Goal: Task Accomplishment & Management: Use online tool/utility

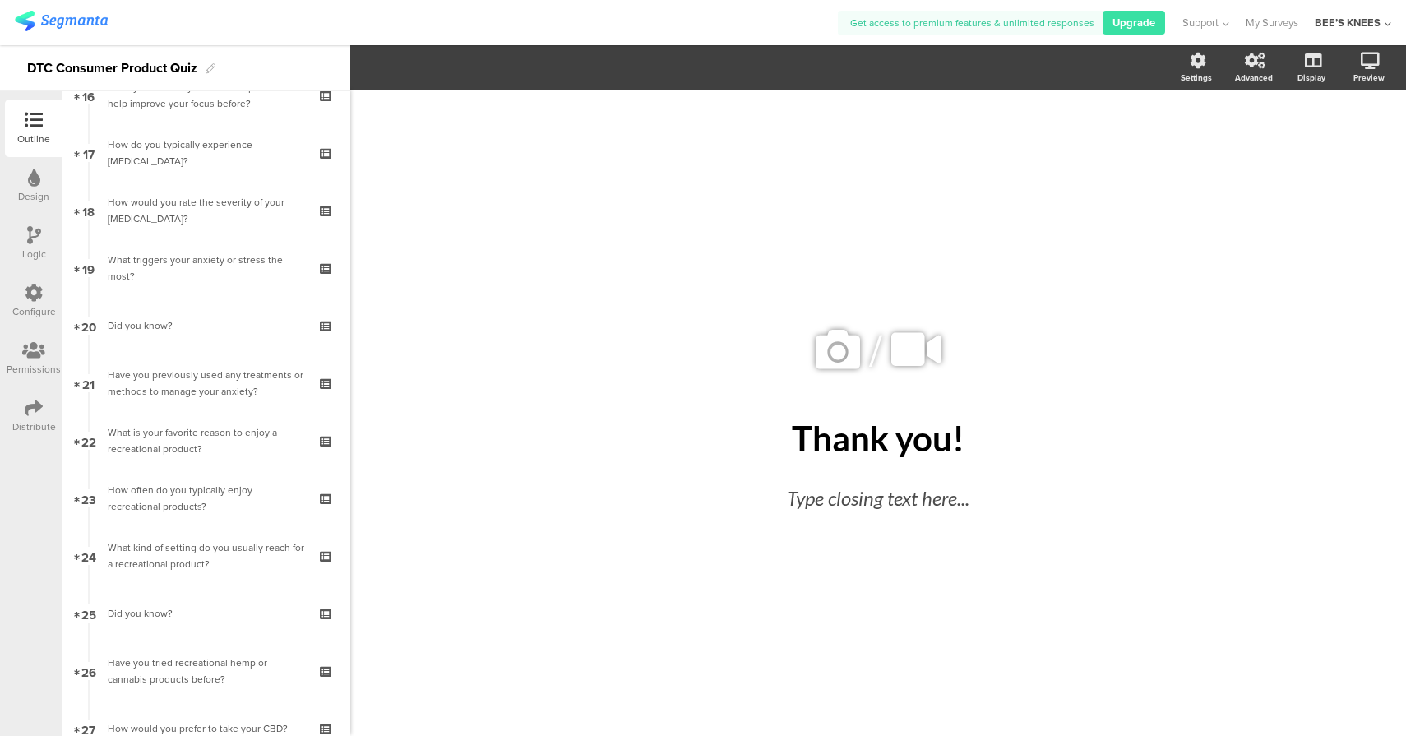
scroll to position [1184, 0]
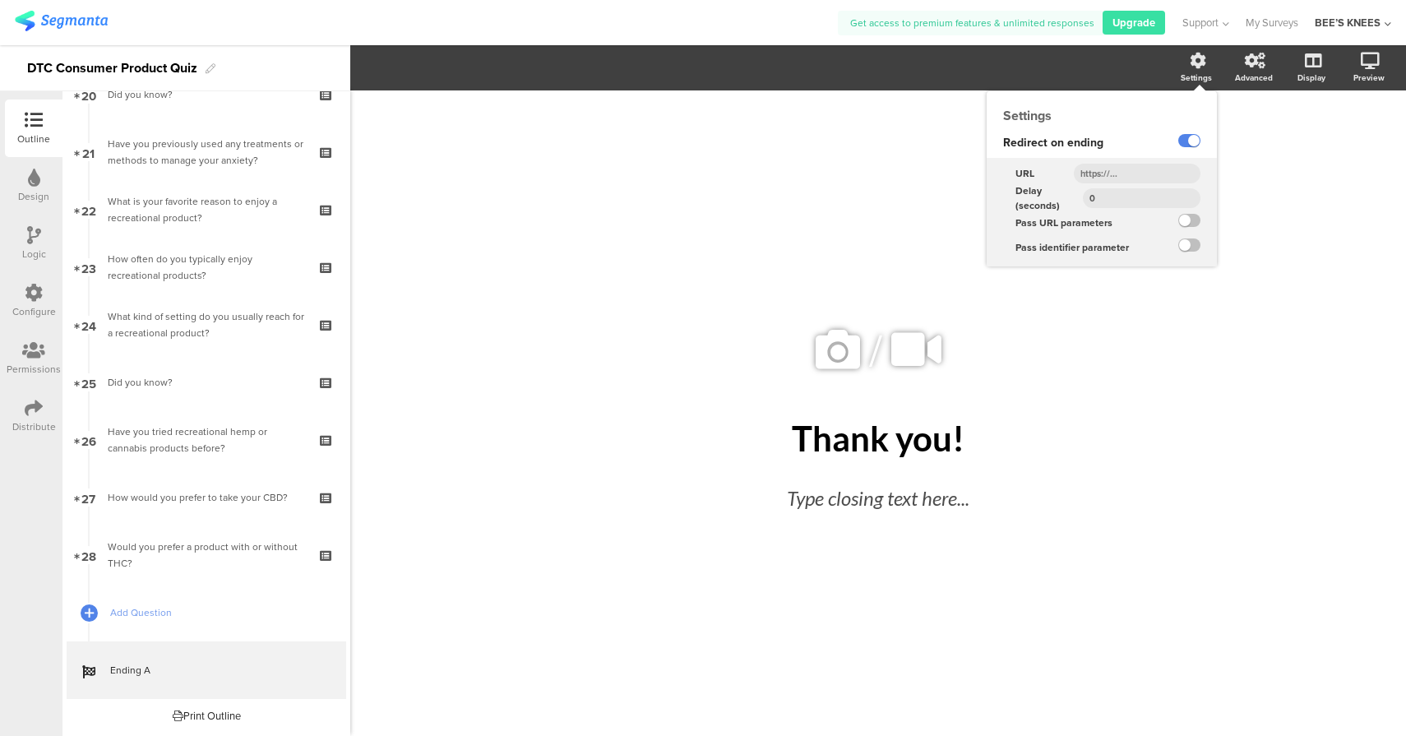
click at [1147, 178] on input "text" at bounding box center [1136, 174] width 127 height 20
click at [1158, 175] on input "text" at bounding box center [1136, 174] width 127 height 20
paste input "https://beesknees-wellness.com/products/full-spectrum-cbd-lemon-gummies-750-mg/"
type input "https://beesknees-wellness.com/products/full-spectrum-cbd-lemon-gummies-750-mg/"
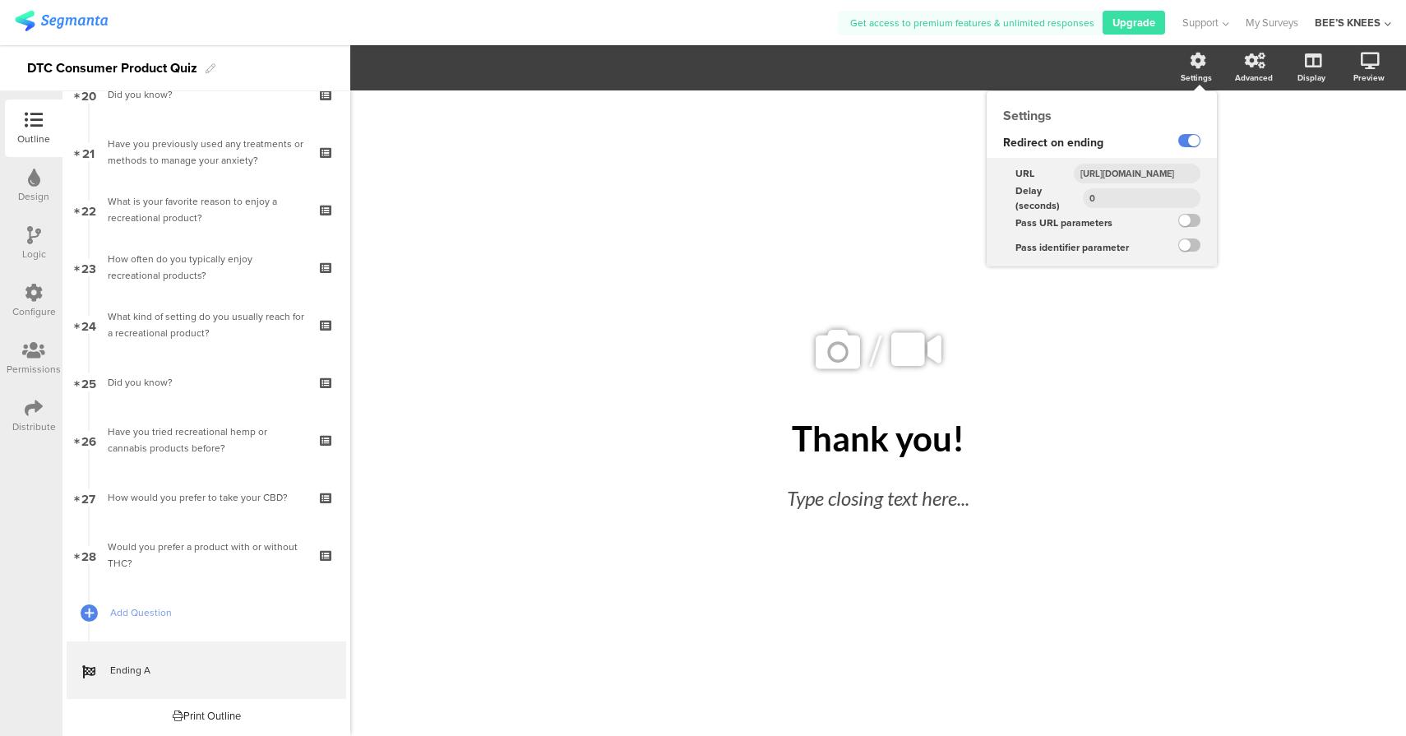
click at [1156, 201] on input "0" at bounding box center [1142, 198] width 118 height 20
type input "2"
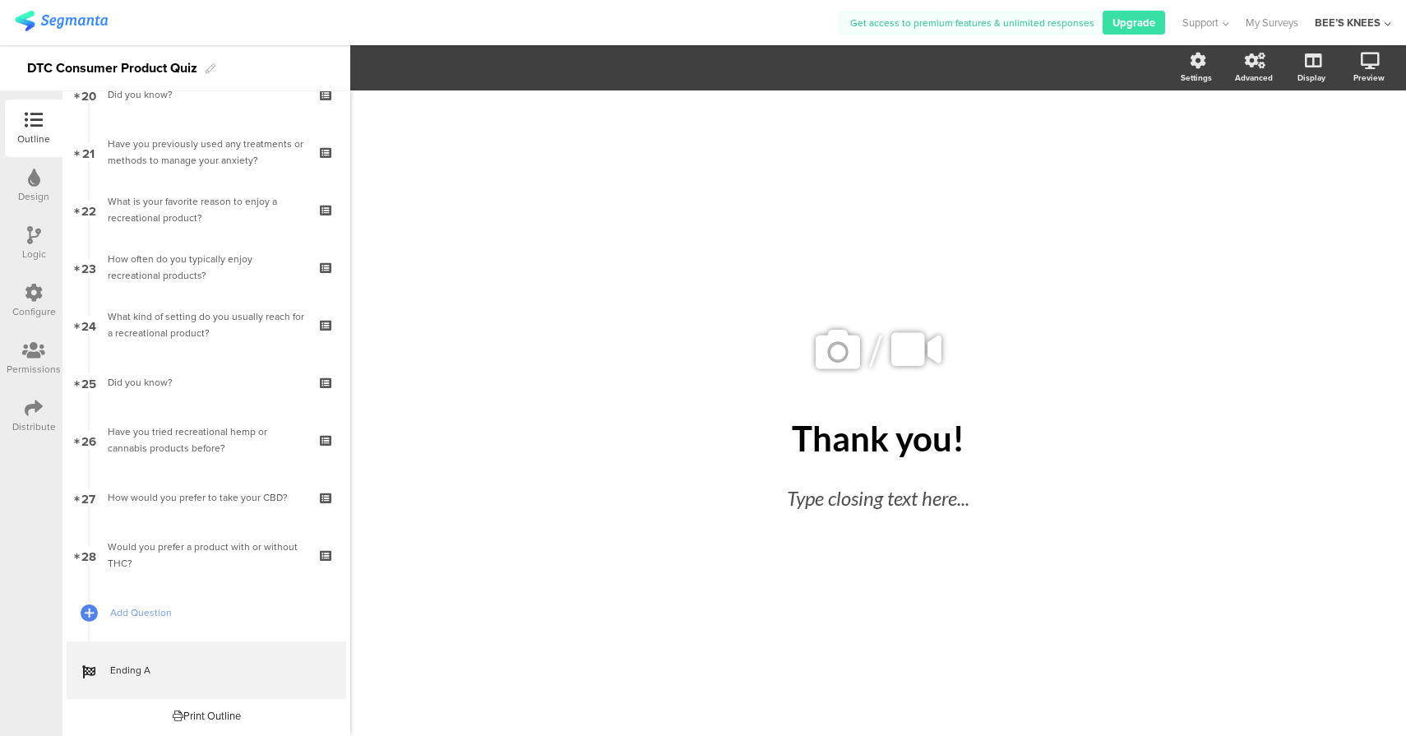
click at [37, 243] on icon at bounding box center [34, 235] width 14 height 18
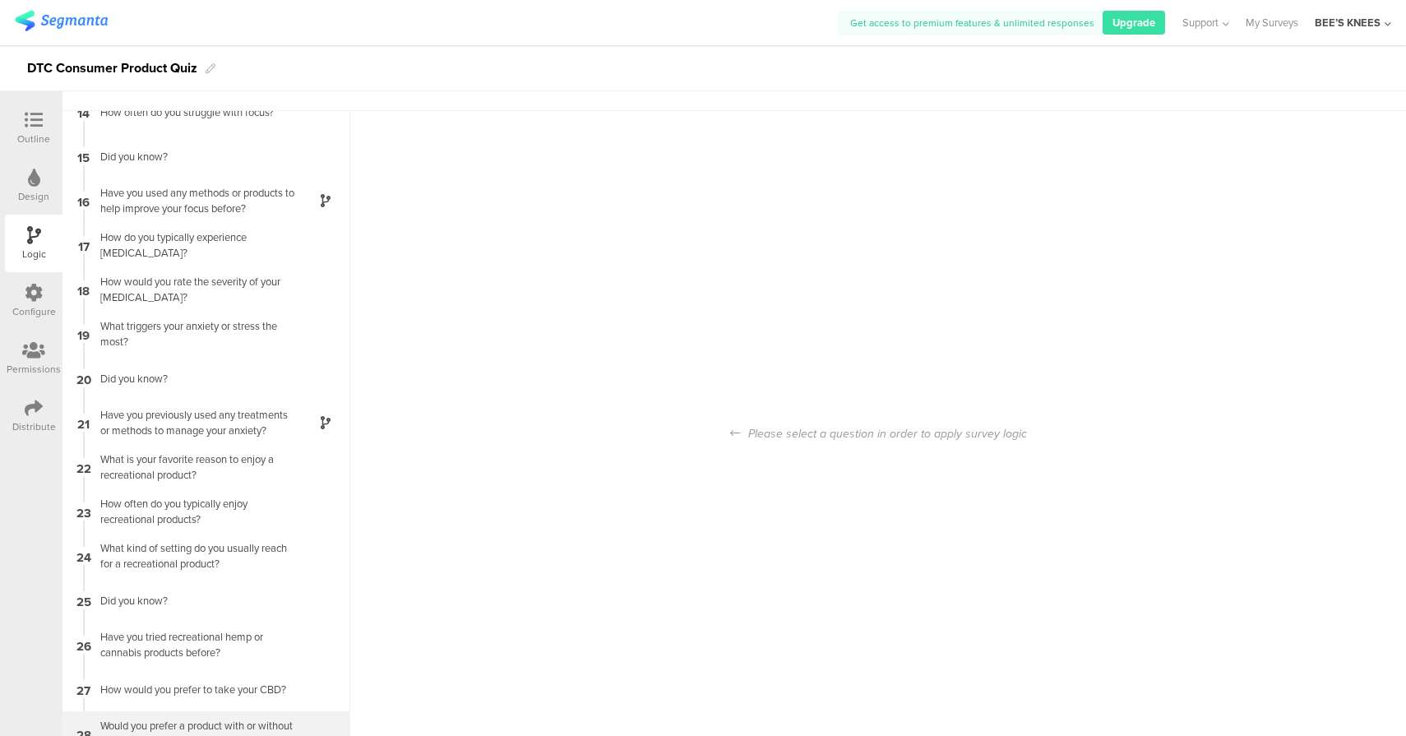
scroll to position [66, 0]
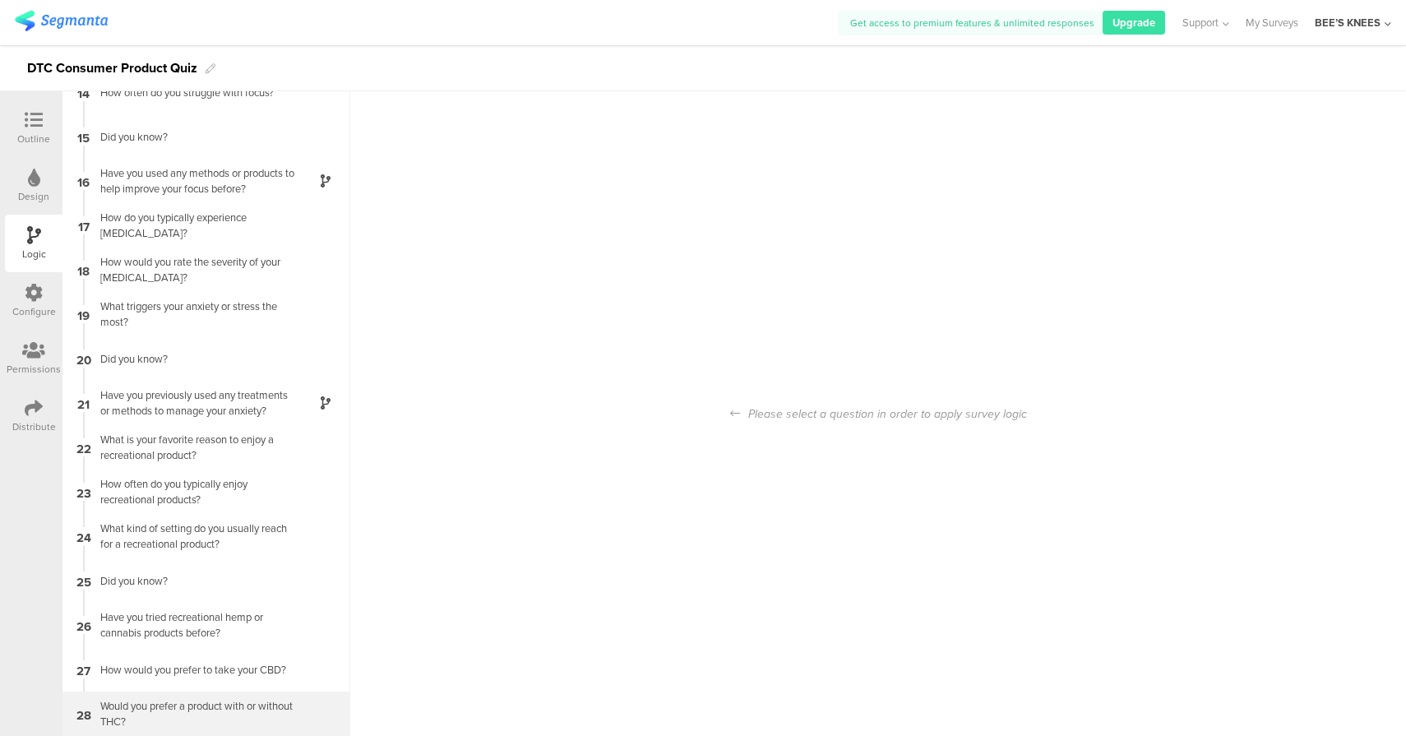
click at [238, 709] on div "Would you prefer a product with or without THC?" at bounding box center [192, 713] width 205 height 31
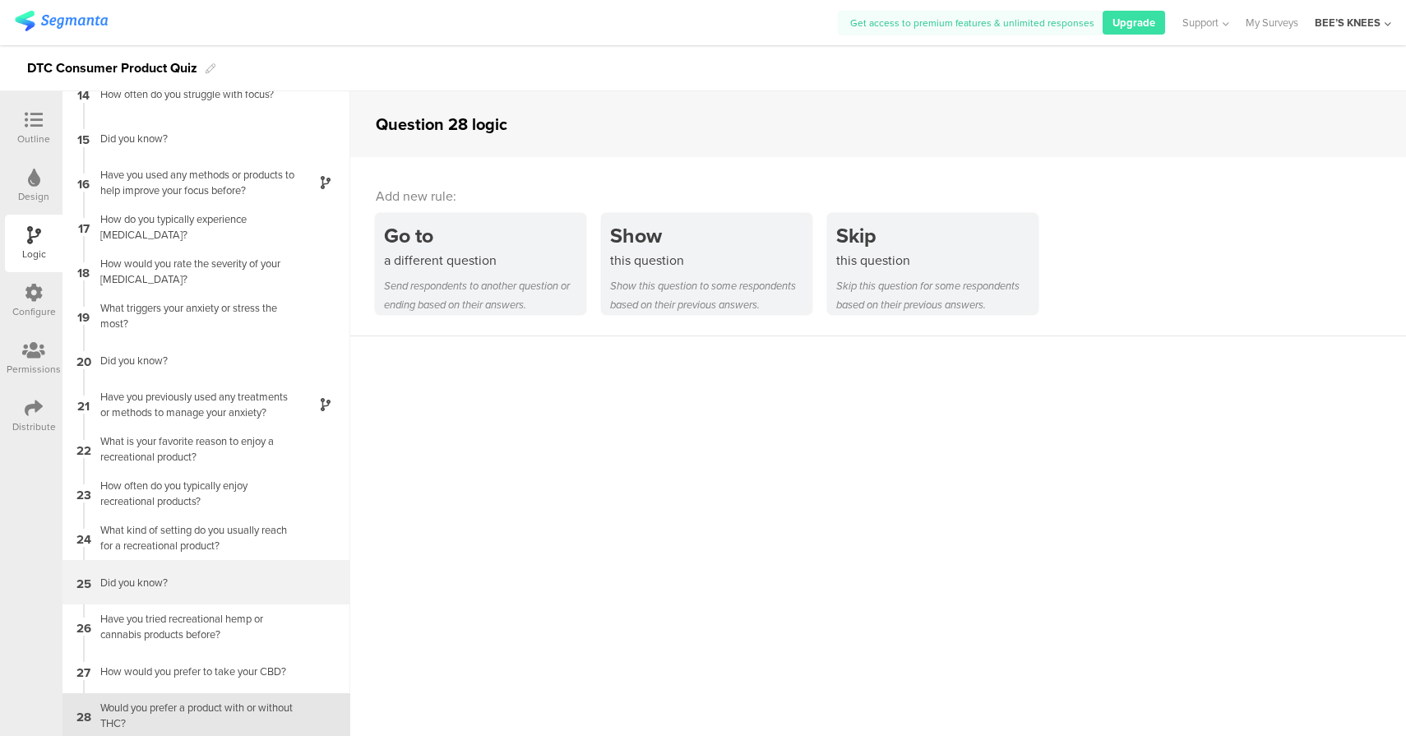
scroll to position [598, 0]
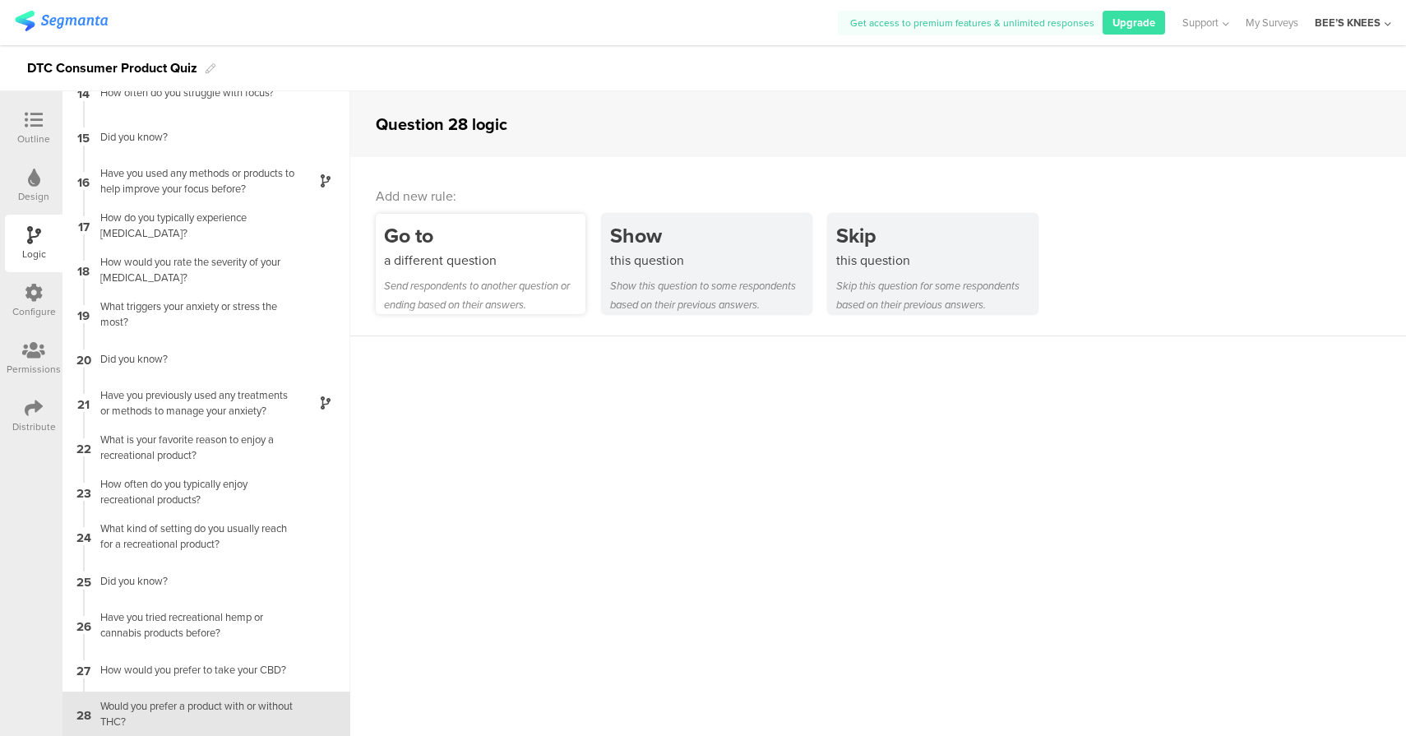
click at [481, 244] on div "Go to" at bounding box center [484, 235] width 201 height 30
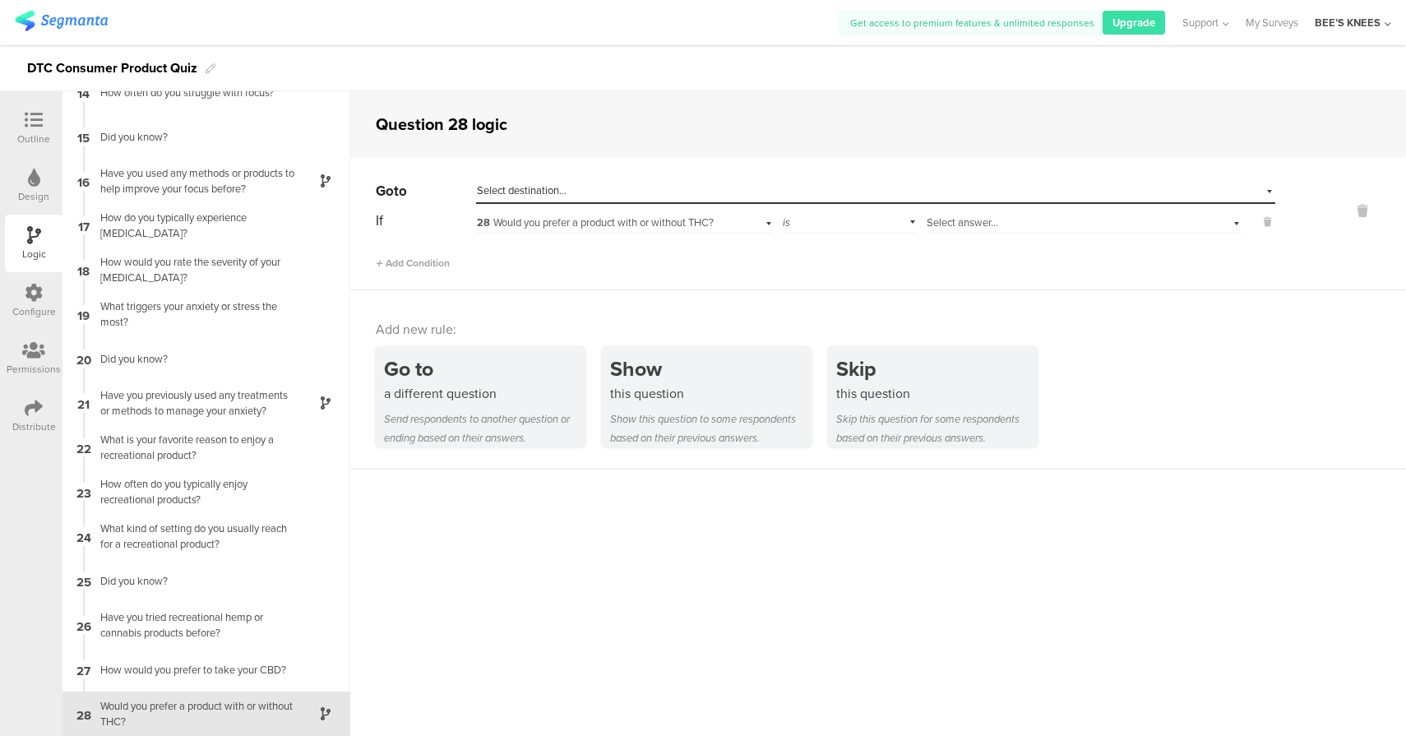
click at [515, 192] on span "Select destination..." at bounding box center [522, 190] width 90 height 16
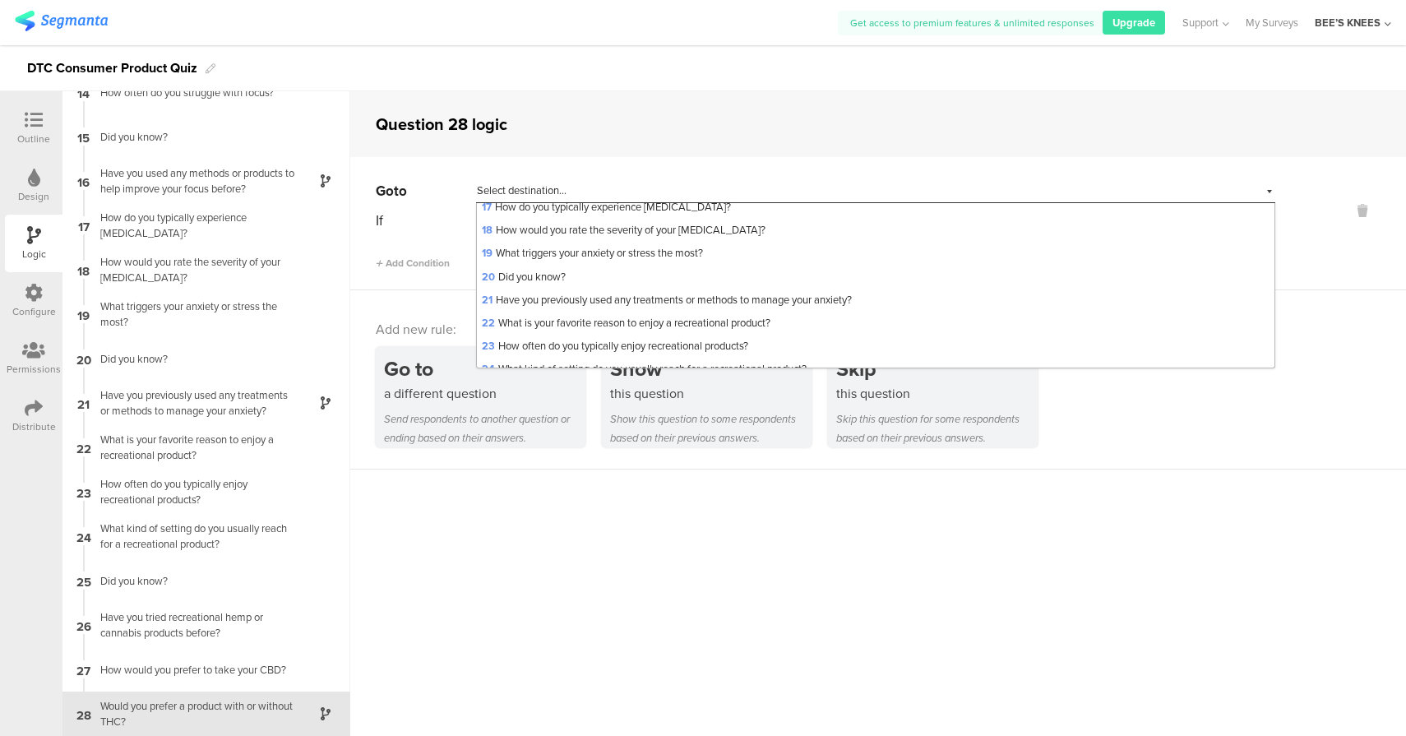
scroll to position [519, 0]
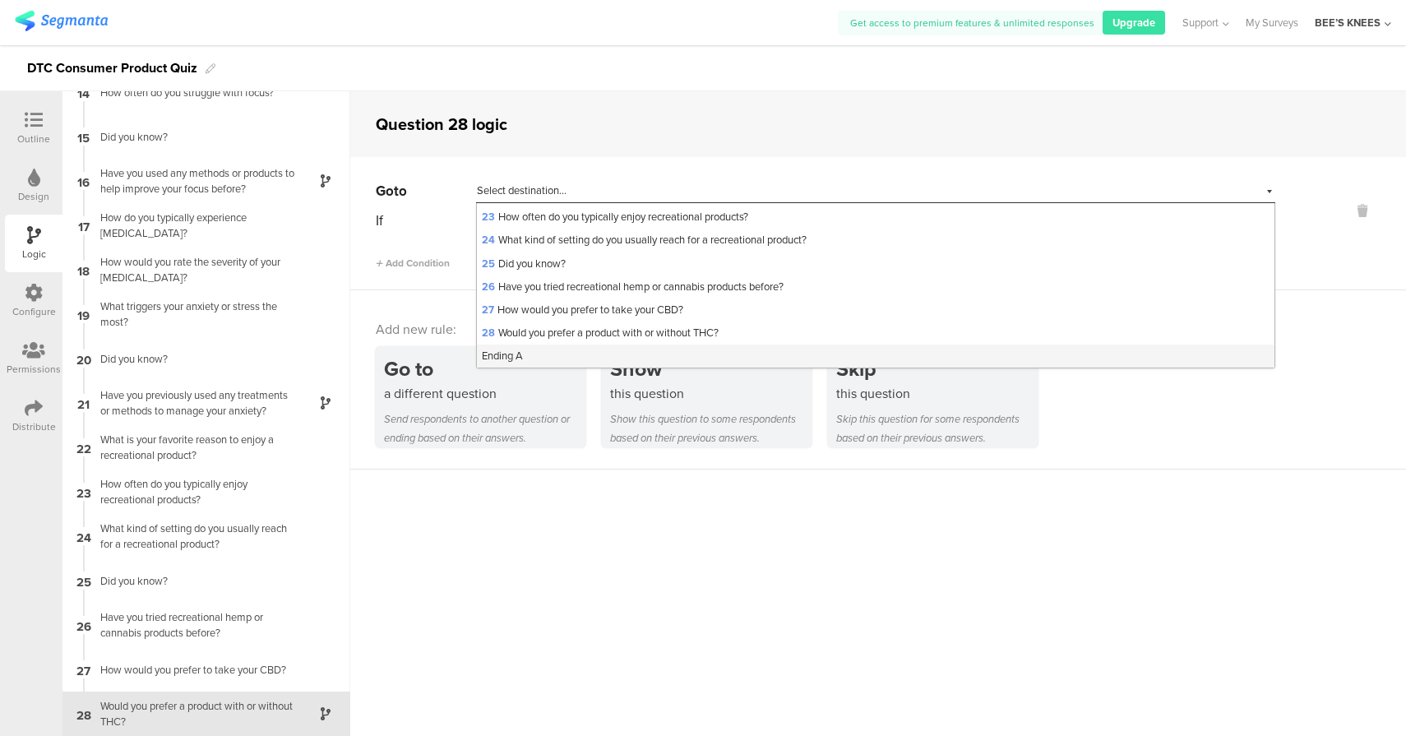
click at [557, 355] on div "Ending A" at bounding box center [875, 355] width 797 height 23
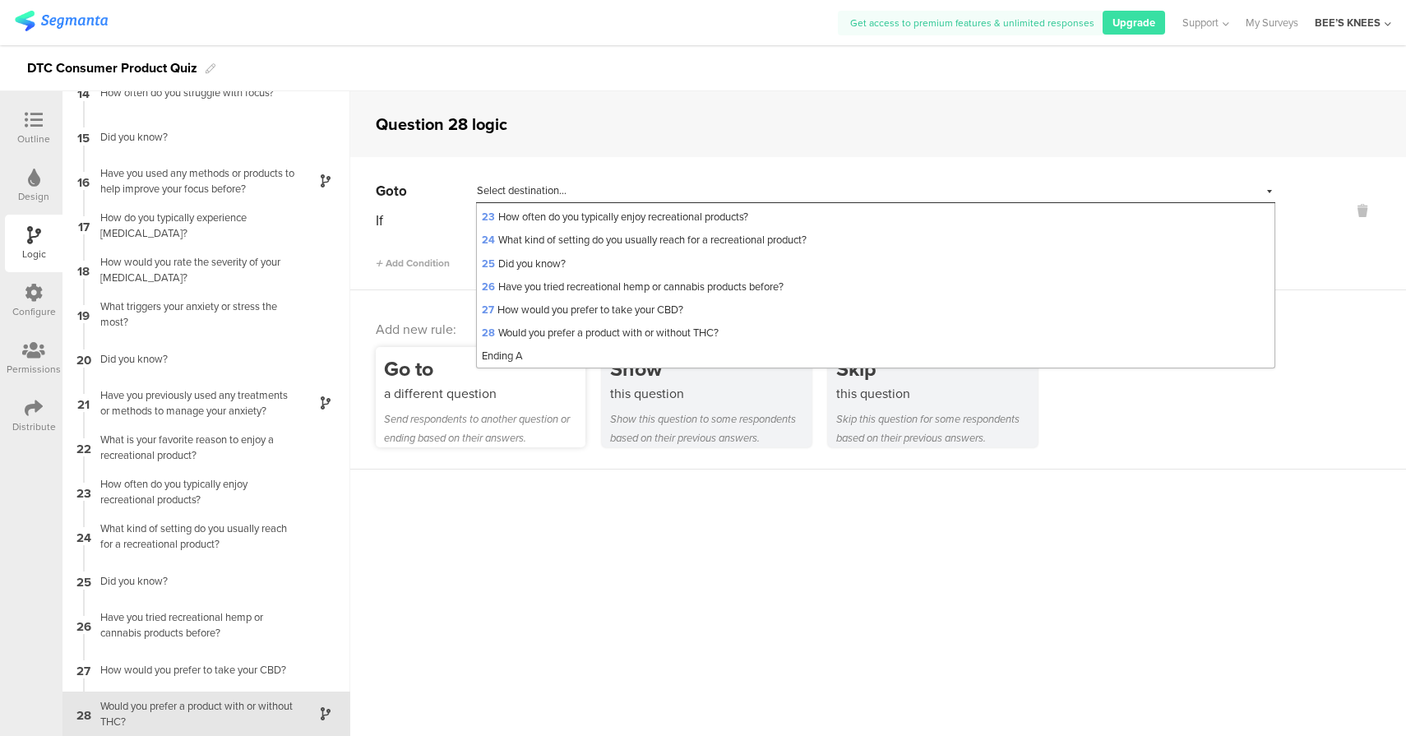
scroll to position [0, 0]
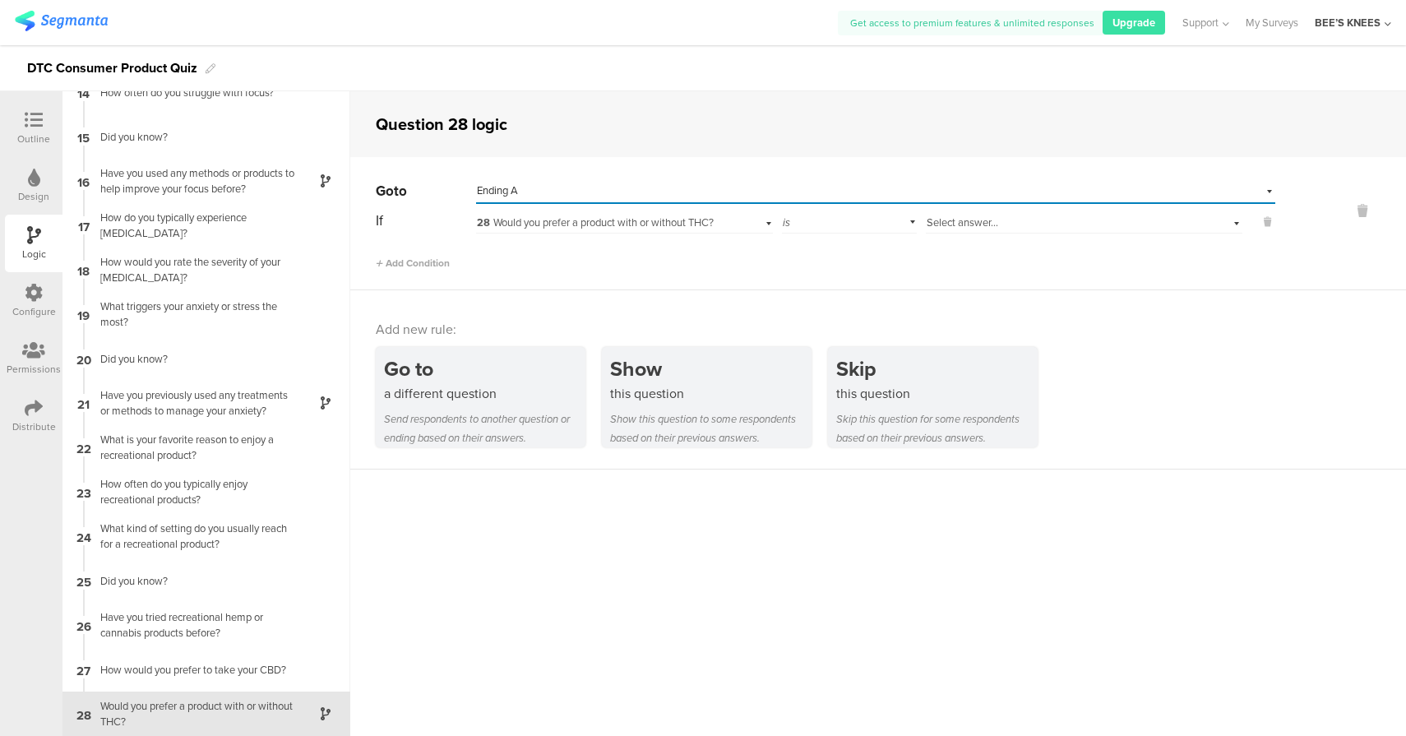
click at [672, 227] on span "28 Would you prefer a product with or without THC?" at bounding box center [595, 223] width 237 height 16
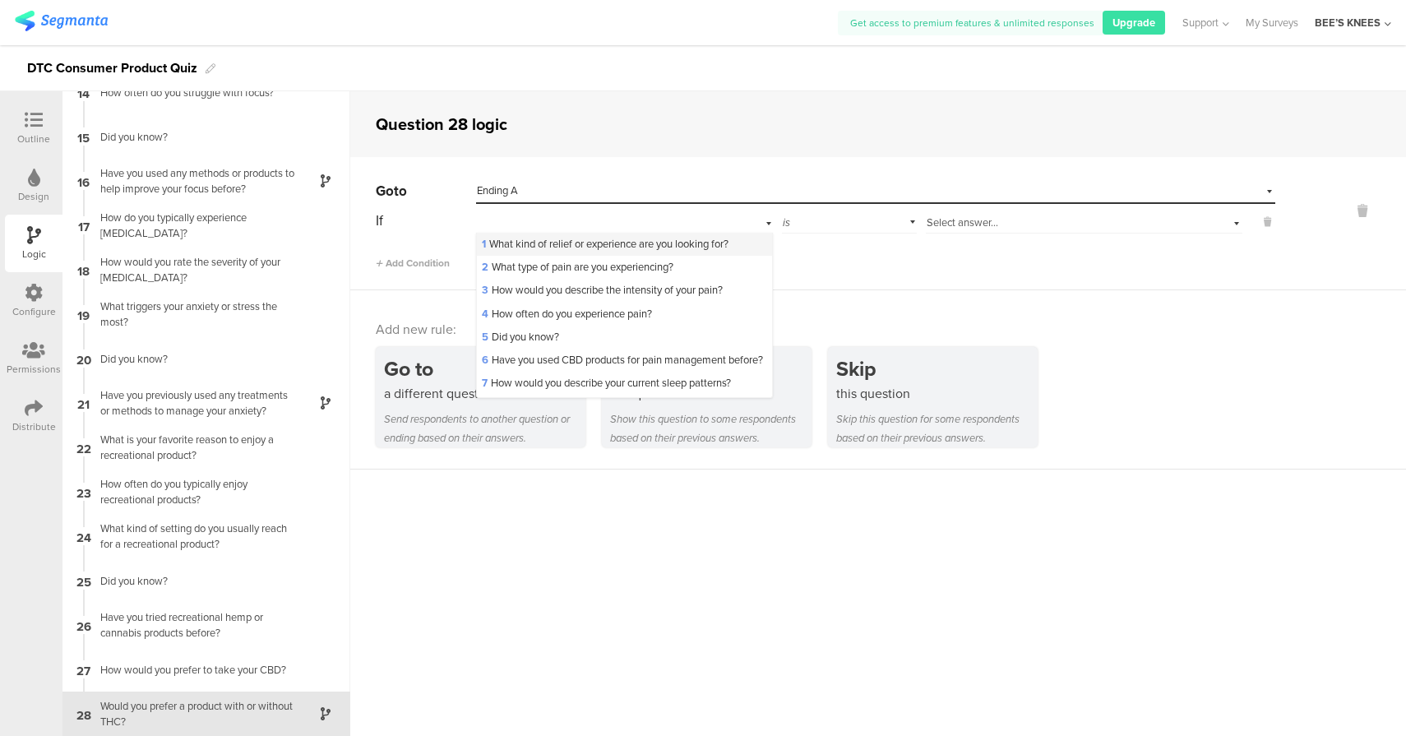
click at [602, 242] on span "1 What kind of relief or experience are you looking for?" at bounding box center [605, 244] width 247 height 16
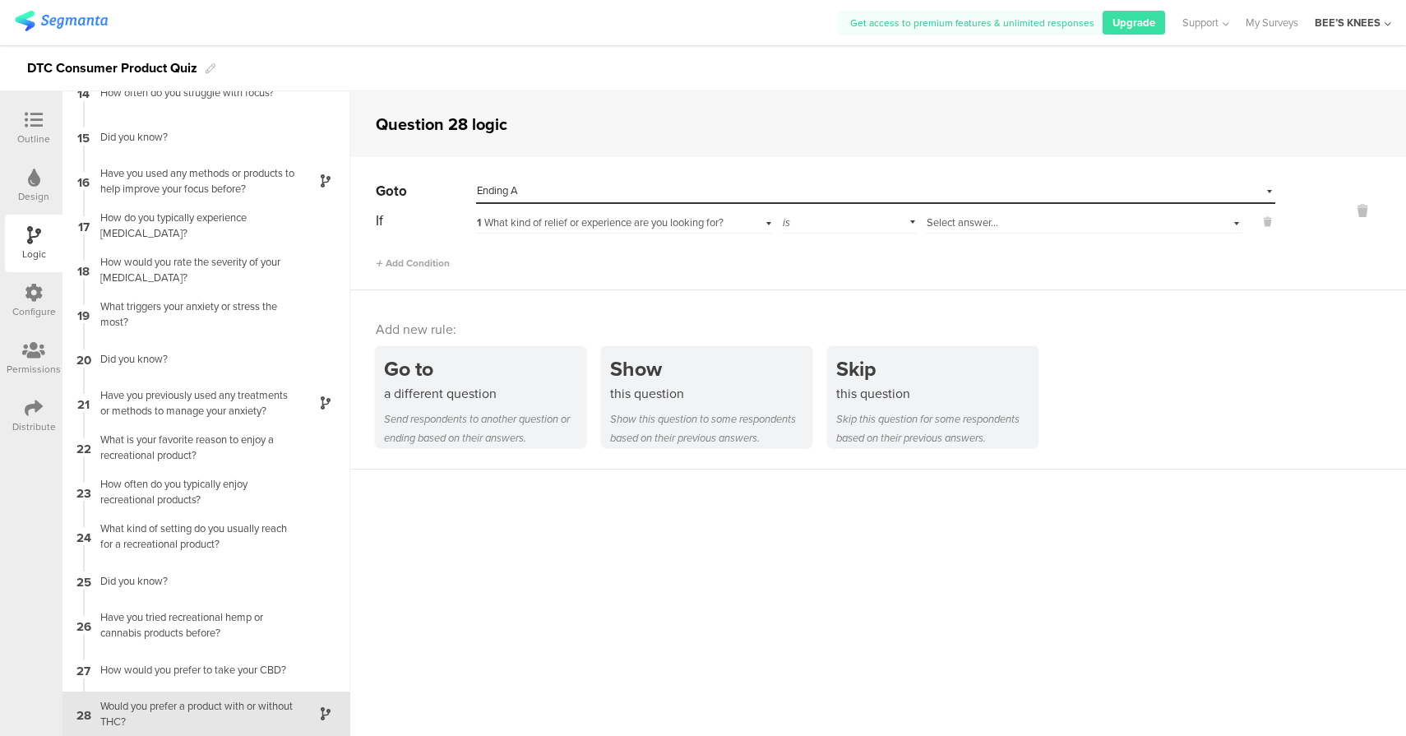
click at [1010, 222] on div "Select answer..." at bounding box center [1058, 222] width 265 height 15
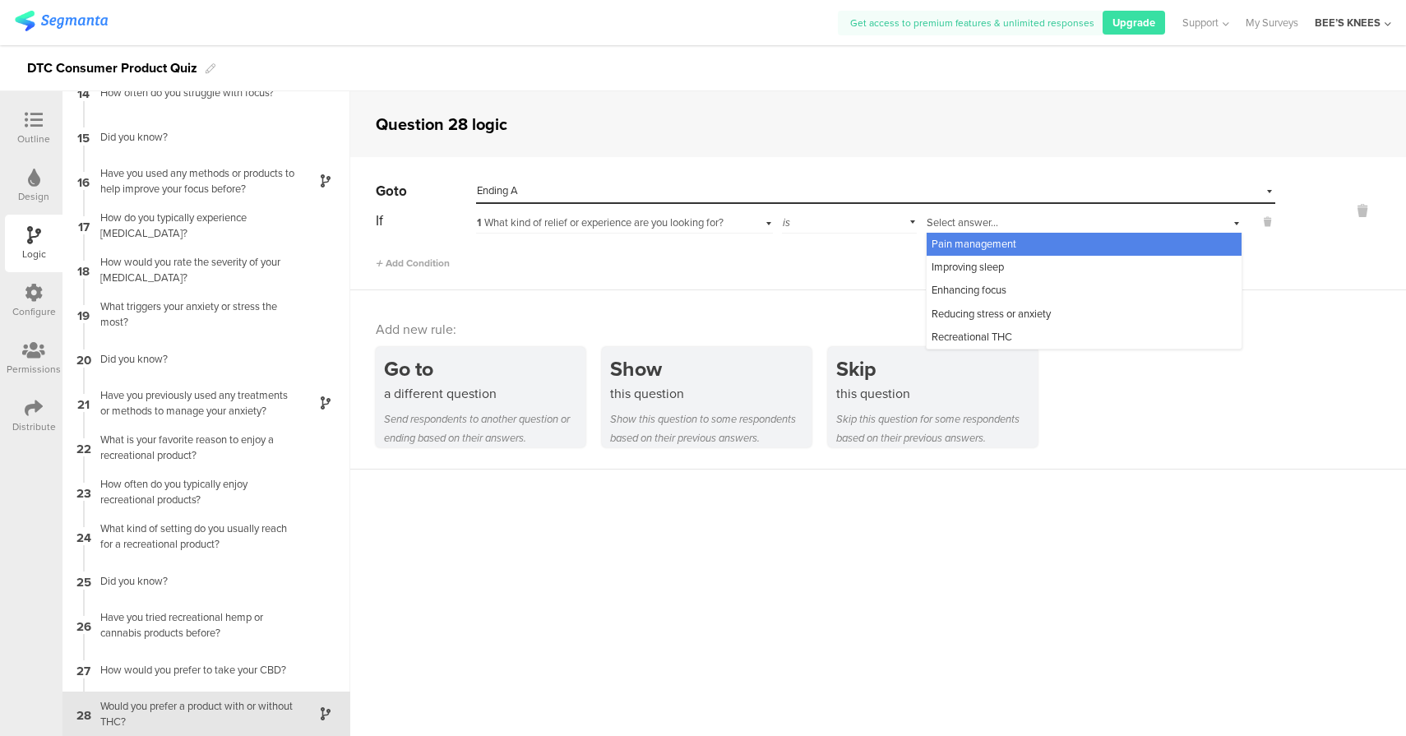
click at [1012, 241] on div "Pain management" at bounding box center [1083, 244] width 315 height 23
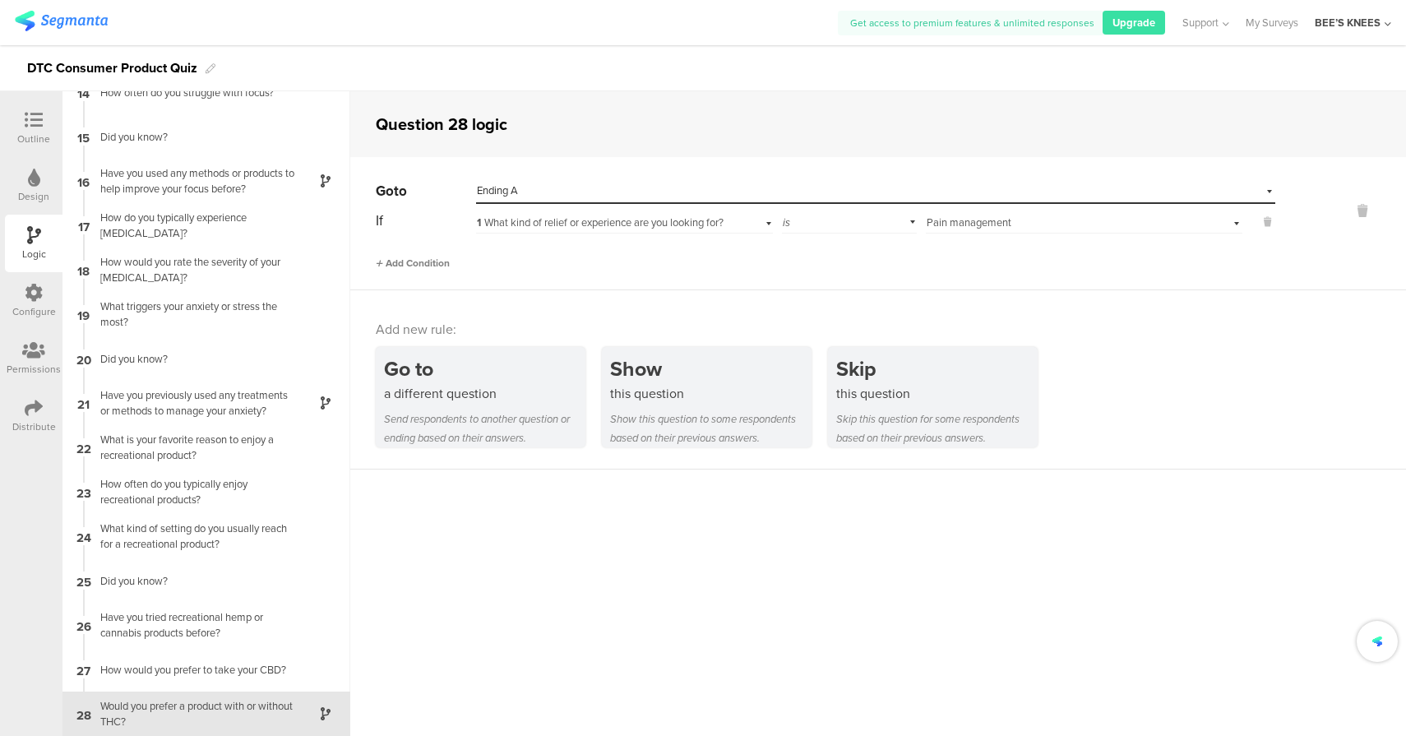
click at [428, 265] on span "Add Condition" at bounding box center [413, 263] width 74 height 15
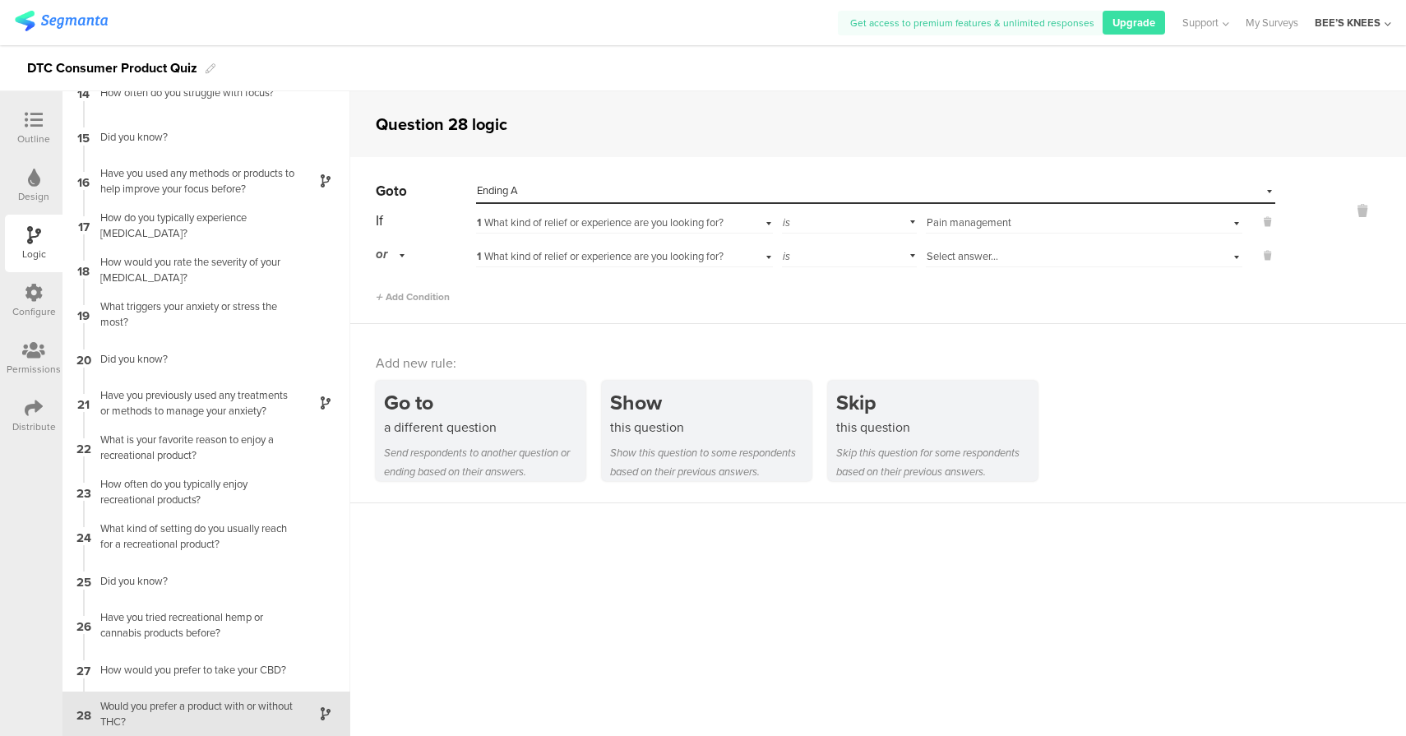
click at [392, 256] on div "or" at bounding box center [393, 254] width 35 height 25
click at [404, 307] on div "and" at bounding box center [424, 300] width 97 height 23
click at [706, 256] on span "1 What kind of relief or experience are you looking for?" at bounding box center [600, 256] width 247 height 16
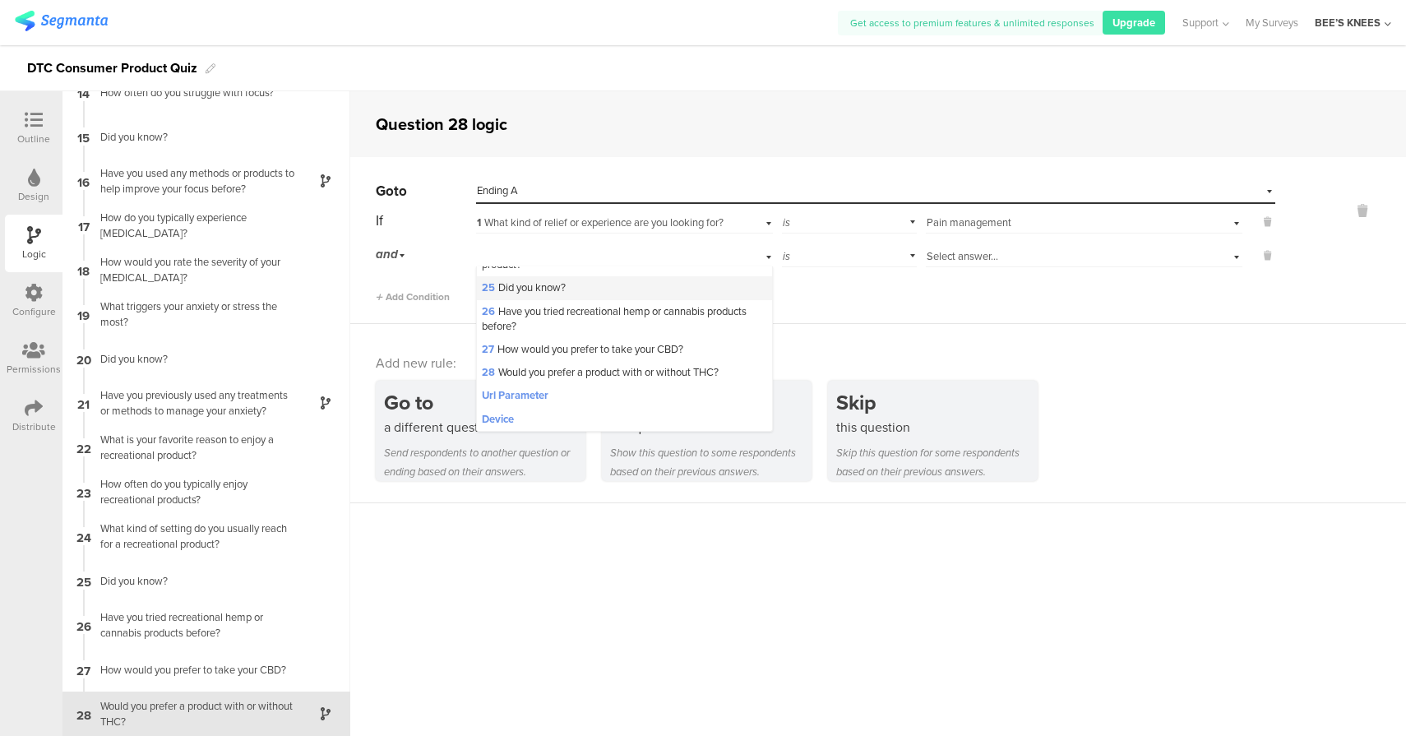
scroll to position [708, 0]
click at [589, 349] on span "27 How would you prefer to take your CBD?" at bounding box center [582, 349] width 201 height 16
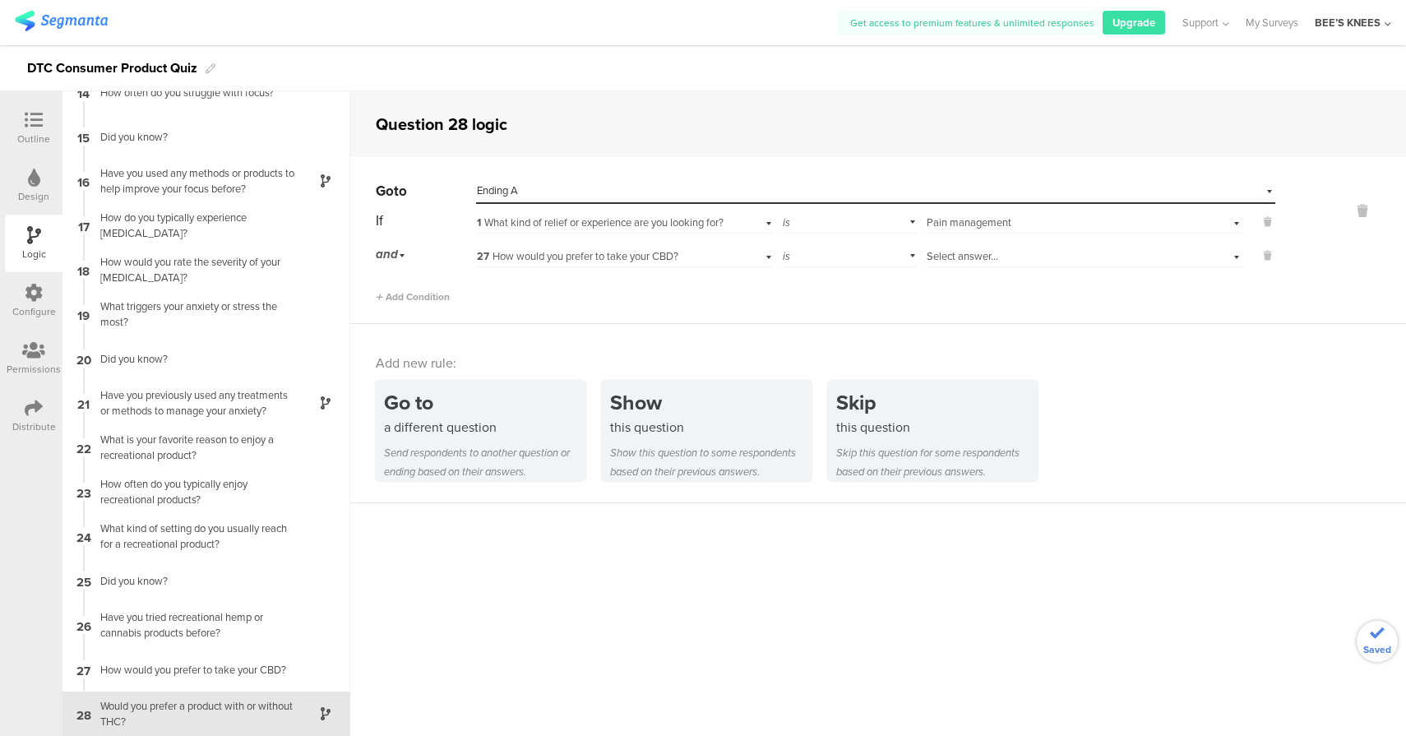
click at [981, 258] on span "Select answer..." at bounding box center [962, 256] width 72 height 16
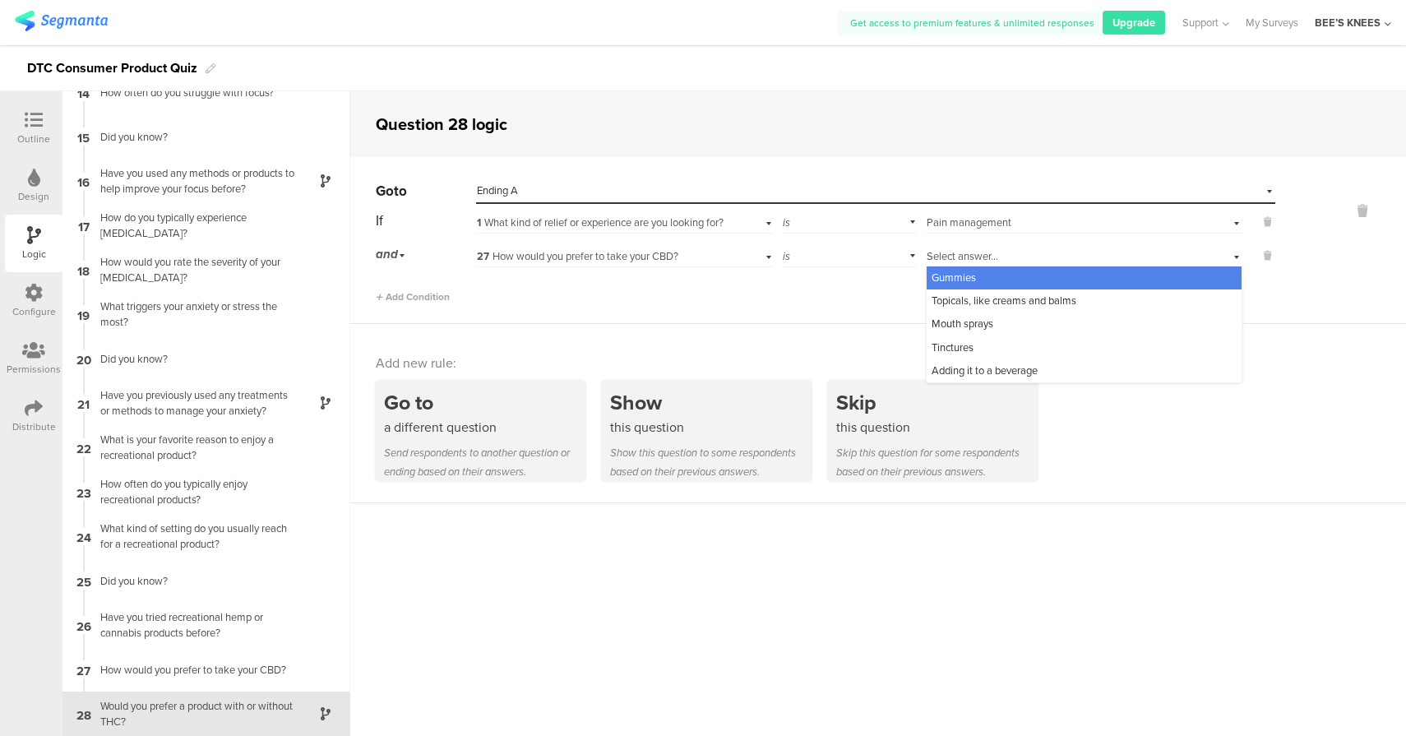
click at [977, 275] on div "Gummies" at bounding box center [1083, 277] width 315 height 23
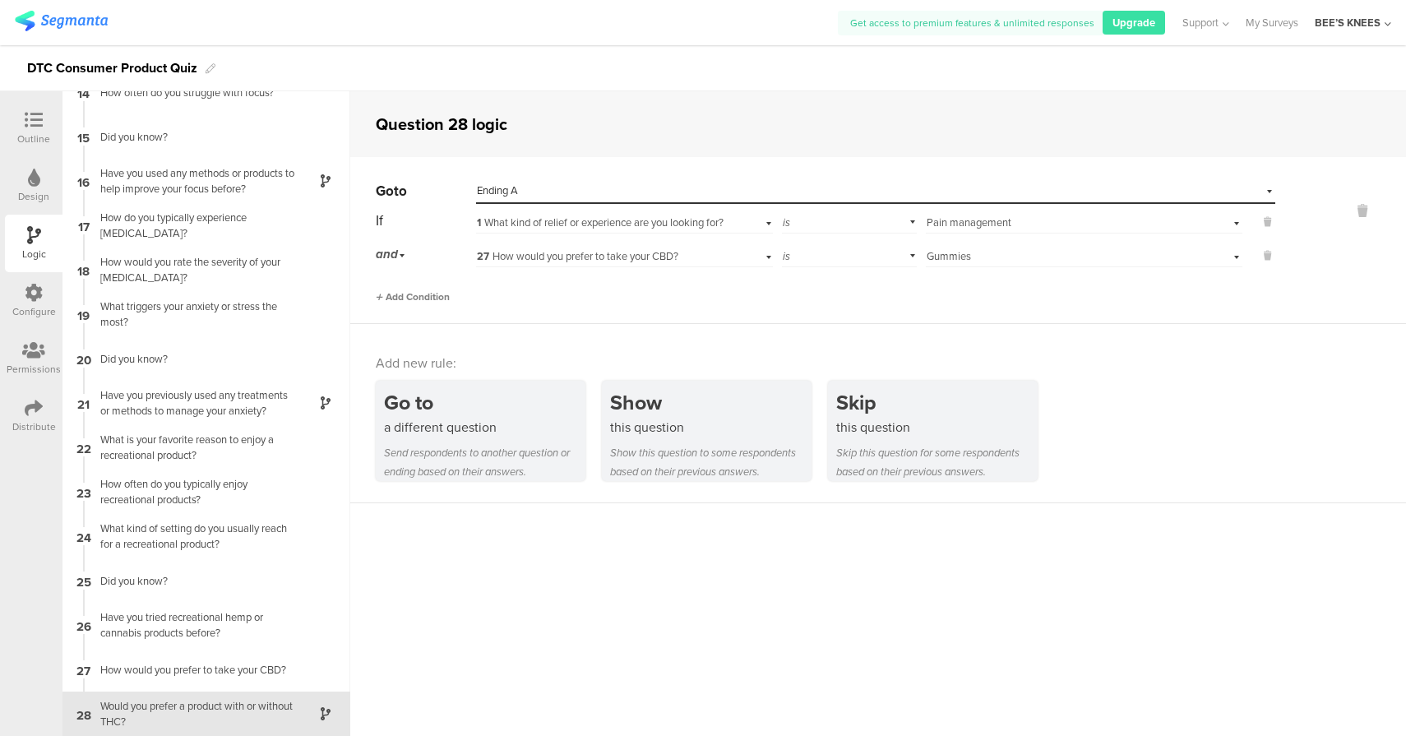
click at [427, 298] on span "Add Condition" at bounding box center [413, 296] width 74 height 15
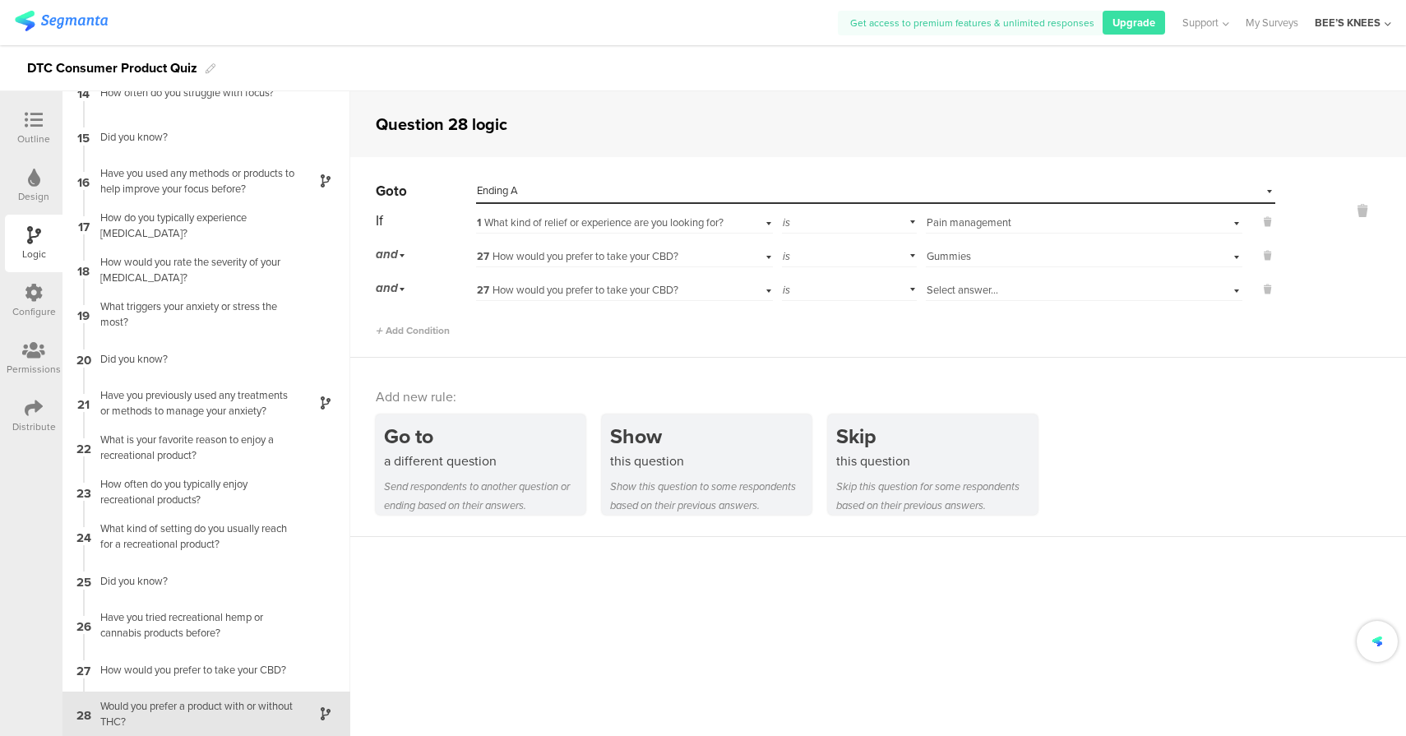
click at [634, 293] on span "27 How would you prefer to take your CBD?" at bounding box center [577, 290] width 201 height 16
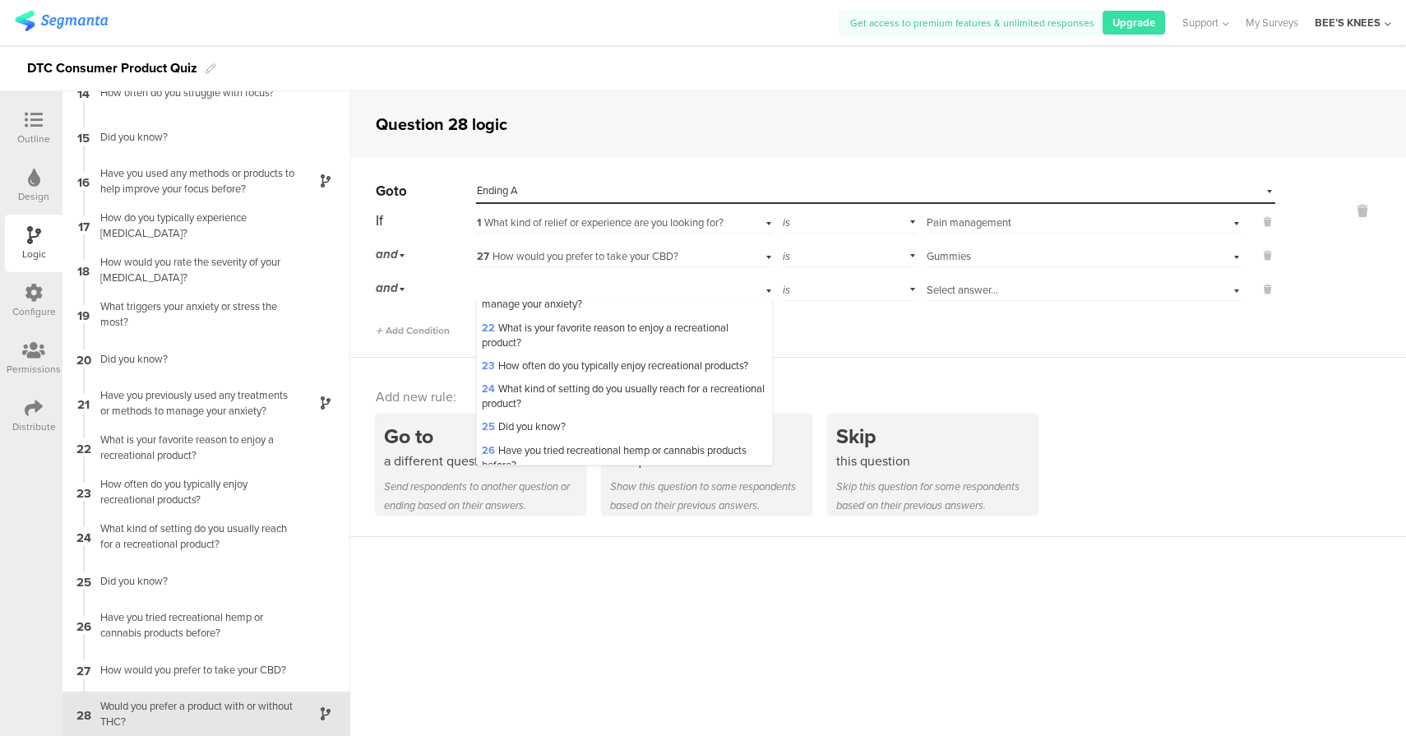
scroll to position [708, 0]
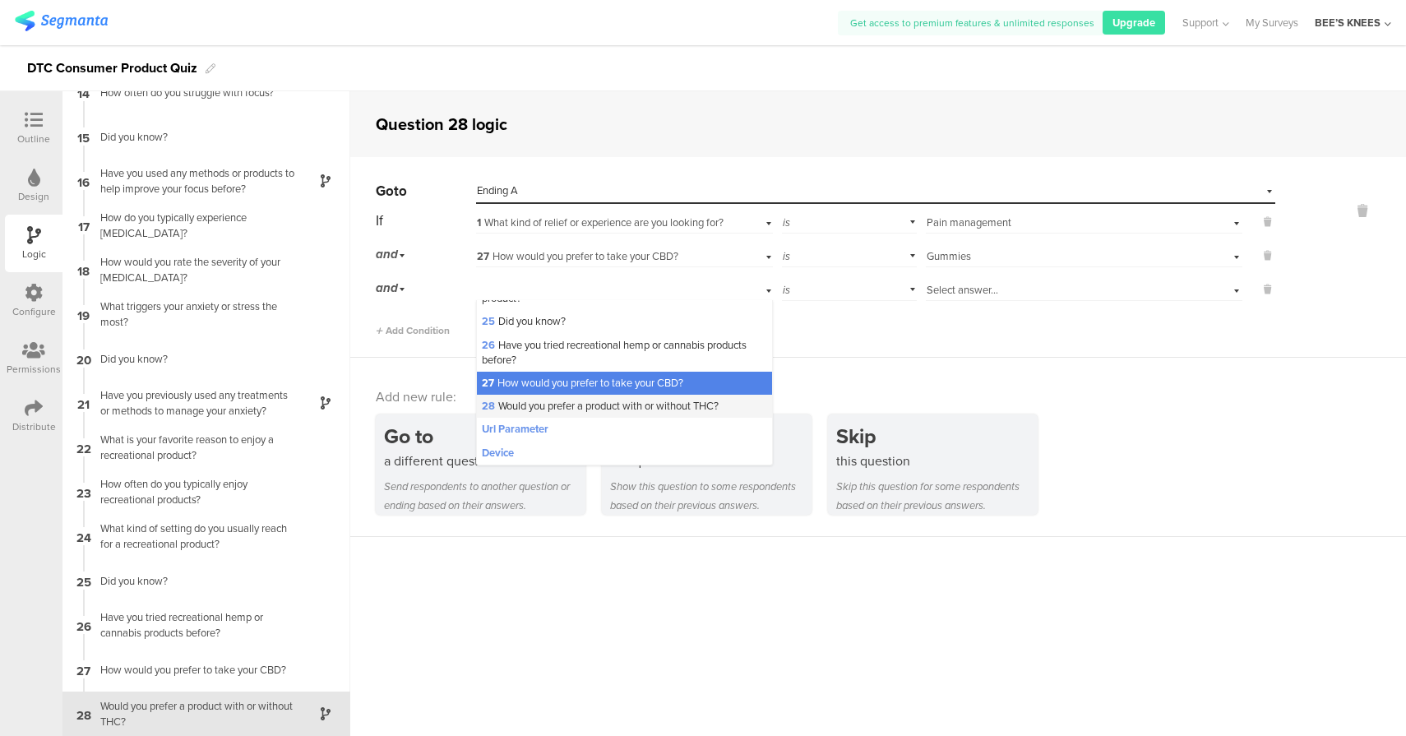
click at [566, 408] on span "28 Would you prefer a product with or without THC?" at bounding box center [600, 406] width 237 height 16
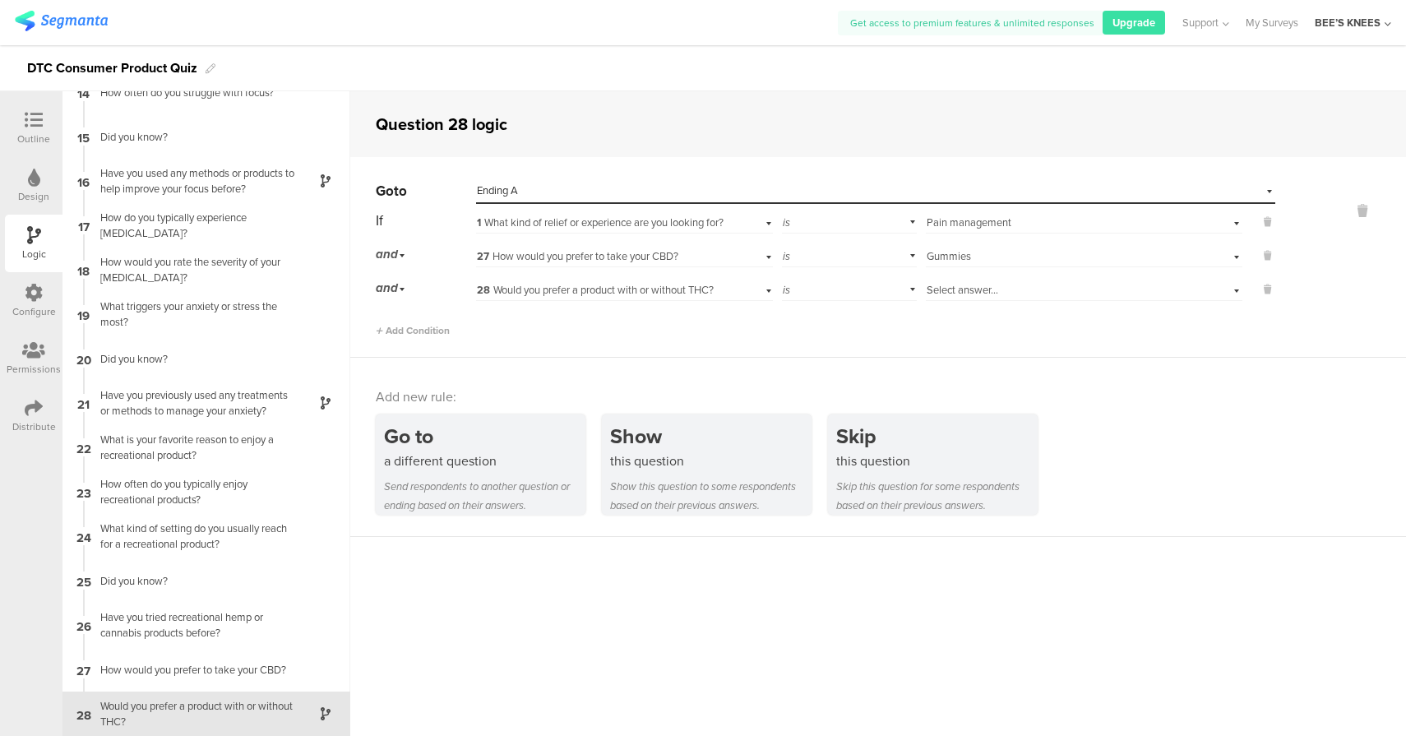
click at [942, 293] on span "Select answer..." at bounding box center [962, 290] width 72 height 16
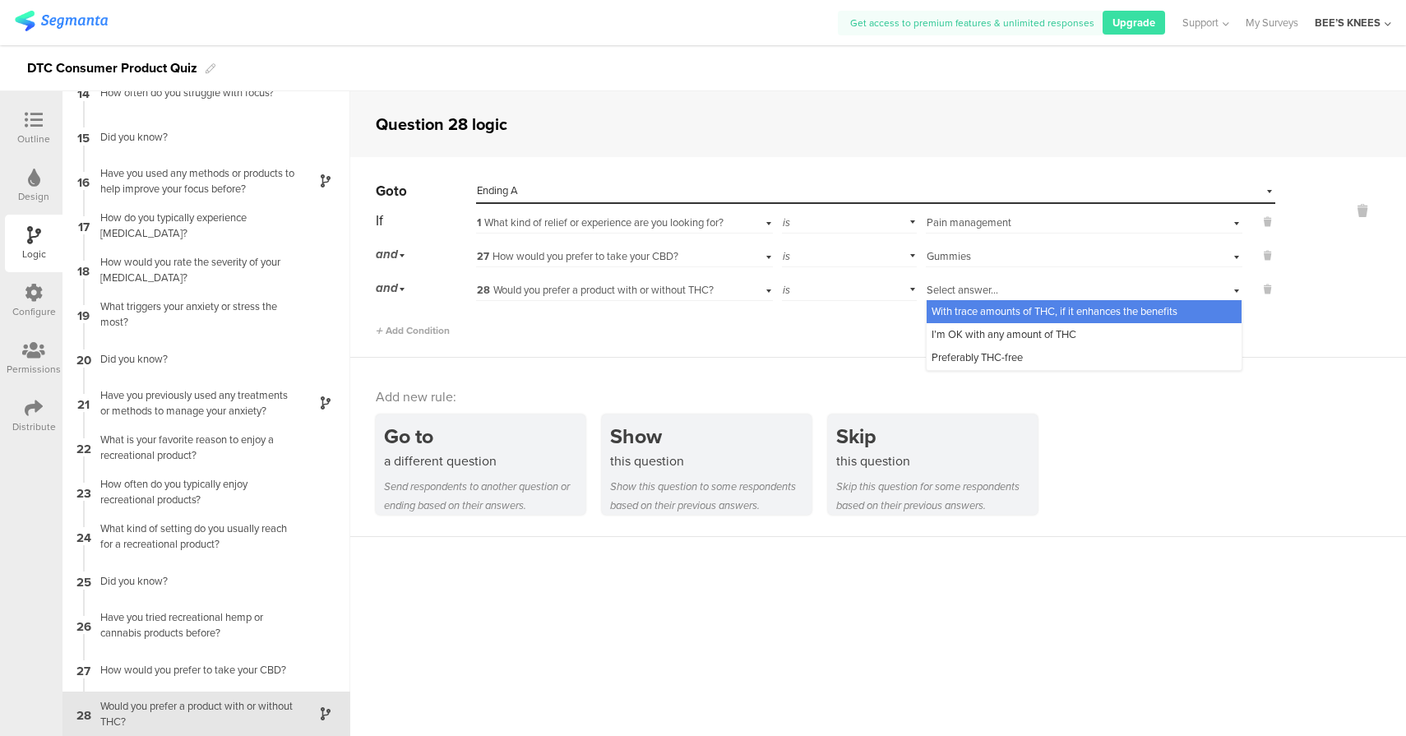
click at [953, 316] on span "With trace amounts of THC, if it enhances the benefits" at bounding box center [1054, 311] width 246 height 16
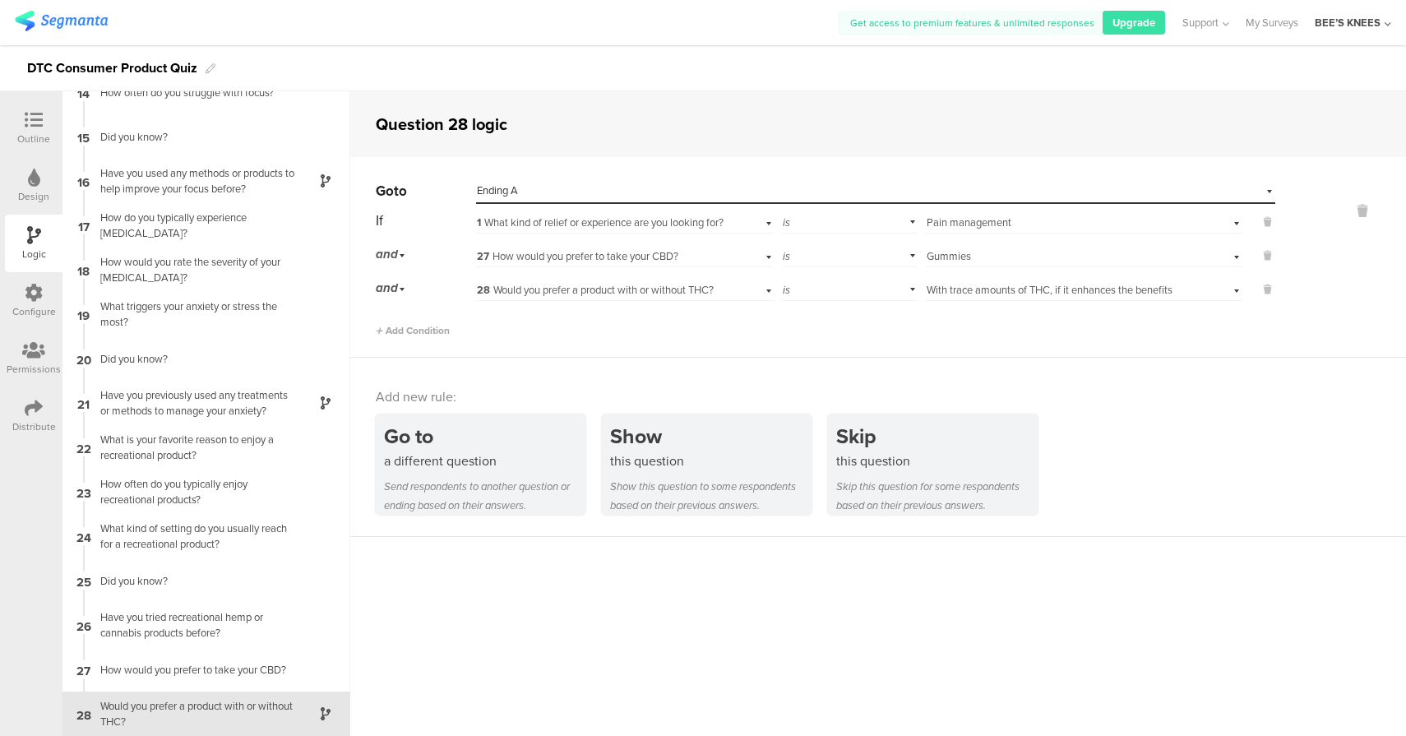
click at [44, 126] on div at bounding box center [33, 121] width 33 height 21
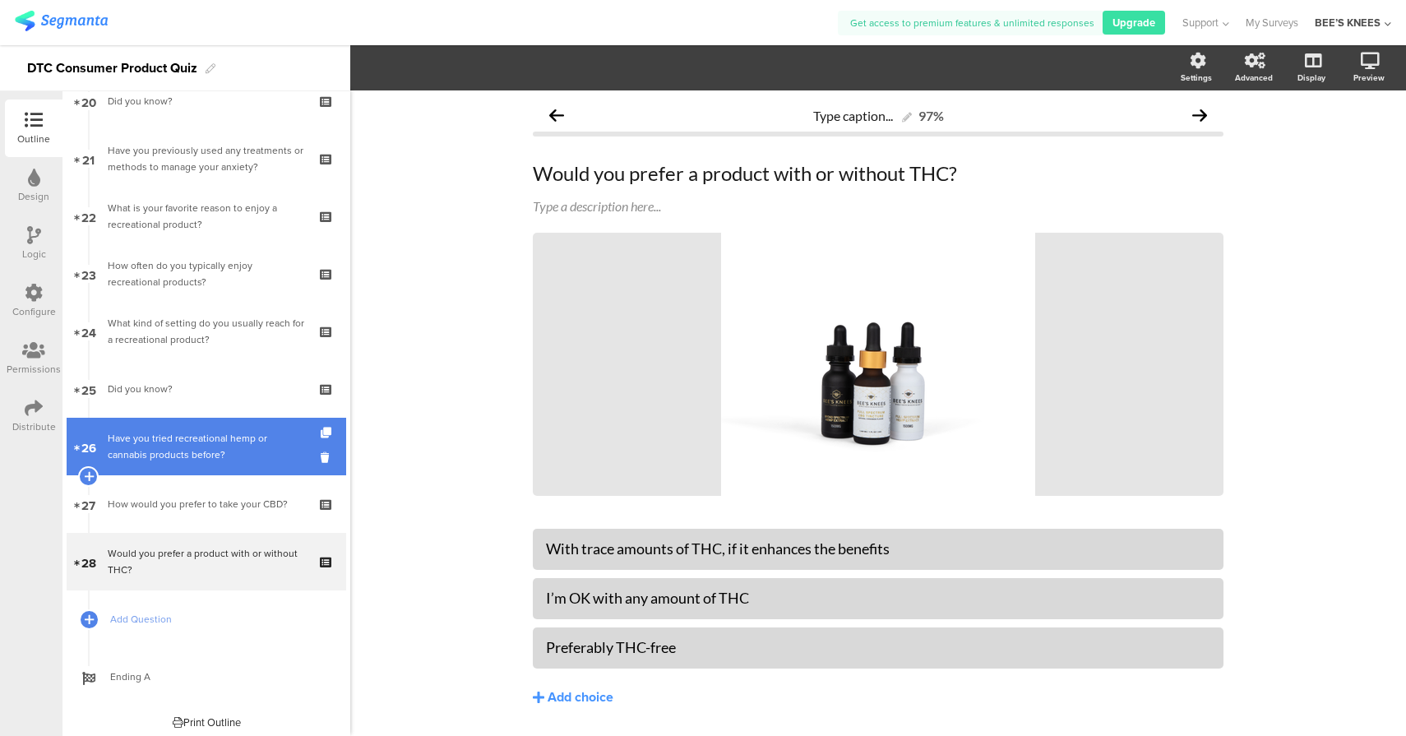
scroll to position [1184, 0]
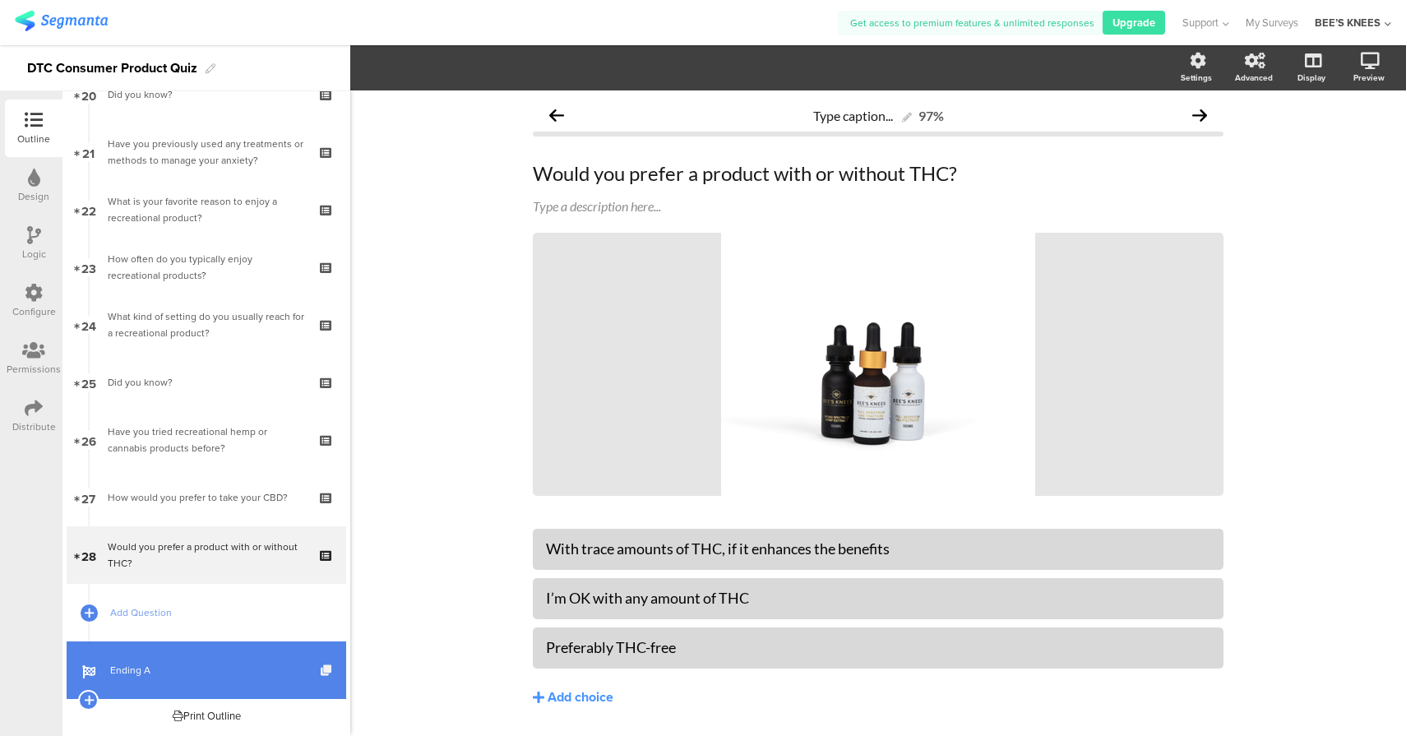
click at [321, 670] on icon at bounding box center [328, 670] width 14 height 11
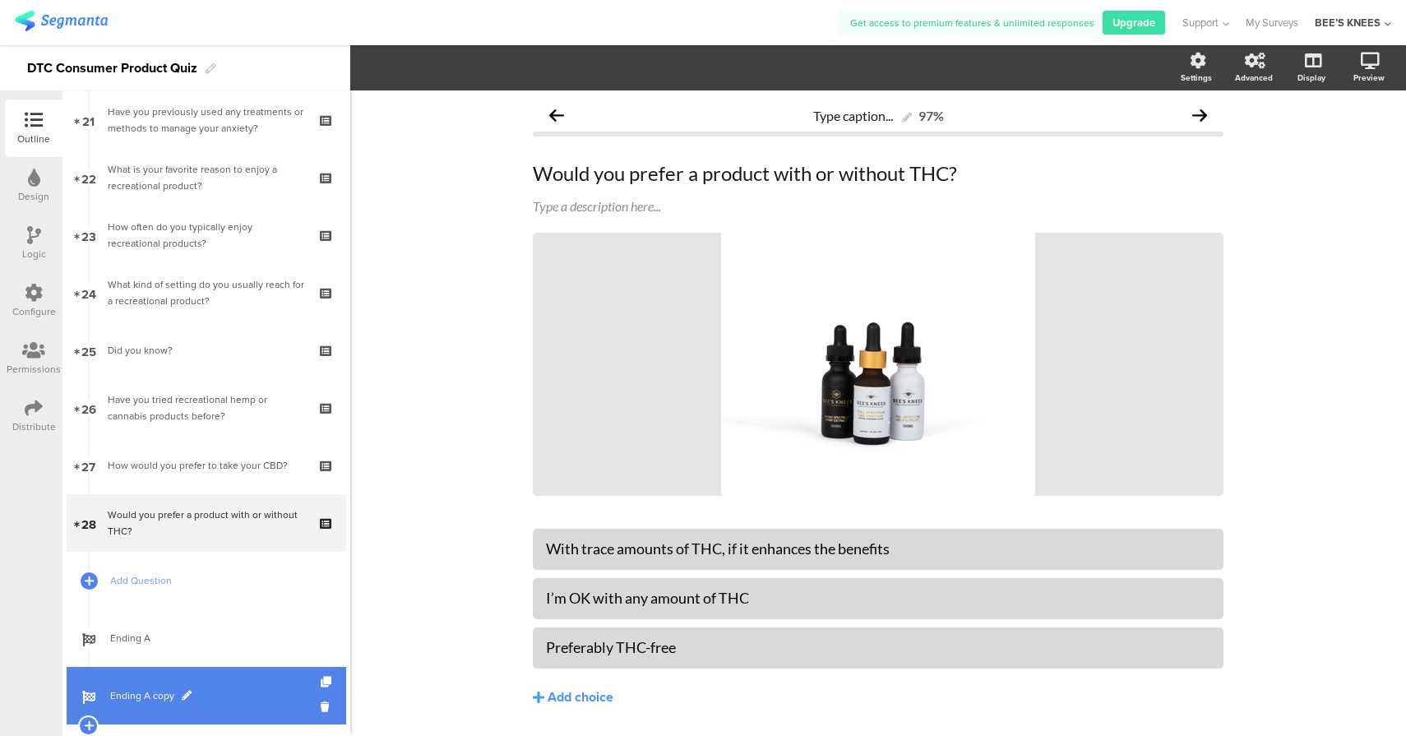
scroll to position [1242, 0]
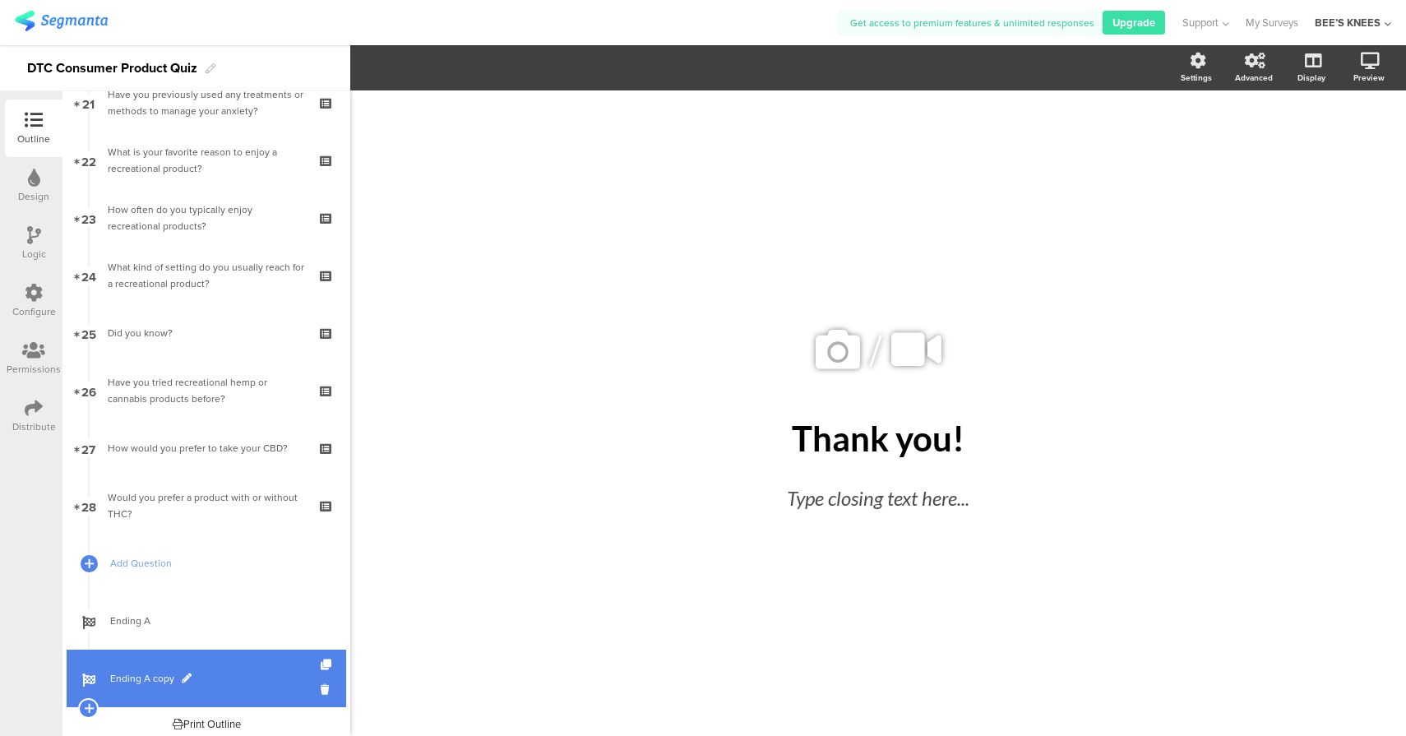
scroll to position [1242, 0]
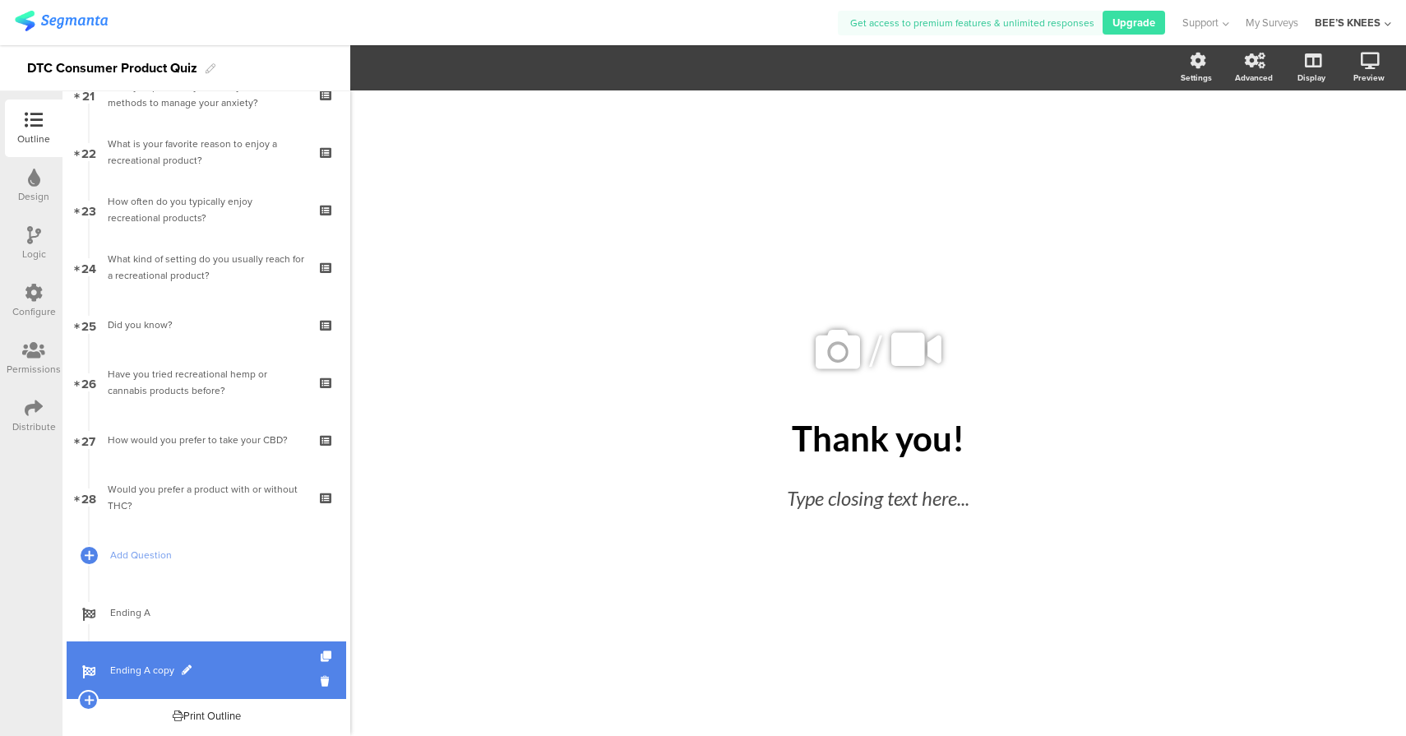
click at [244, 666] on span "Ending A copy" at bounding box center [215, 670] width 210 height 16
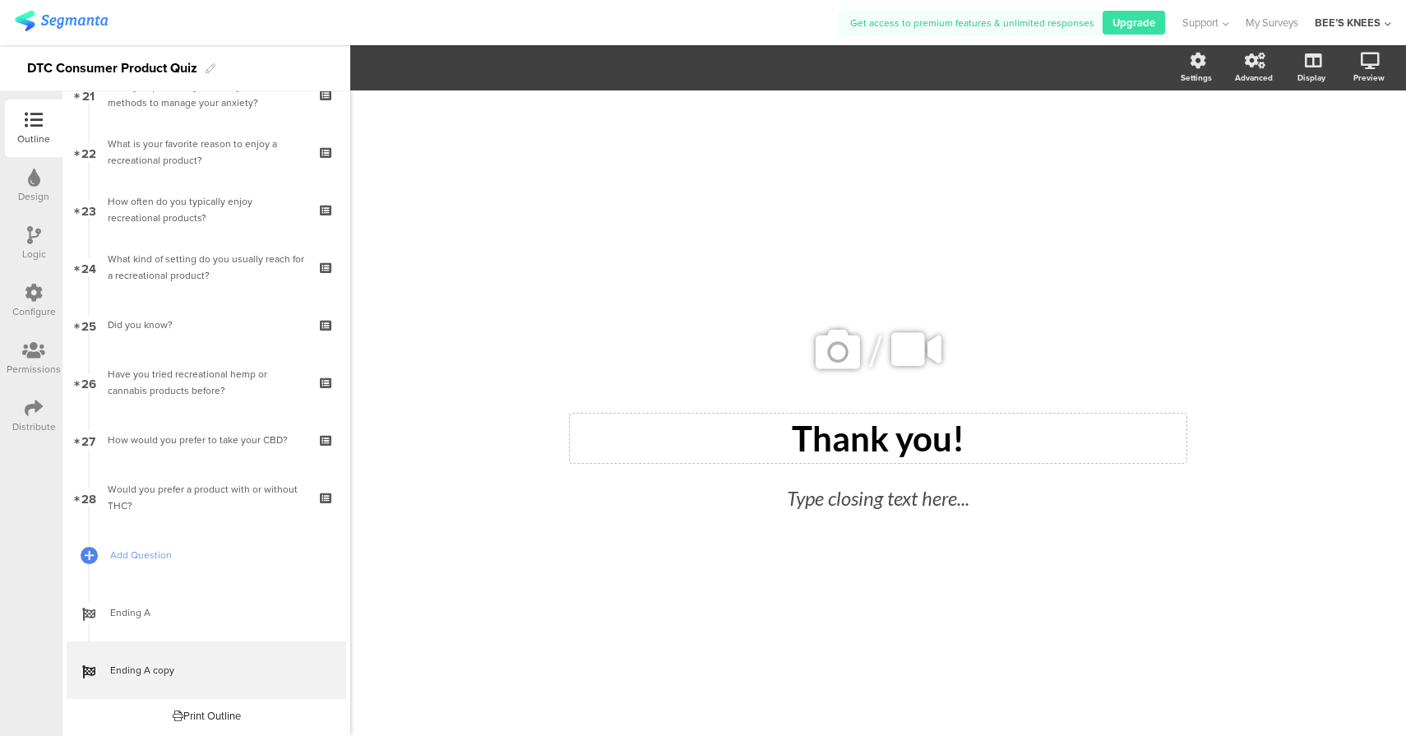
click at [895, 441] on div "Thank you! Thank you!" at bounding box center [878, 437] width 616 height 49
click at [907, 500] on div "Type closing text here..." at bounding box center [877, 498] width 501 height 38
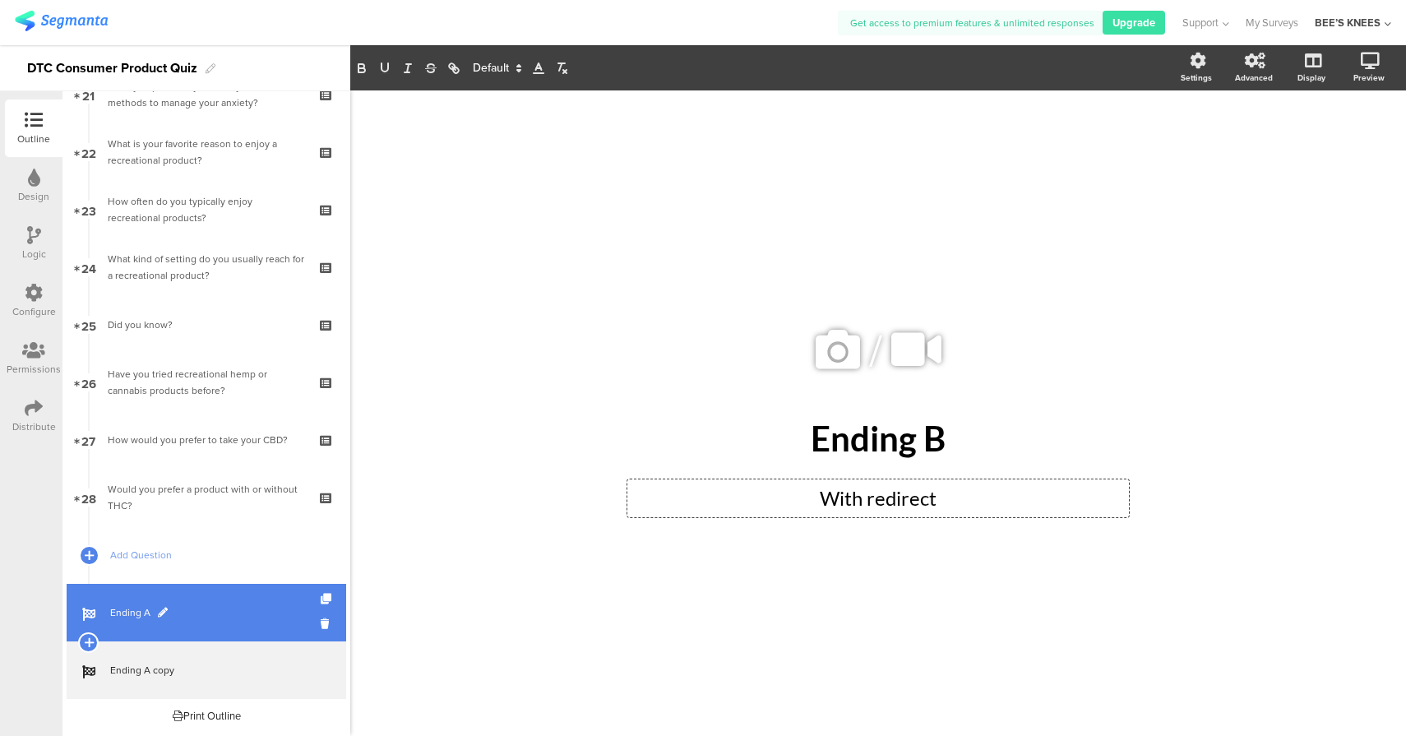
click at [204, 612] on span "Ending A" at bounding box center [215, 612] width 210 height 16
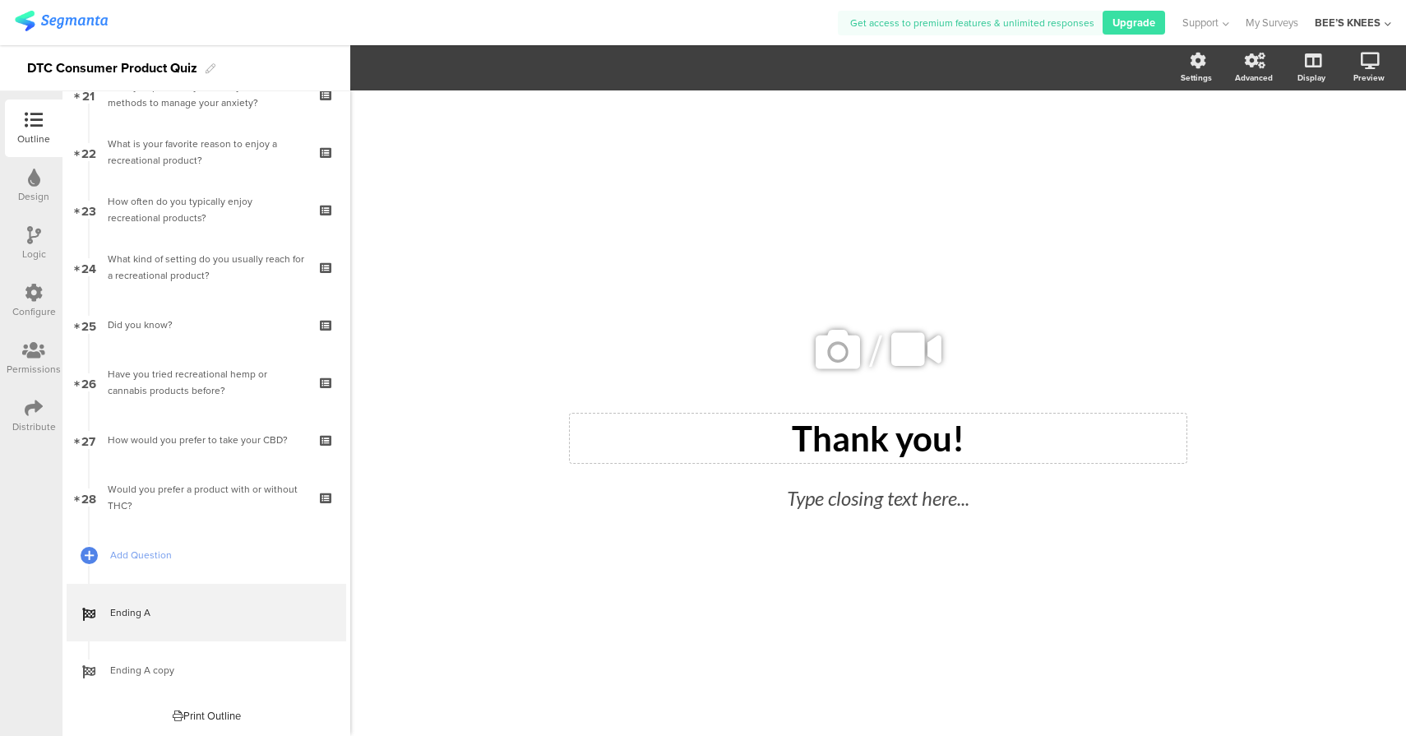
click at [875, 427] on div "Thank you! Thank you!" at bounding box center [878, 437] width 616 height 49
click at [856, 494] on div "Type closing text here..." at bounding box center [877, 498] width 501 height 38
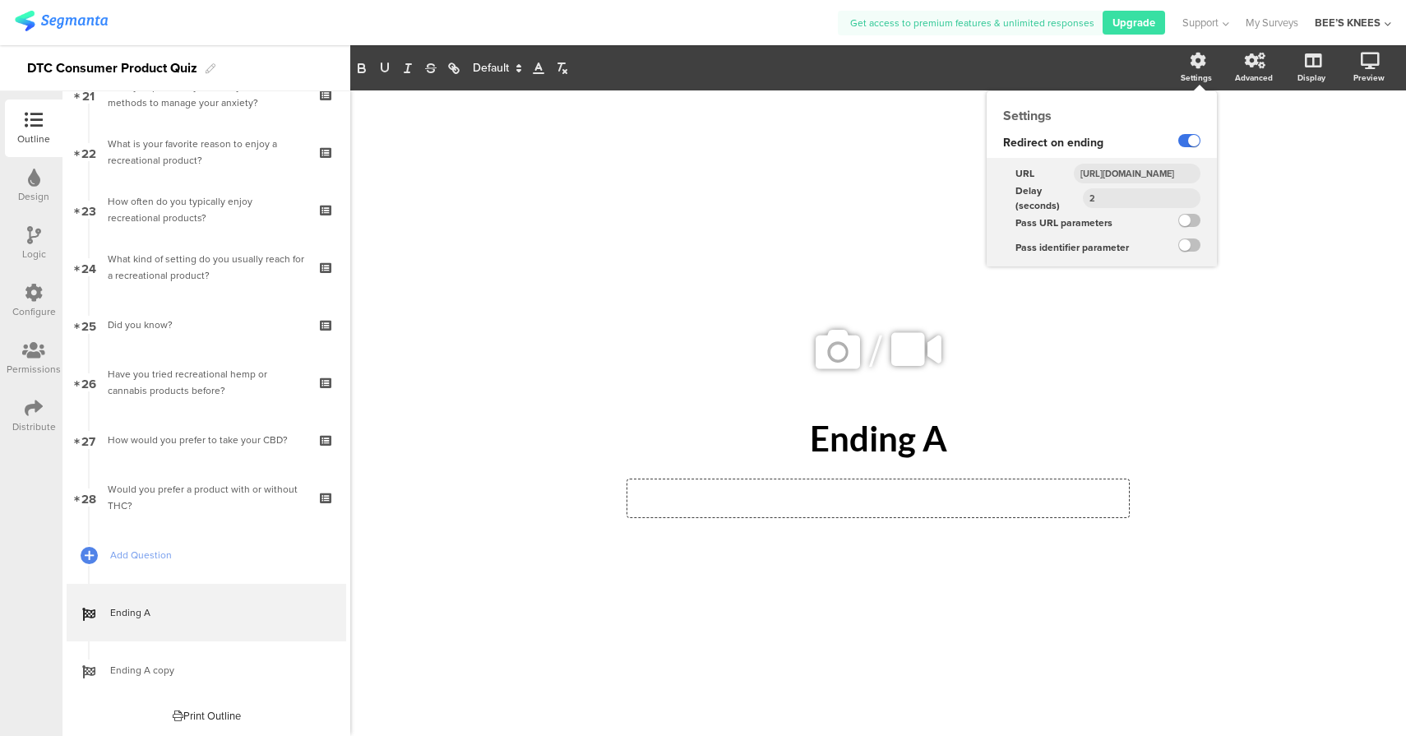
click at [1191, 141] on label at bounding box center [1189, 140] width 22 height 13
click at [0, 0] on input "checkbox" at bounding box center [0, 0] width 0 height 0
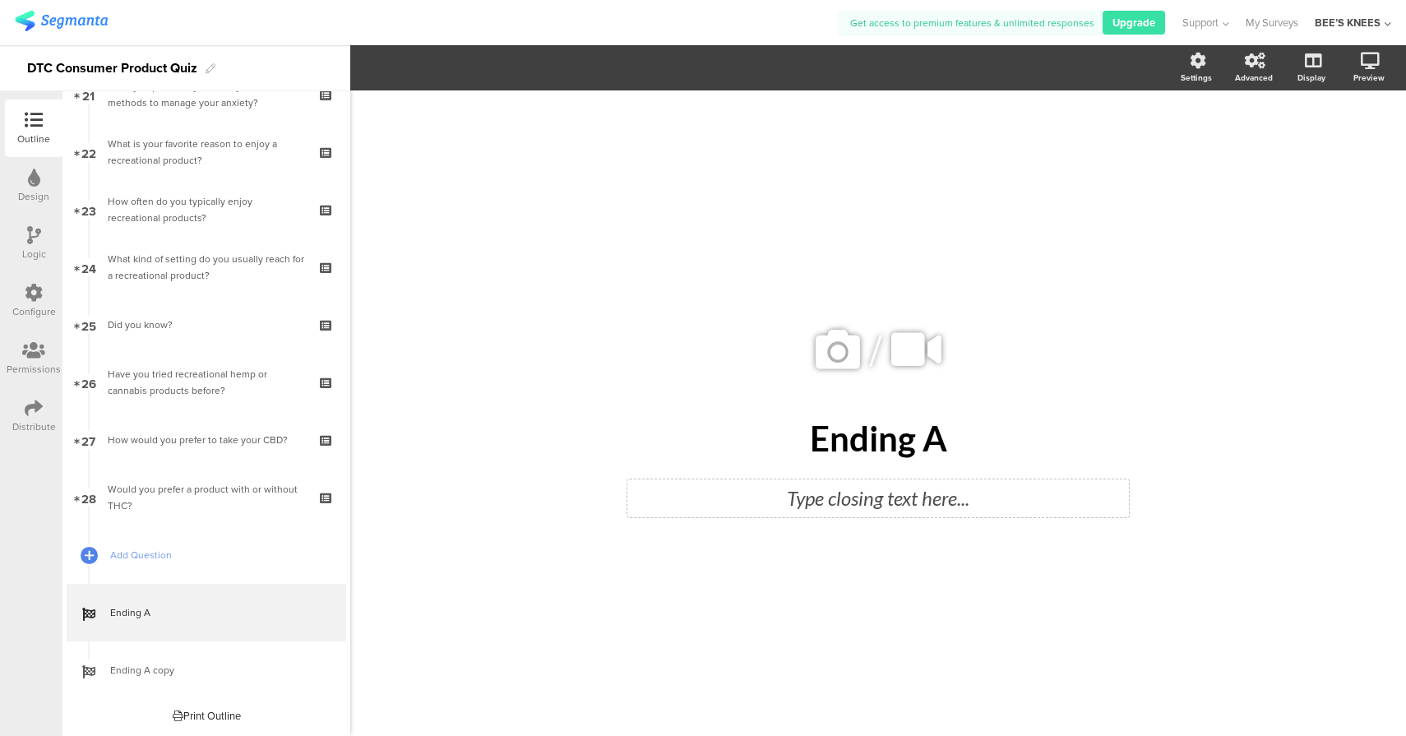
click at [914, 489] on div "Type closing text here..." at bounding box center [877, 498] width 493 height 30
click at [31, 416] on icon at bounding box center [34, 408] width 18 height 18
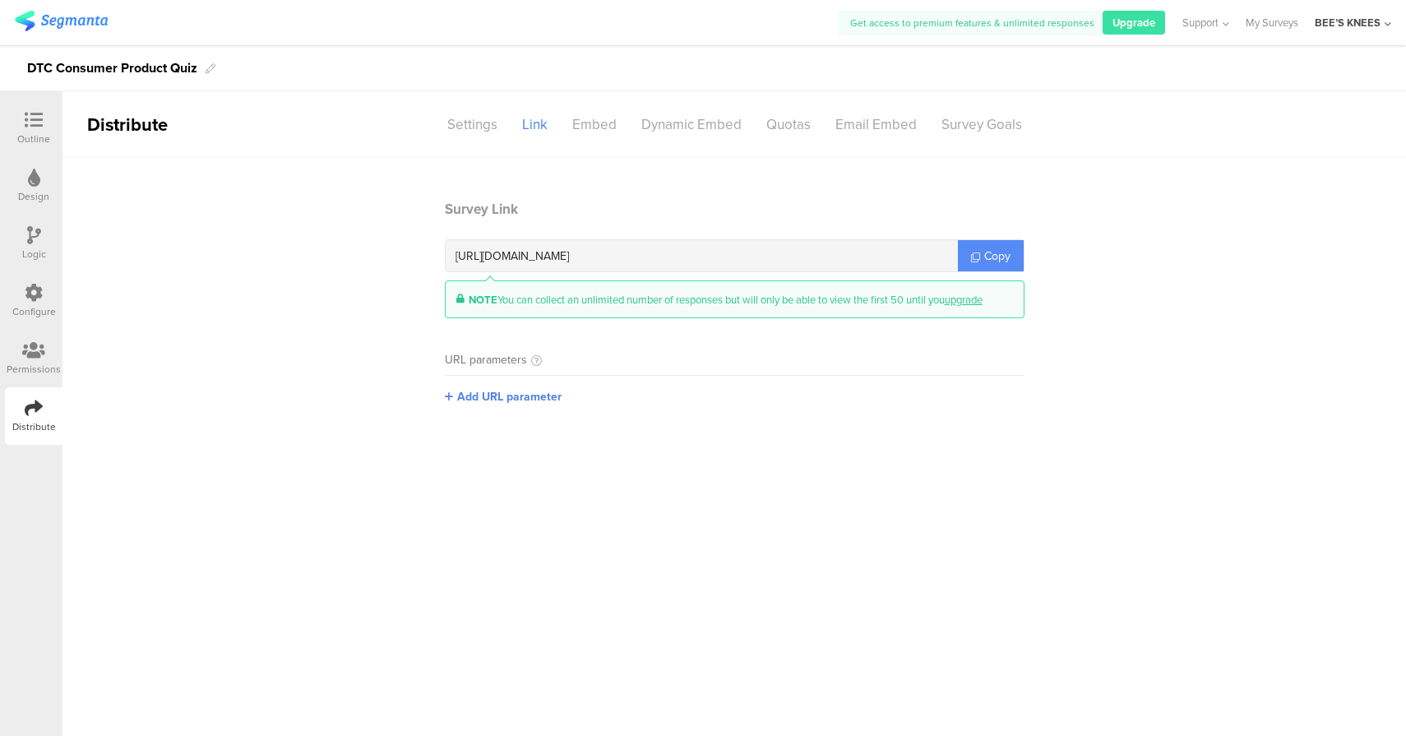
click at [1005, 264] on link "Copy" at bounding box center [991, 255] width 66 height 31
click at [32, 133] on div "Outline" at bounding box center [33, 139] width 33 height 15
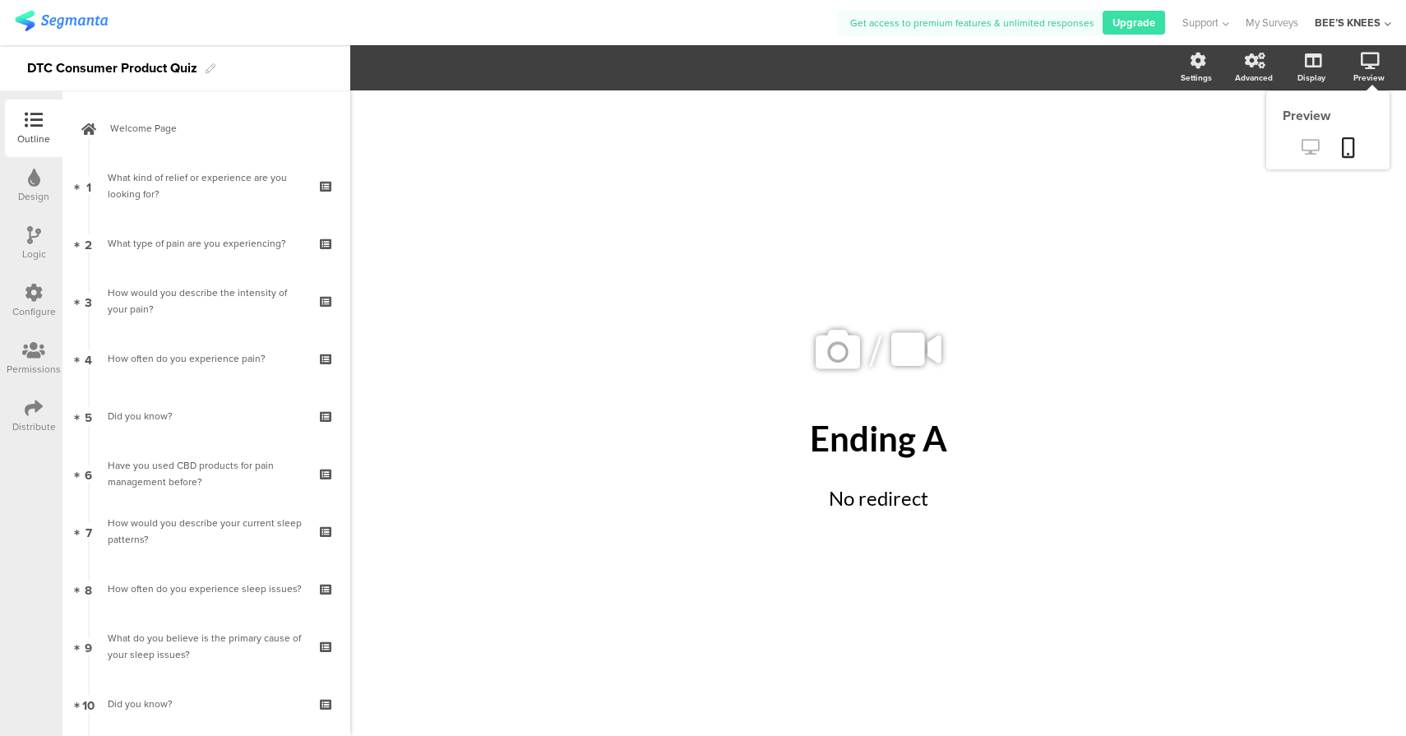
click at [1315, 146] on icon at bounding box center [1309, 147] width 17 height 16
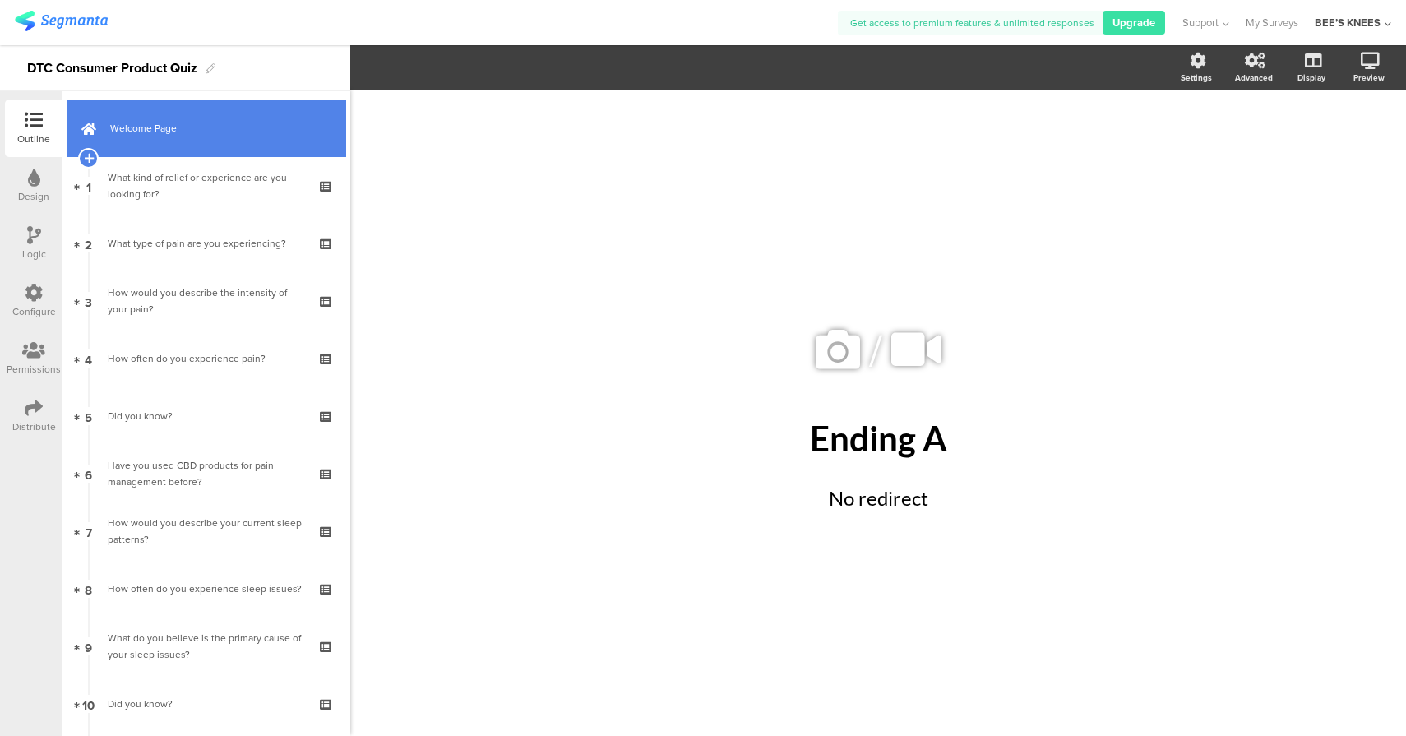
click at [216, 107] on link "Welcome Page" at bounding box center [206, 128] width 279 height 58
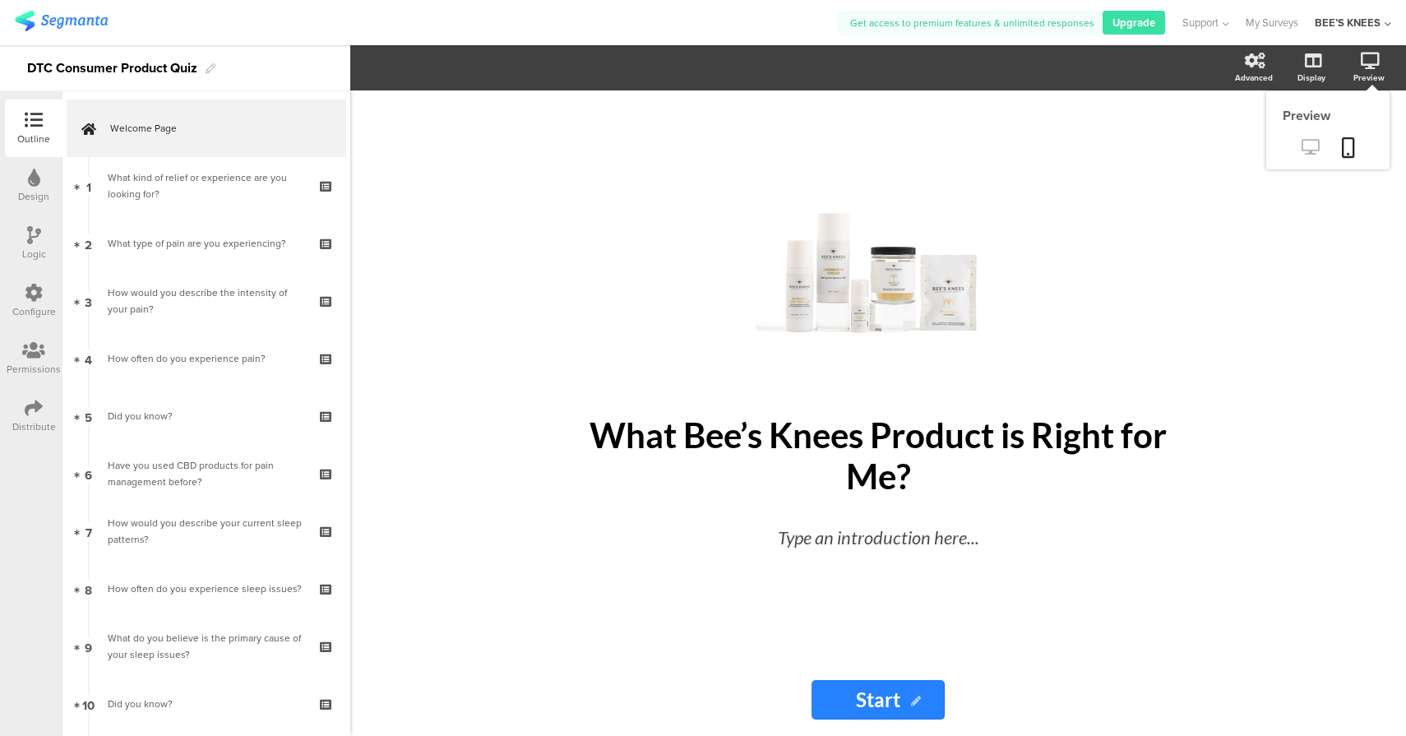
click at [1310, 144] on icon at bounding box center [1309, 147] width 17 height 16
click at [34, 246] on div at bounding box center [34, 236] width 14 height 21
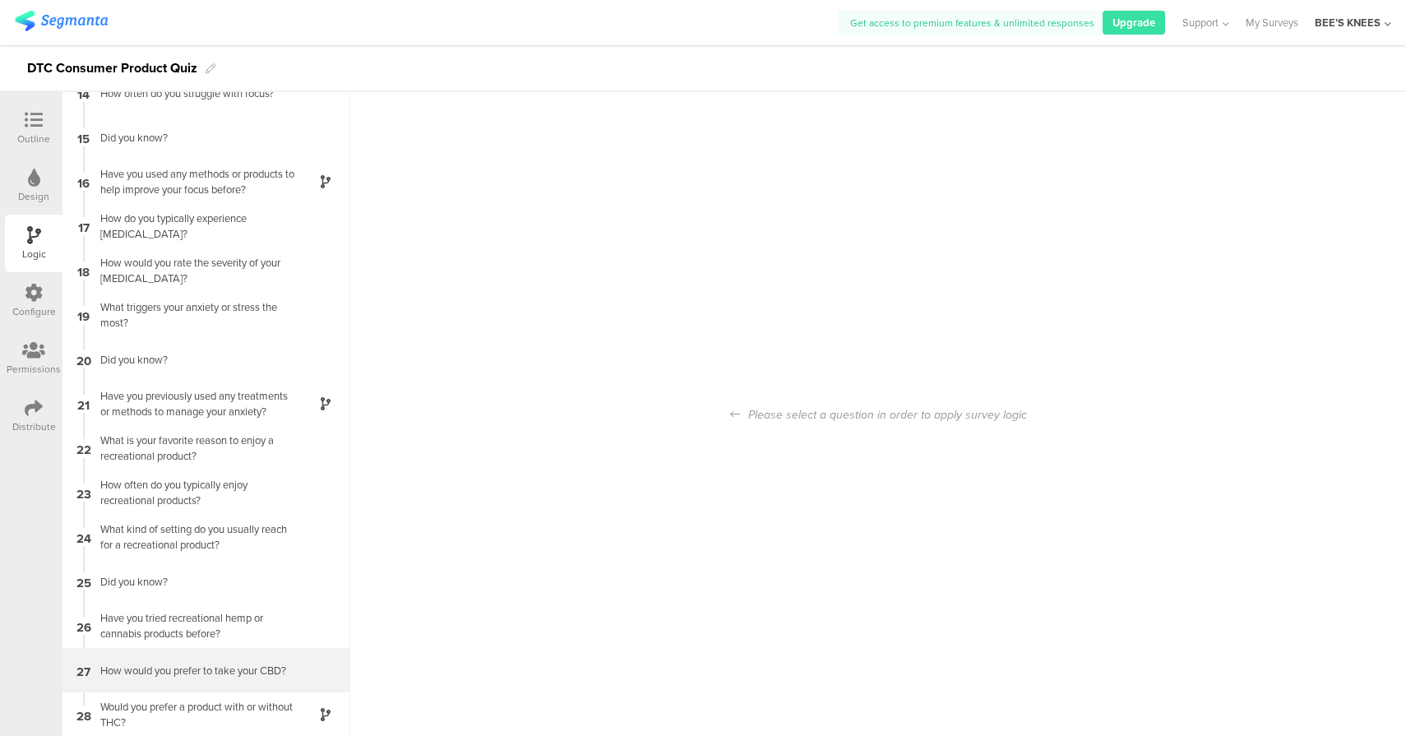
scroll to position [66, 0]
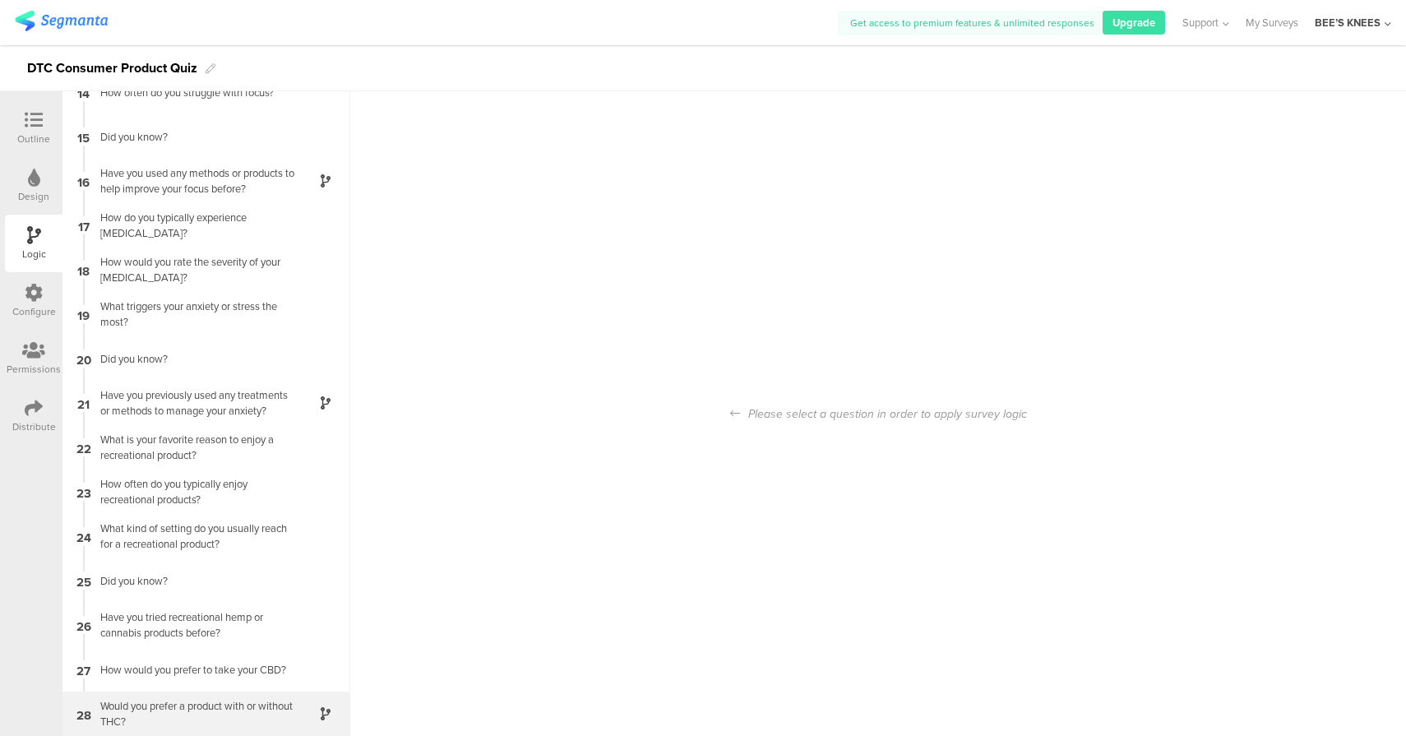
click at [271, 711] on div "Would you prefer a product with or without THC?" at bounding box center [192, 713] width 205 height 31
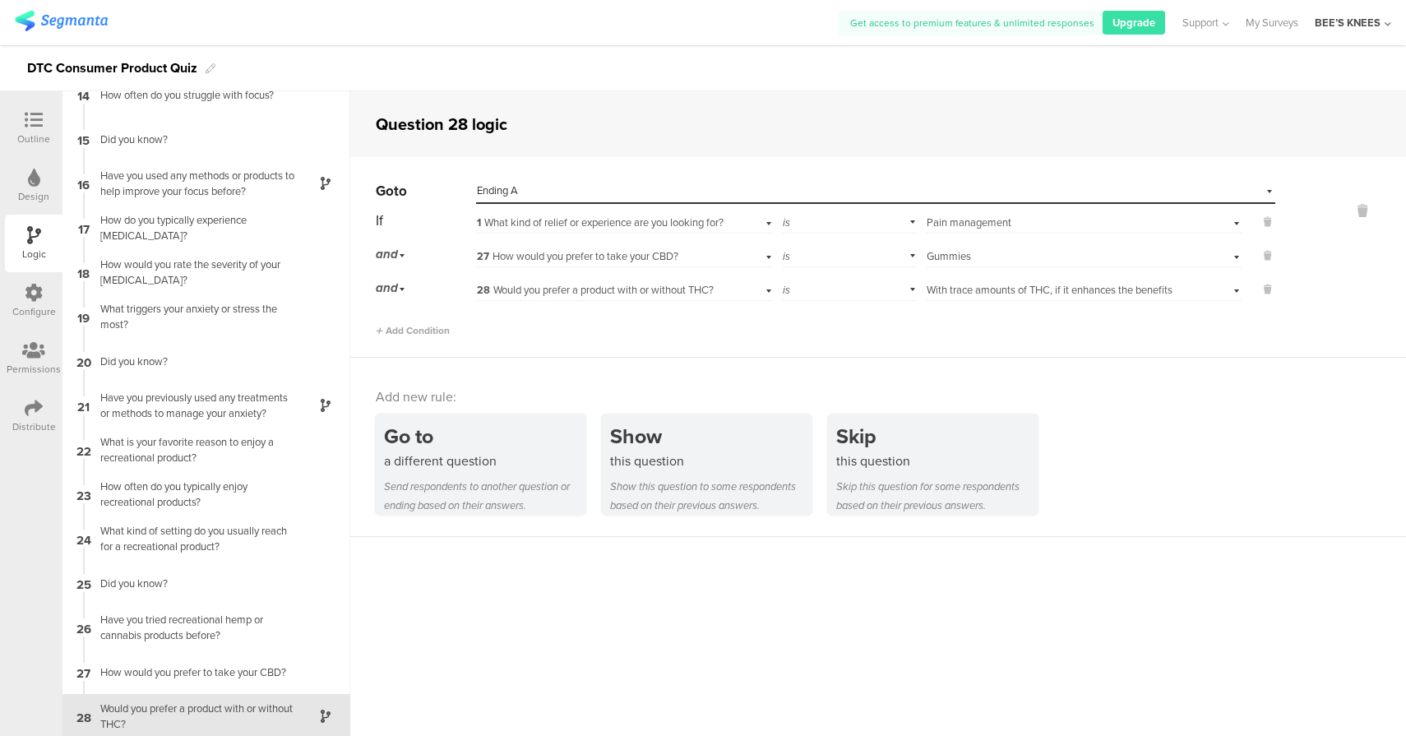
scroll to position [598, 0]
click at [713, 194] on div "Select destination... Ending A" at bounding box center [865, 190] width 777 height 15
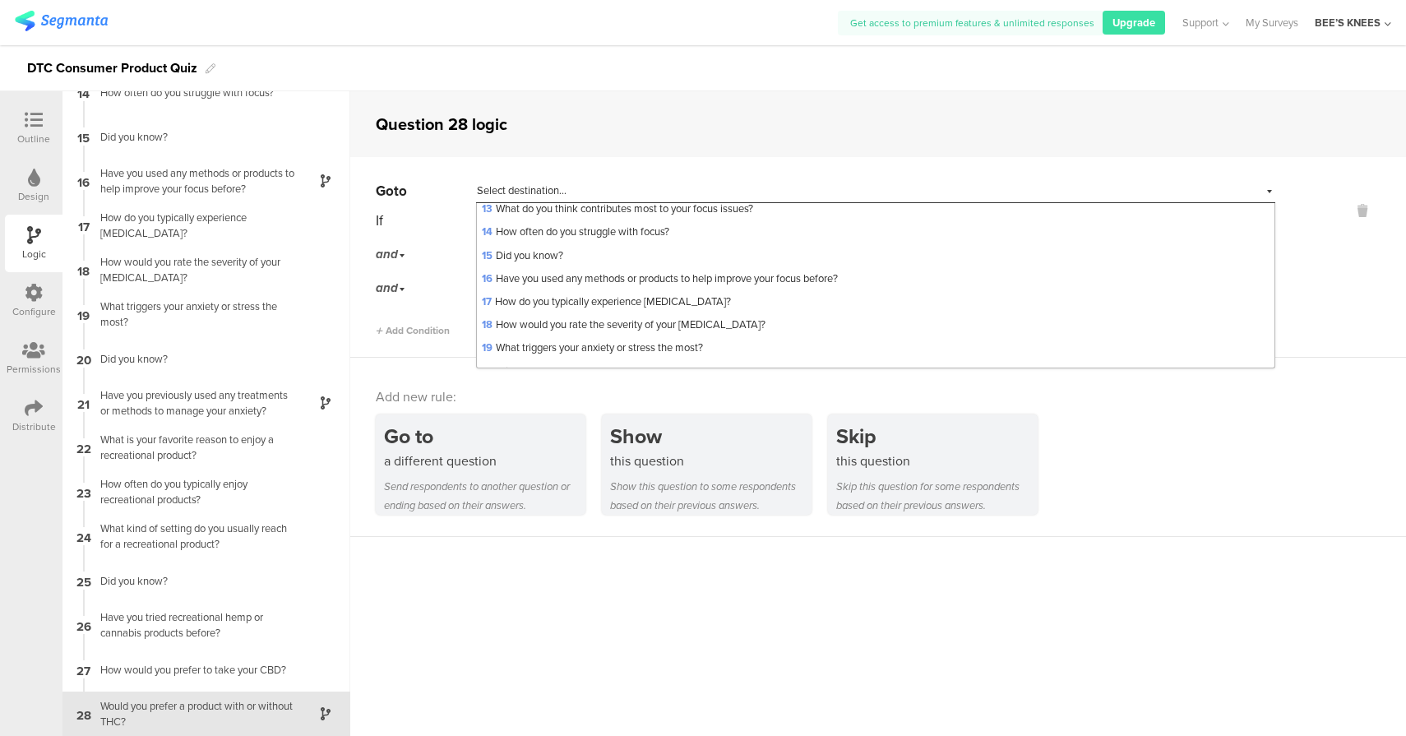
scroll to position [542, 0]
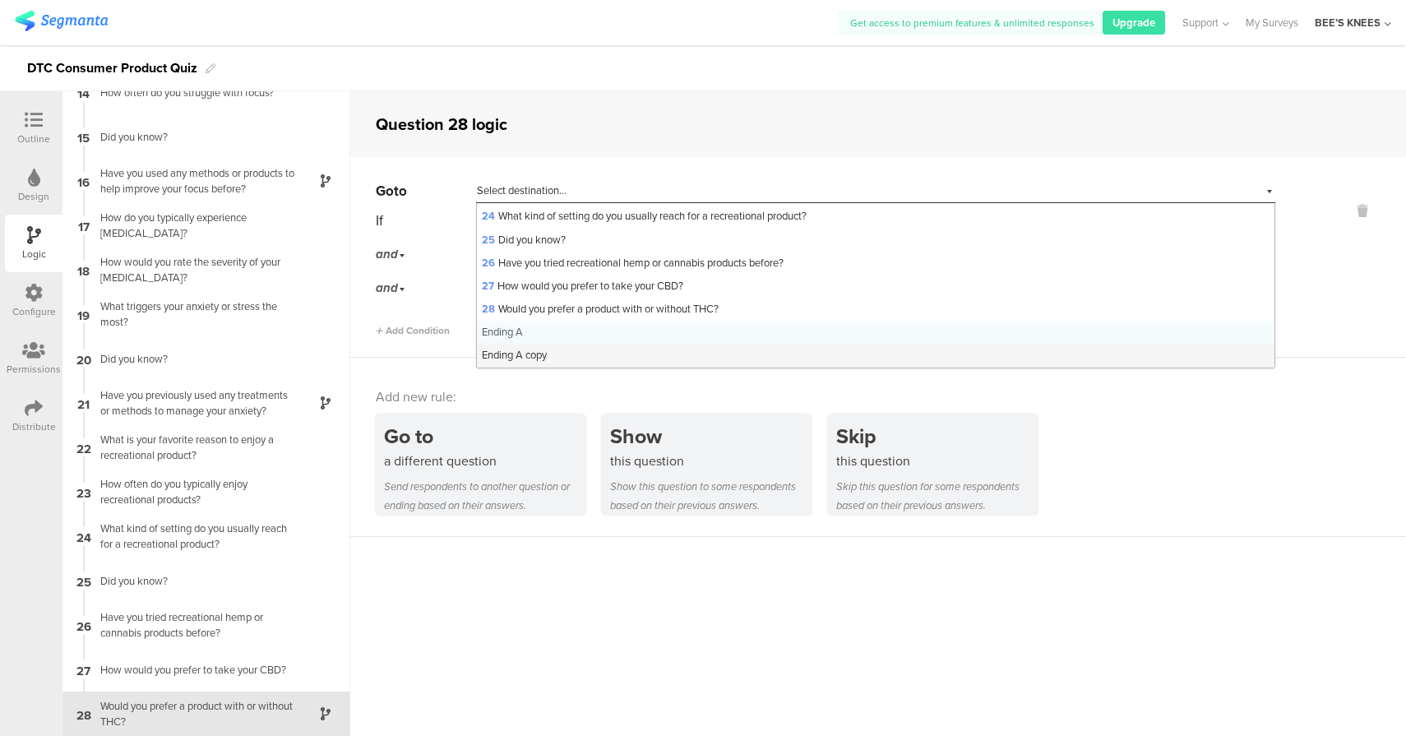
click at [634, 357] on div "Ending A copy" at bounding box center [875, 355] width 797 height 23
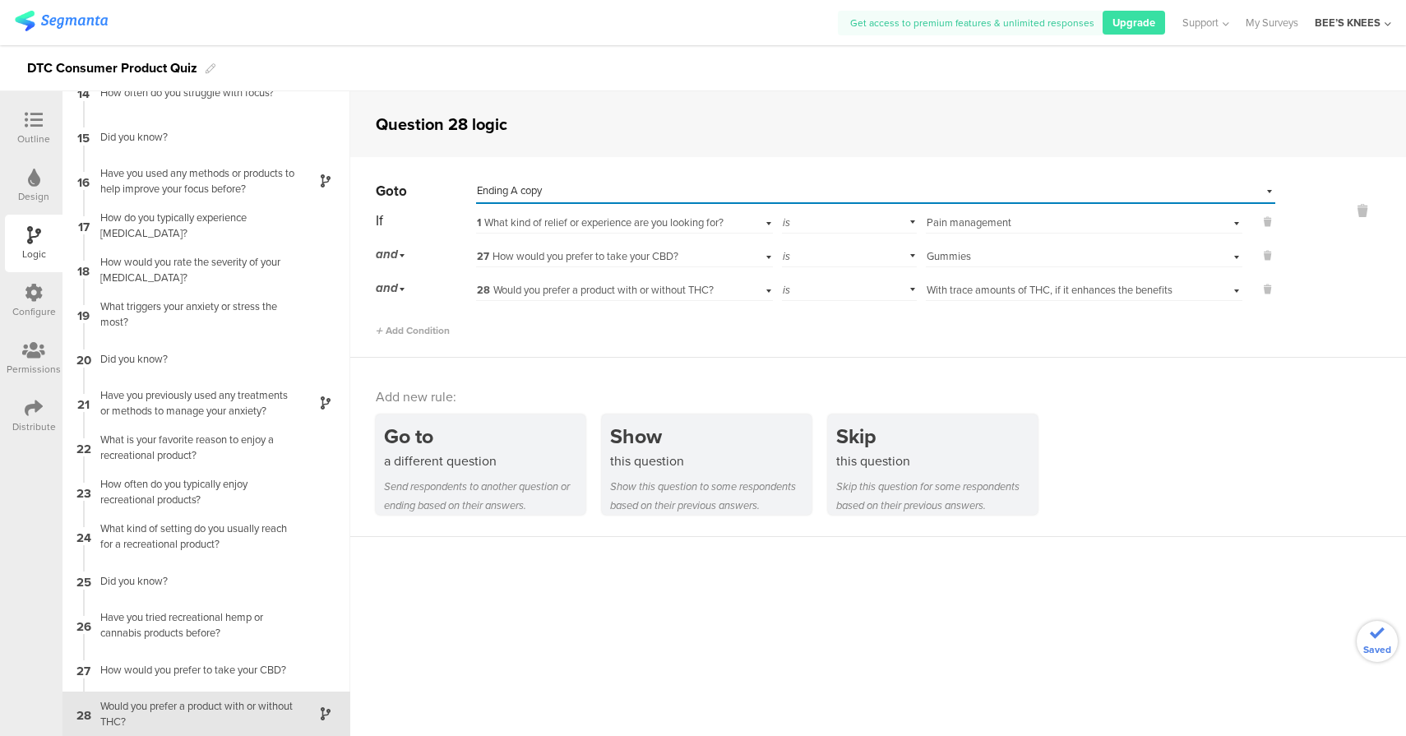
click at [25, 118] on icon at bounding box center [34, 120] width 18 height 18
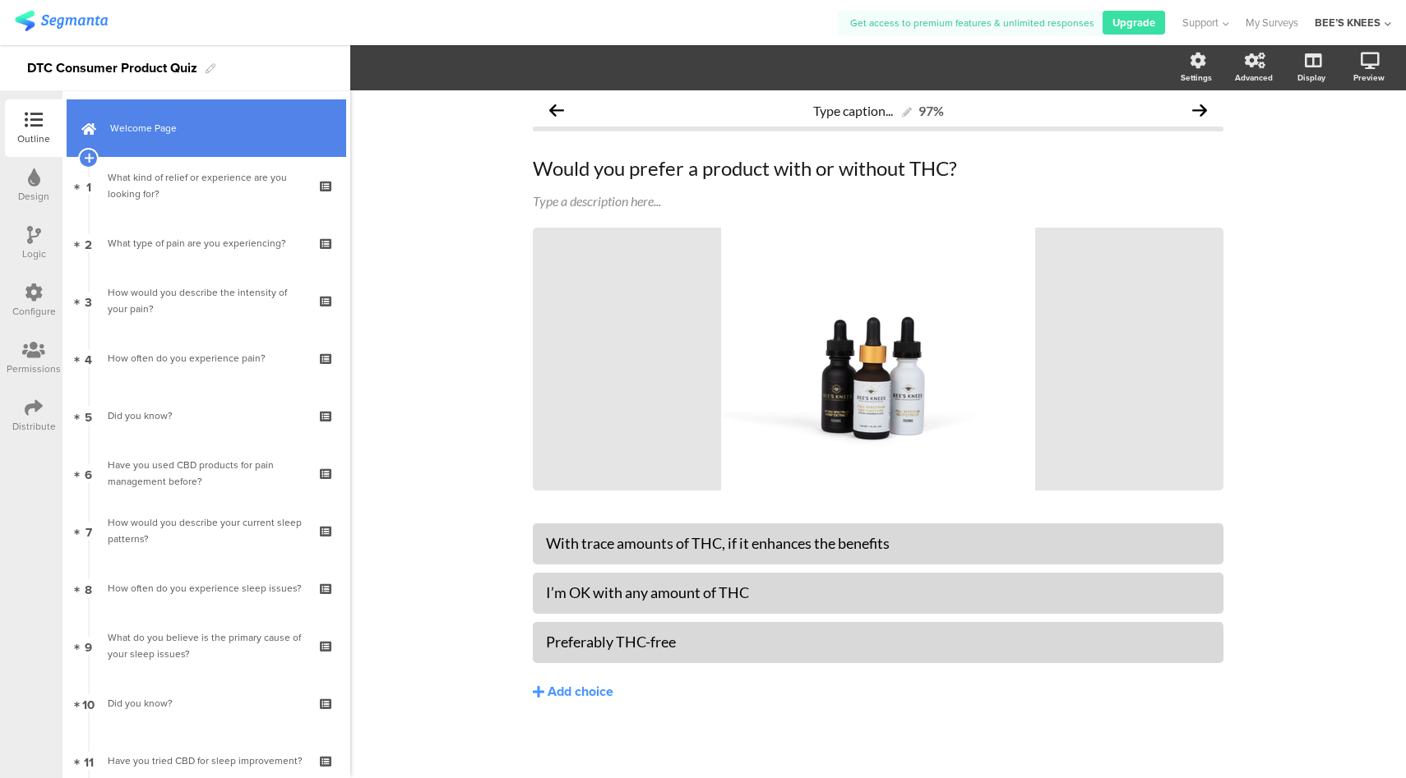
click at [179, 150] on link "Welcome Page" at bounding box center [206, 128] width 279 height 58
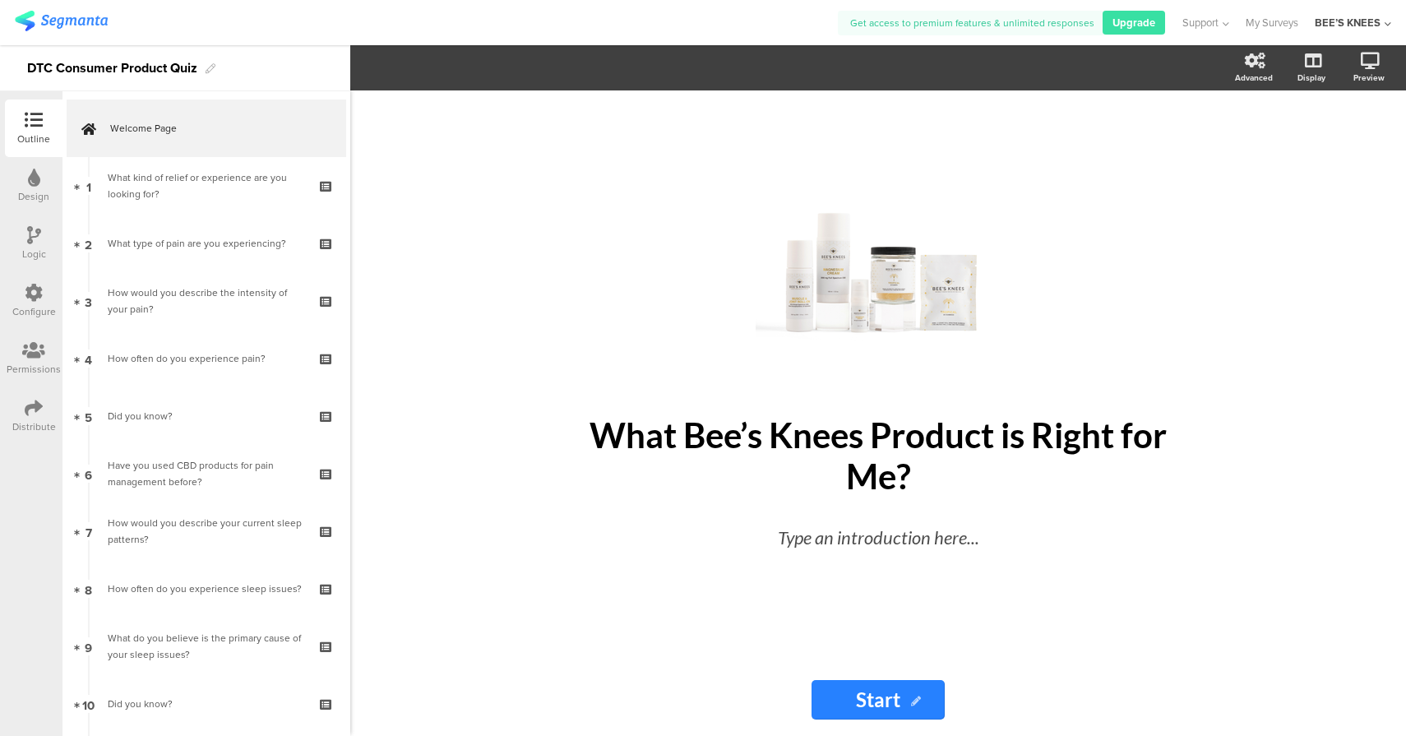
click at [32, 282] on div "Configure" at bounding box center [34, 301] width 58 height 58
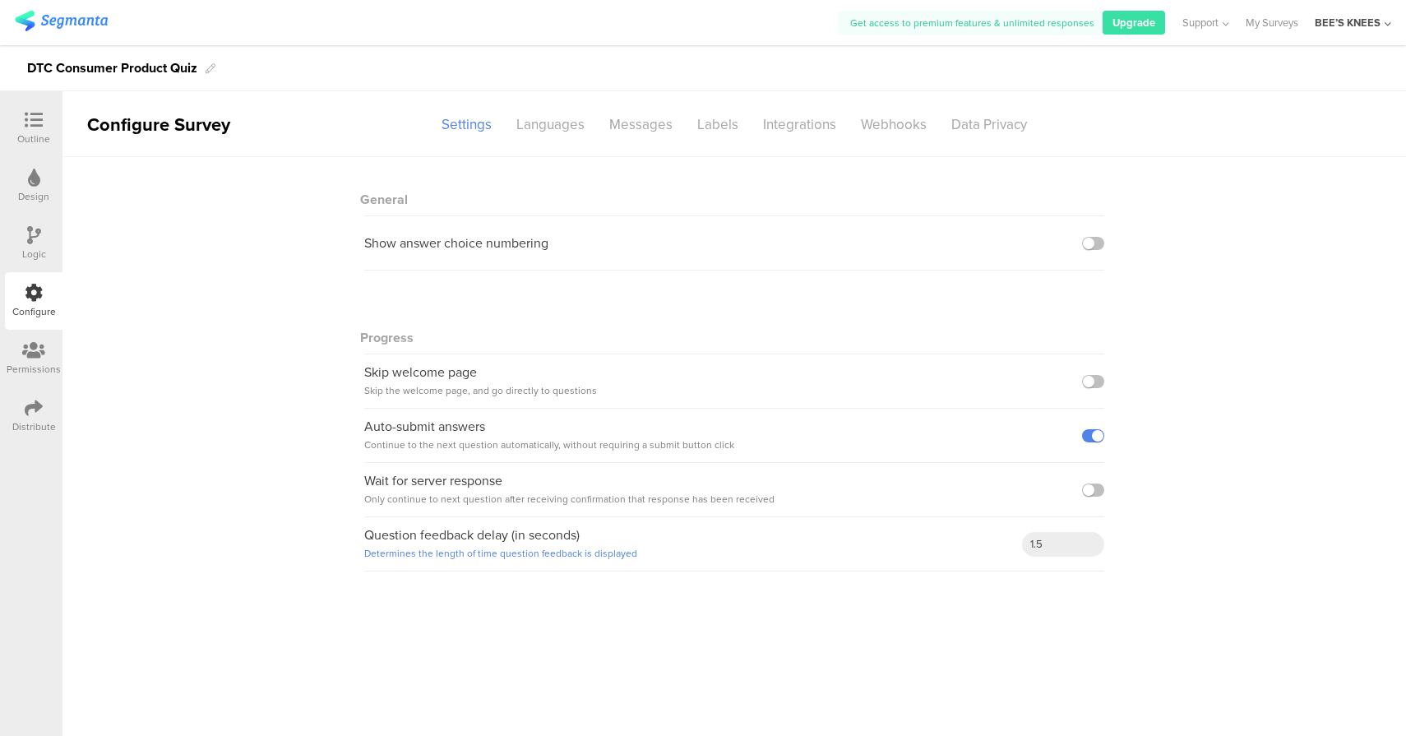
click at [43, 237] on div "Logic" at bounding box center [34, 244] width 58 height 58
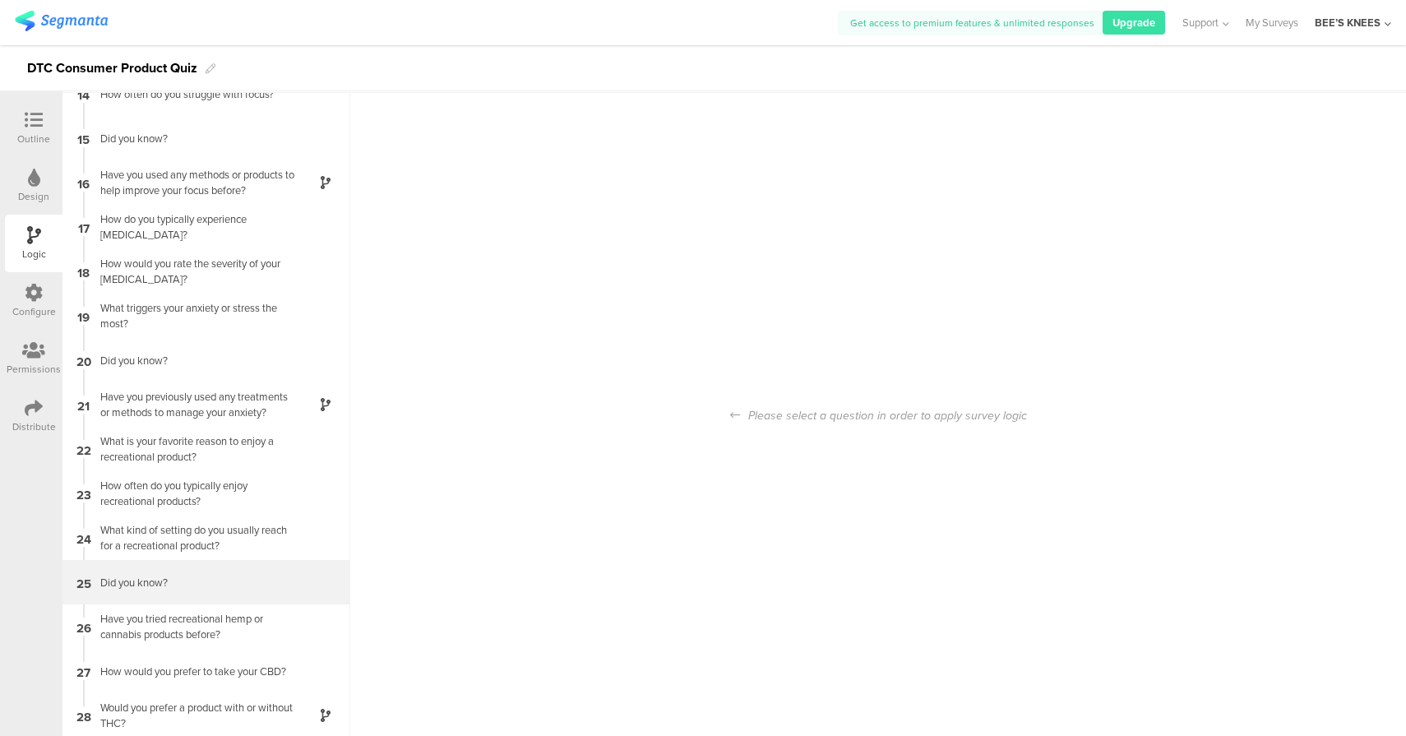
scroll to position [66, 0]
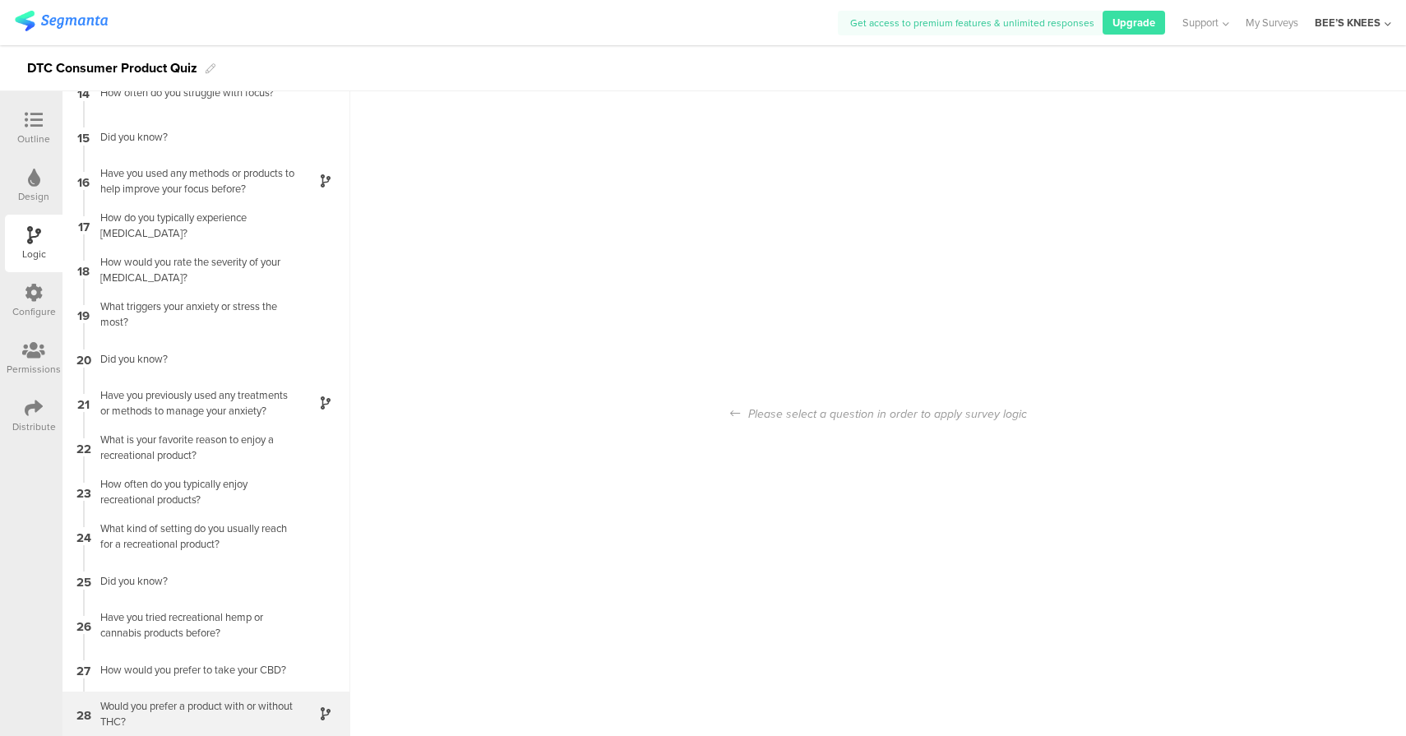
click at [231, 711] on div "Would you prefer a product with or without THC?" at bounding box center [192, 713] width 205 height 31
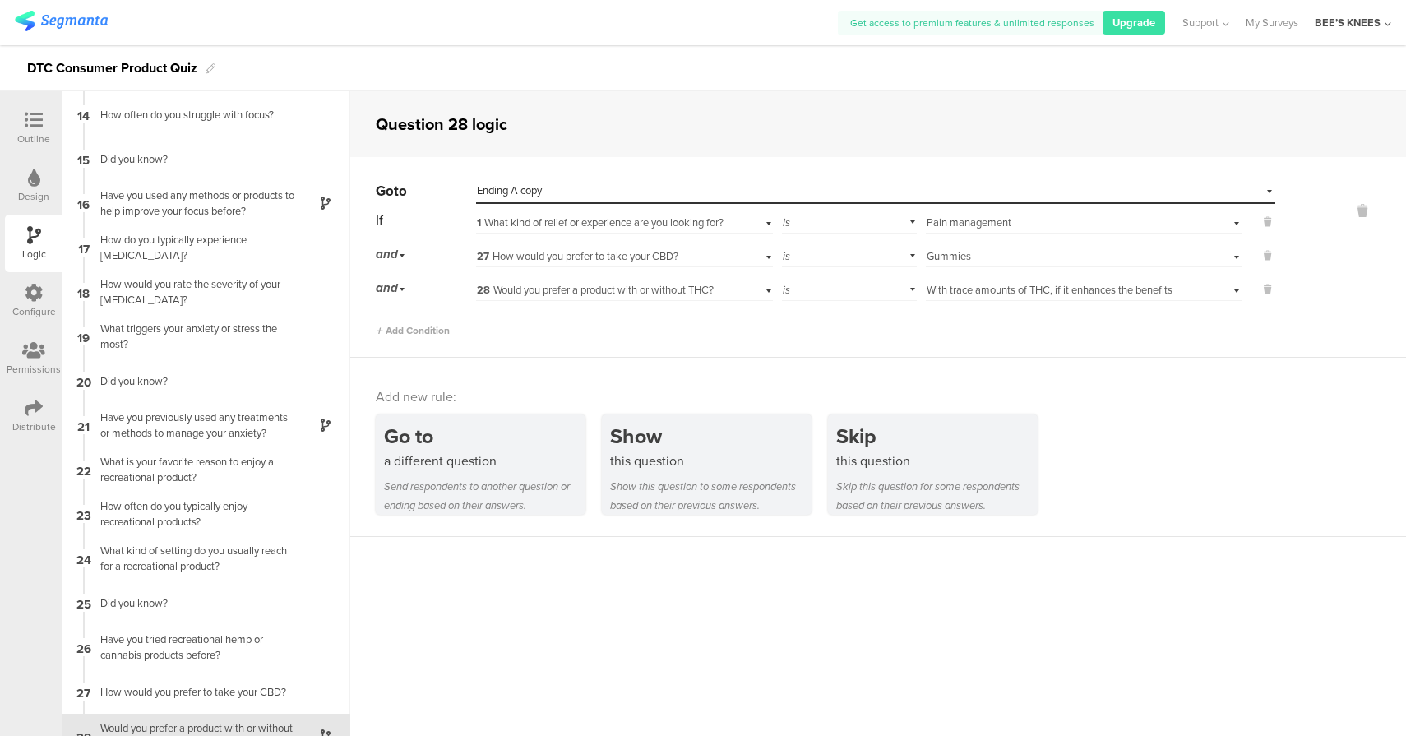
scroll to position [598, 0]
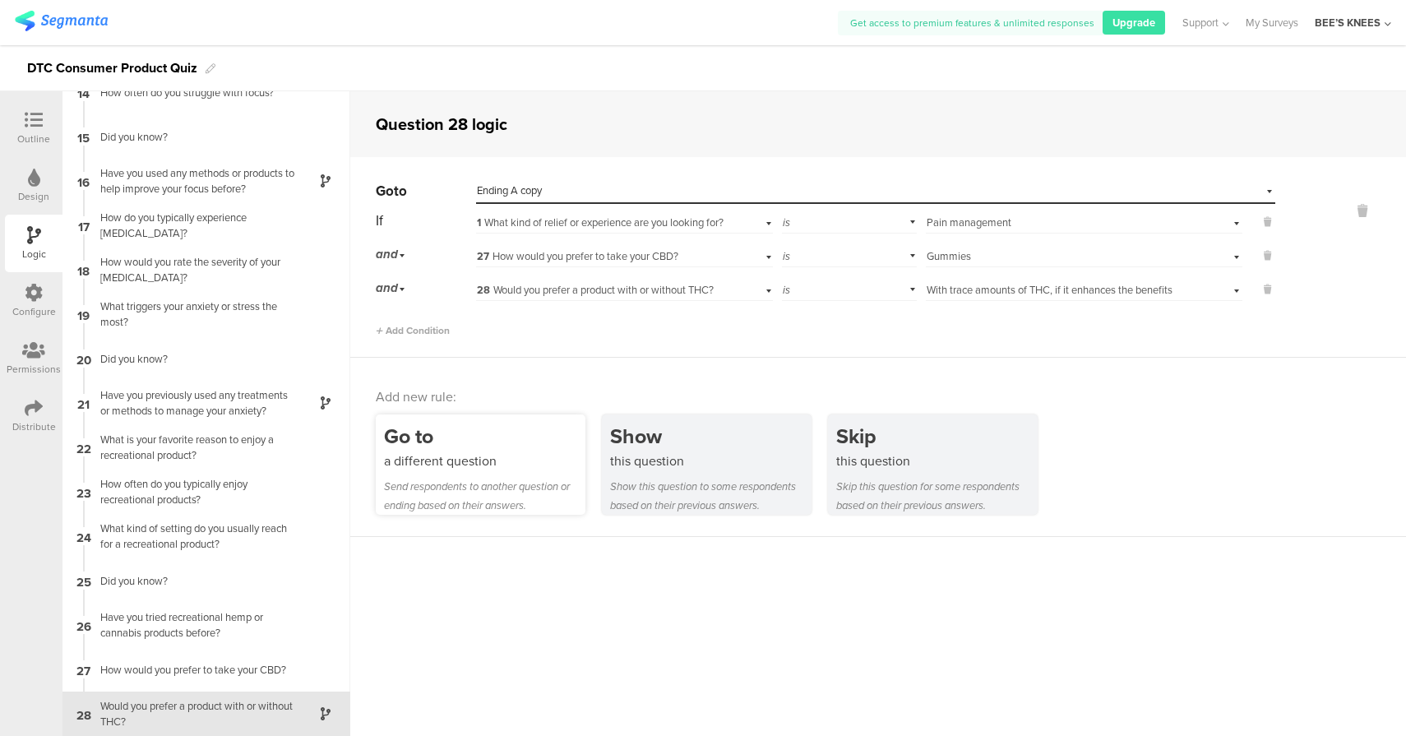
click at [518, 449] on div "Go to" at bounding box center [484, 436] width 201 height 30
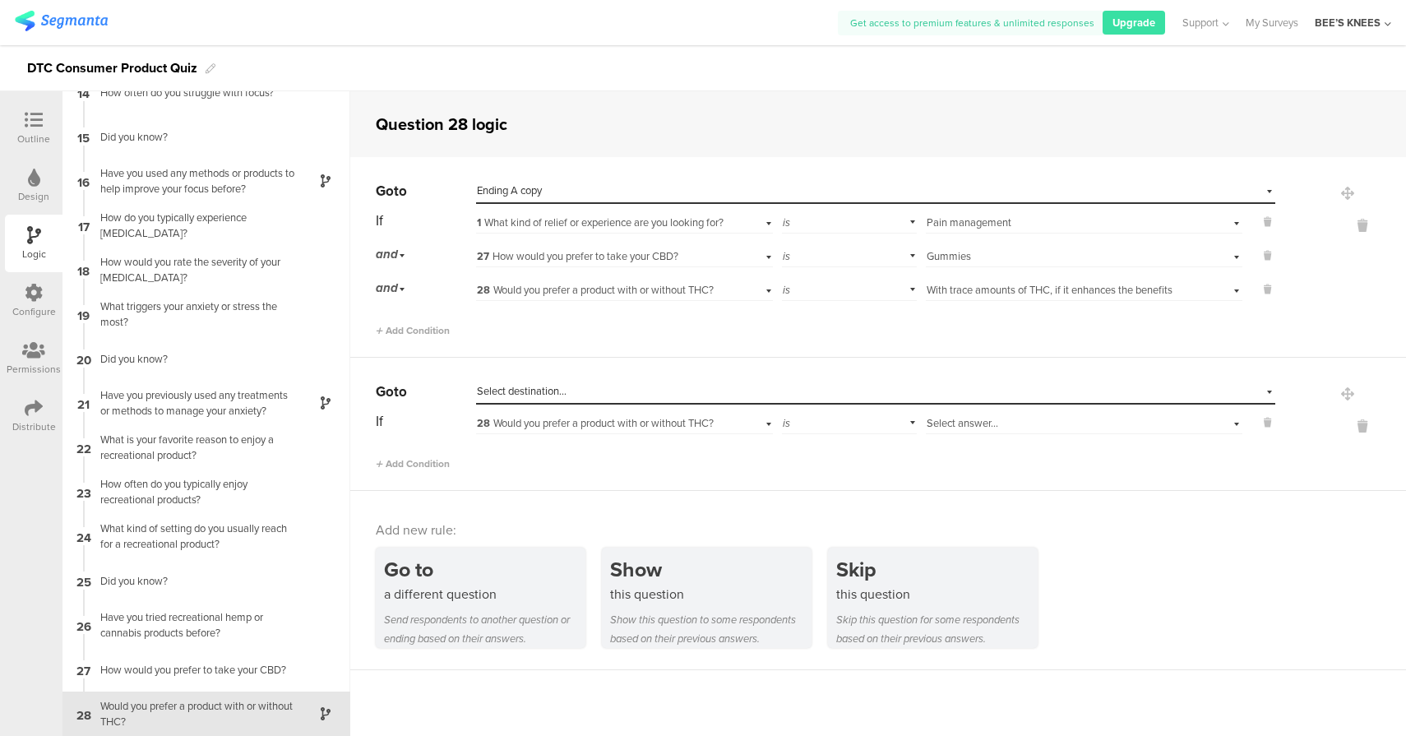
click at [570, 396] on div "Select destination..." at bounding box center [800, 391] width 646 height 15
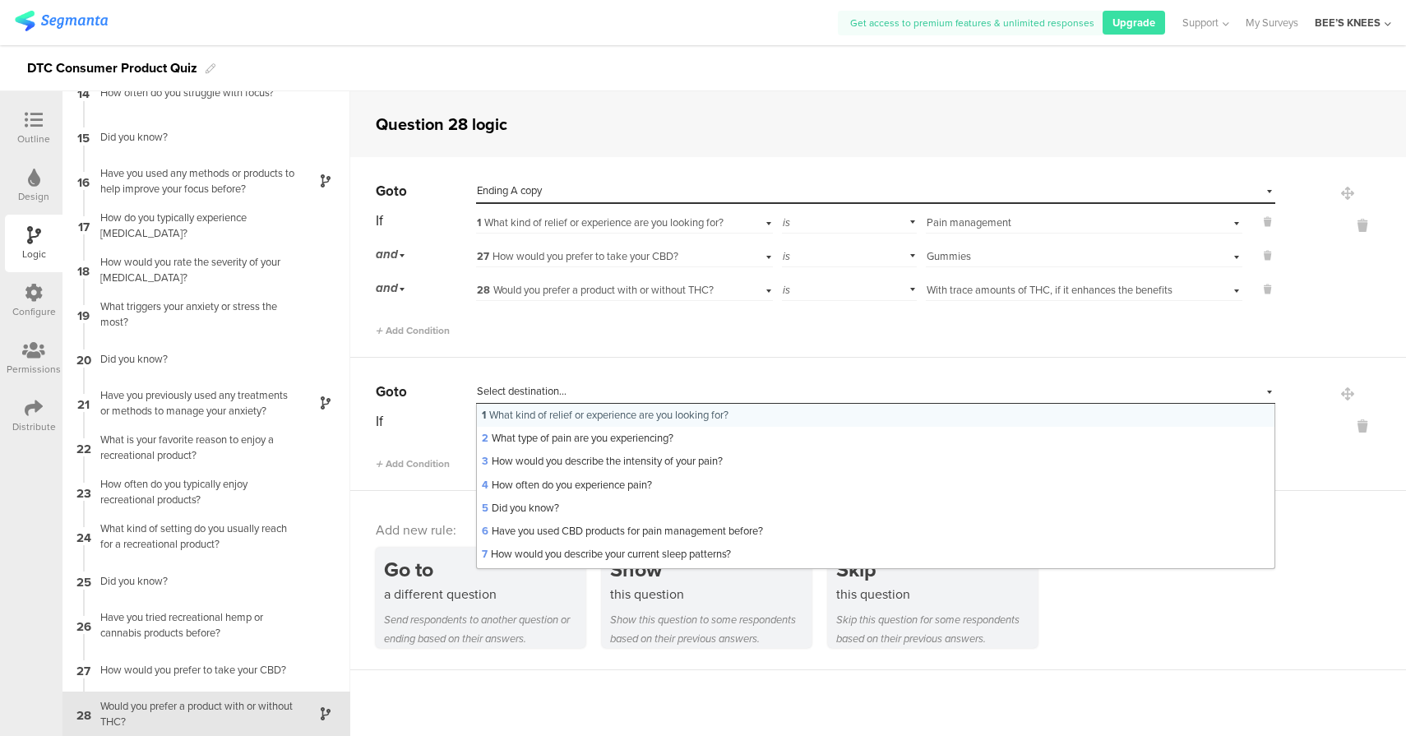
scroll to position [542, 0]
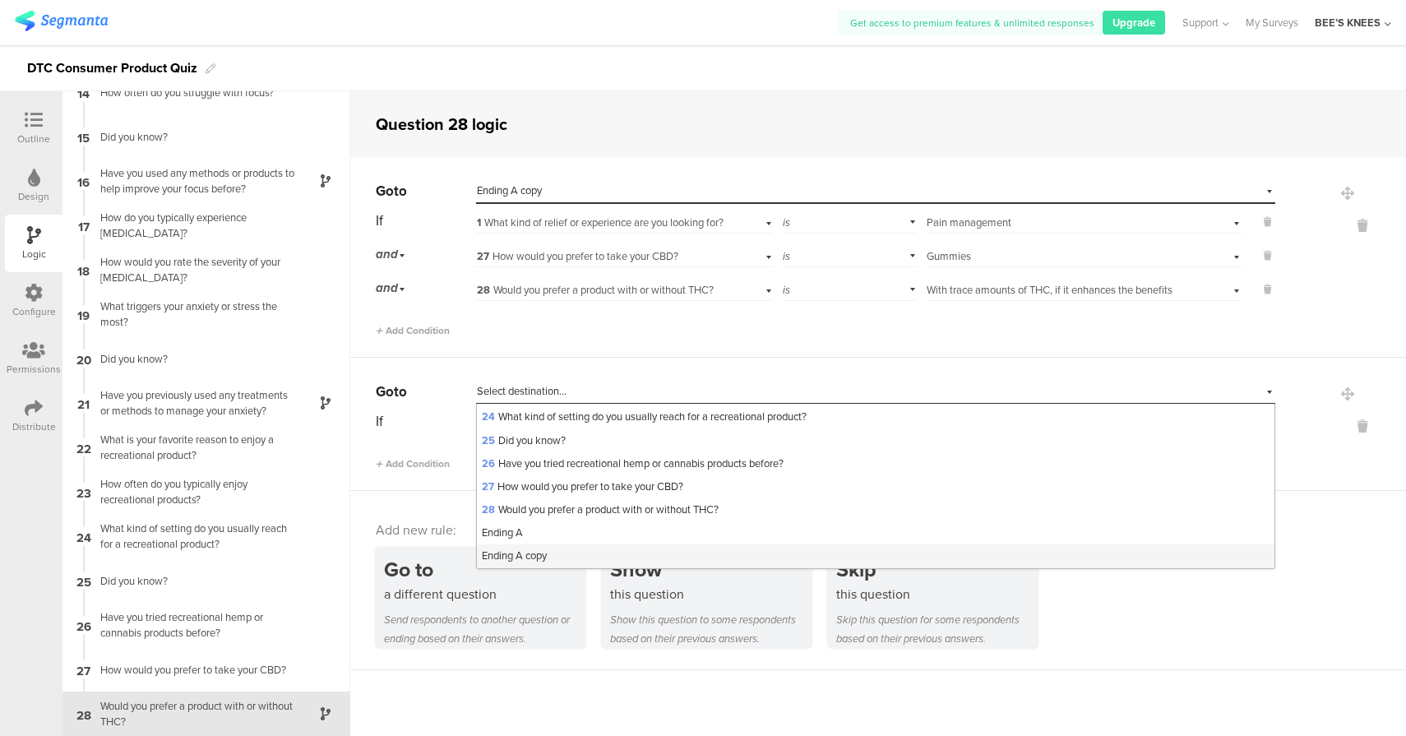
click at [555, 553] on div "Ending A copy" at bounding box center [875, 555] width 797 height 23
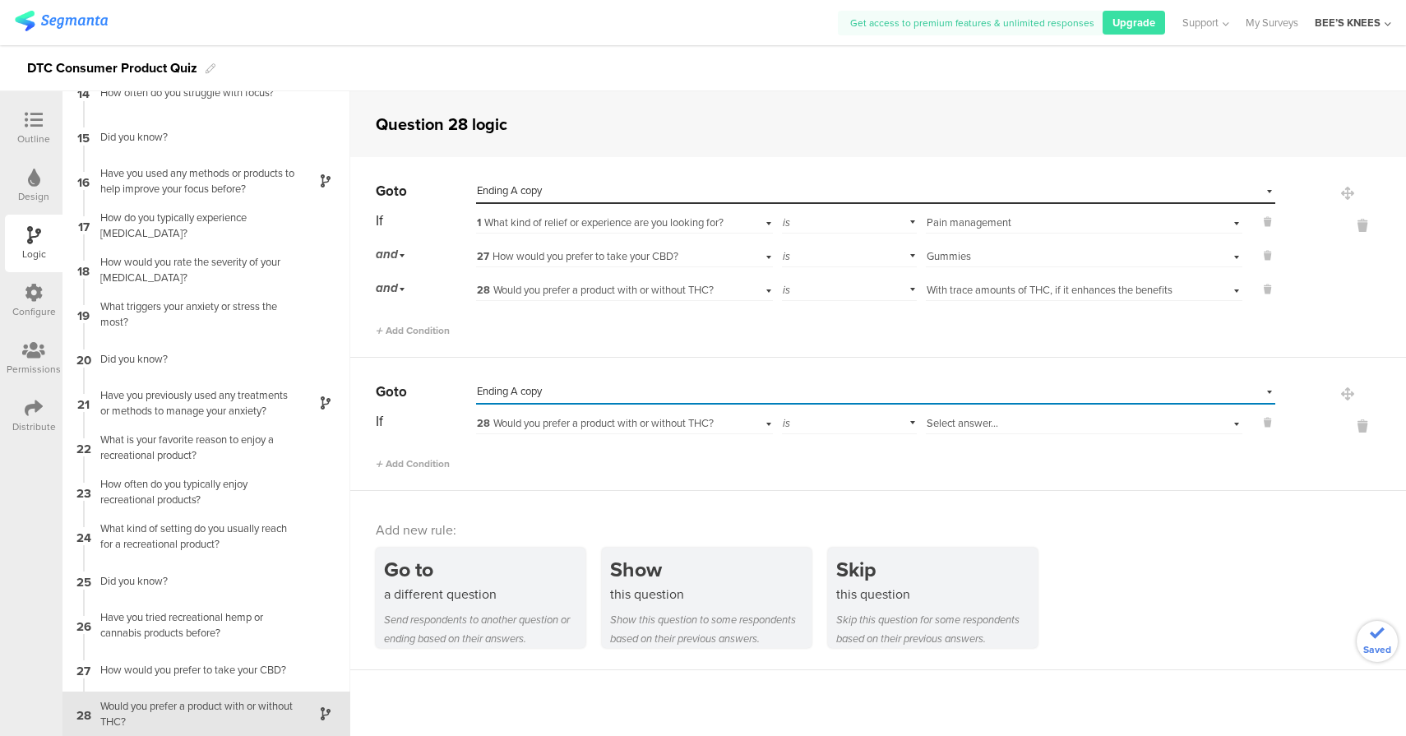
click at [575, 418] on span "28 Would you prefer a product with or without THC?" at bounding box center [595, 423] width 237 height 16
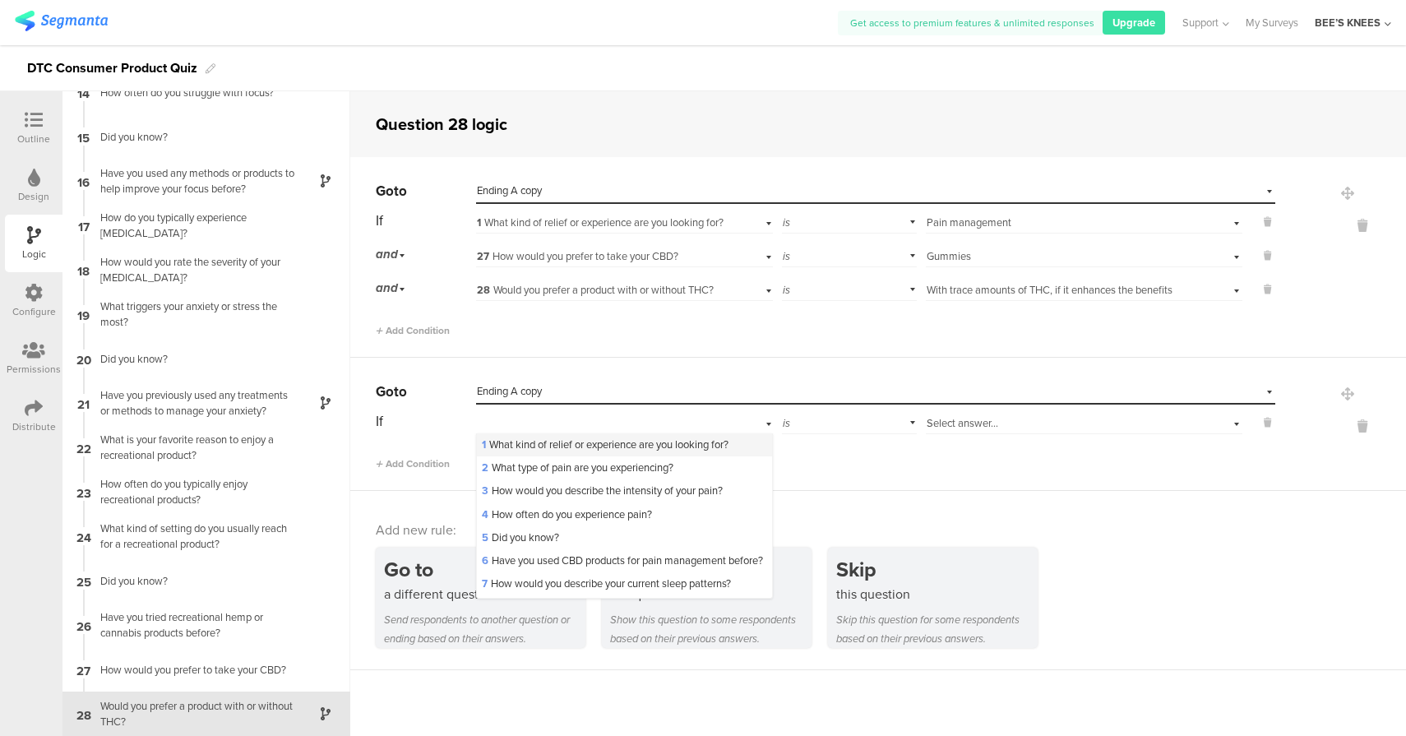
click at [565, 442] on span "1 What kind of relief or experience are you looking for?" at bounding box center [605, 444] width 247 height 16
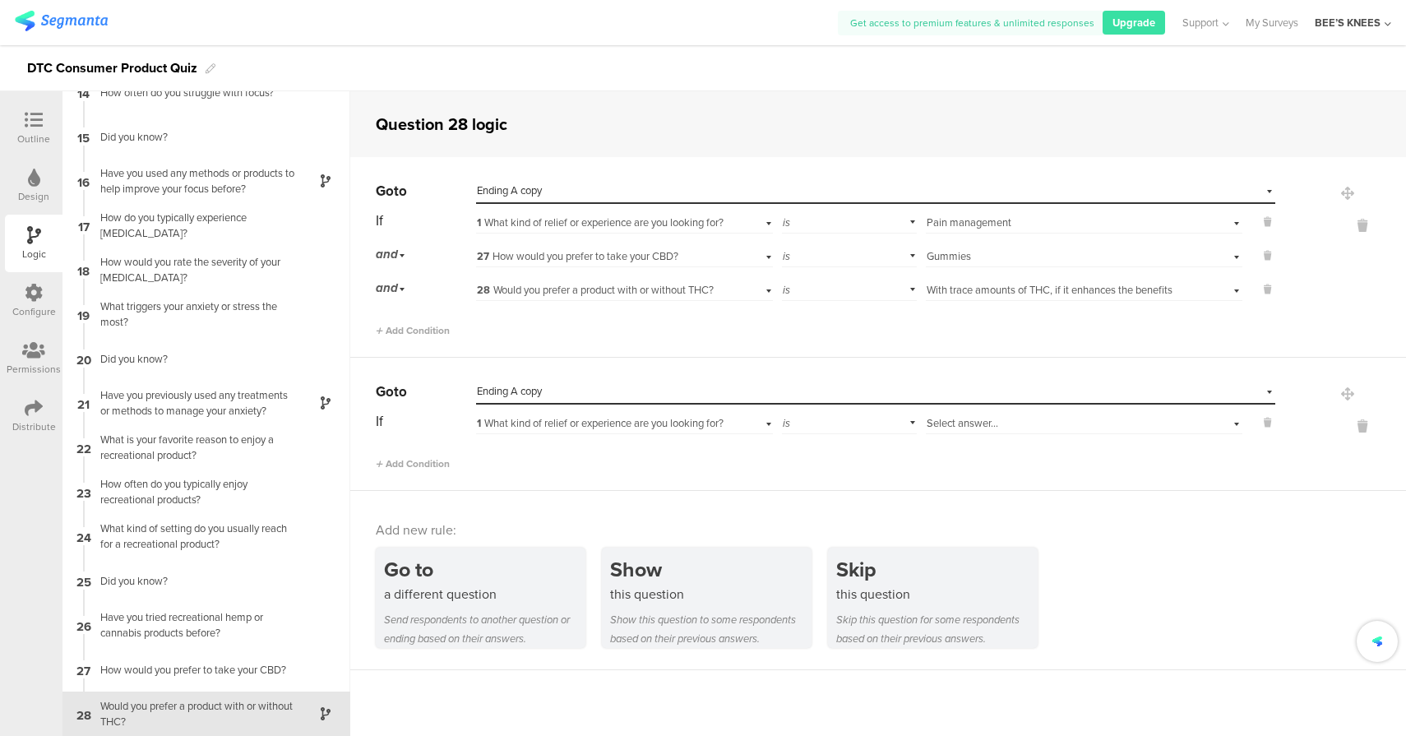
click at [939, 423] on span "Select answer..." at bounding box center [962, 423] width 72 height 16
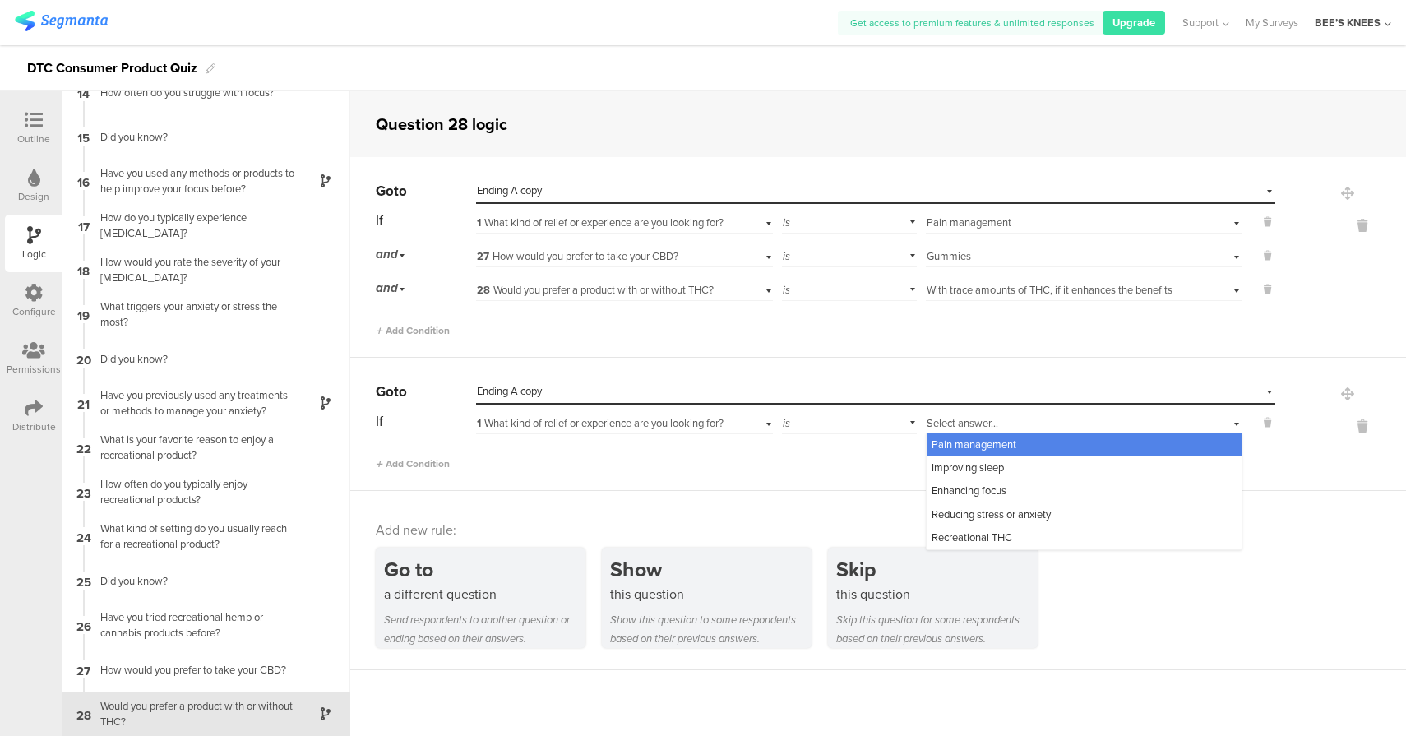
click at [962, 446] on span "Pain management" at bounding box center [973, 444] width 85 height 16
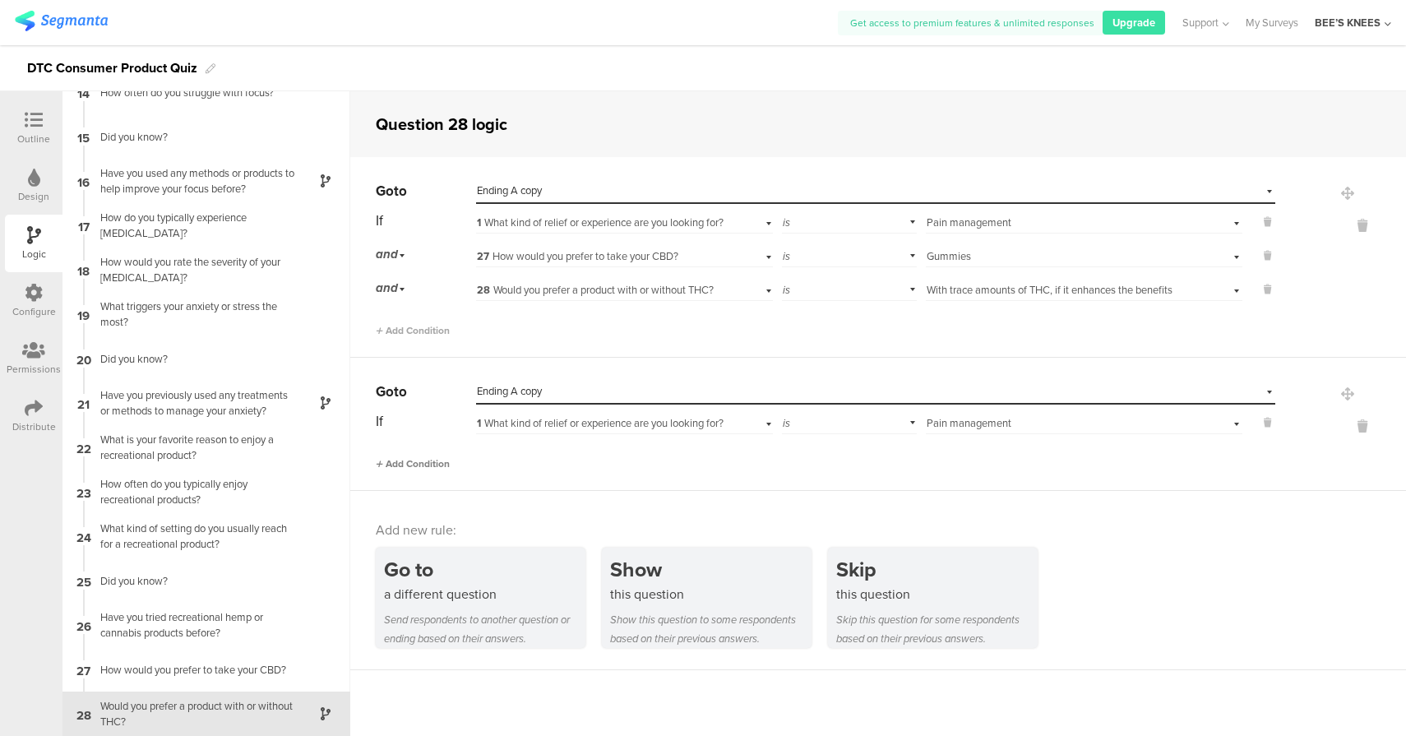
click at [432, 462] on span "Add Condition" at bounding box center [413, 463] width 74 height 15
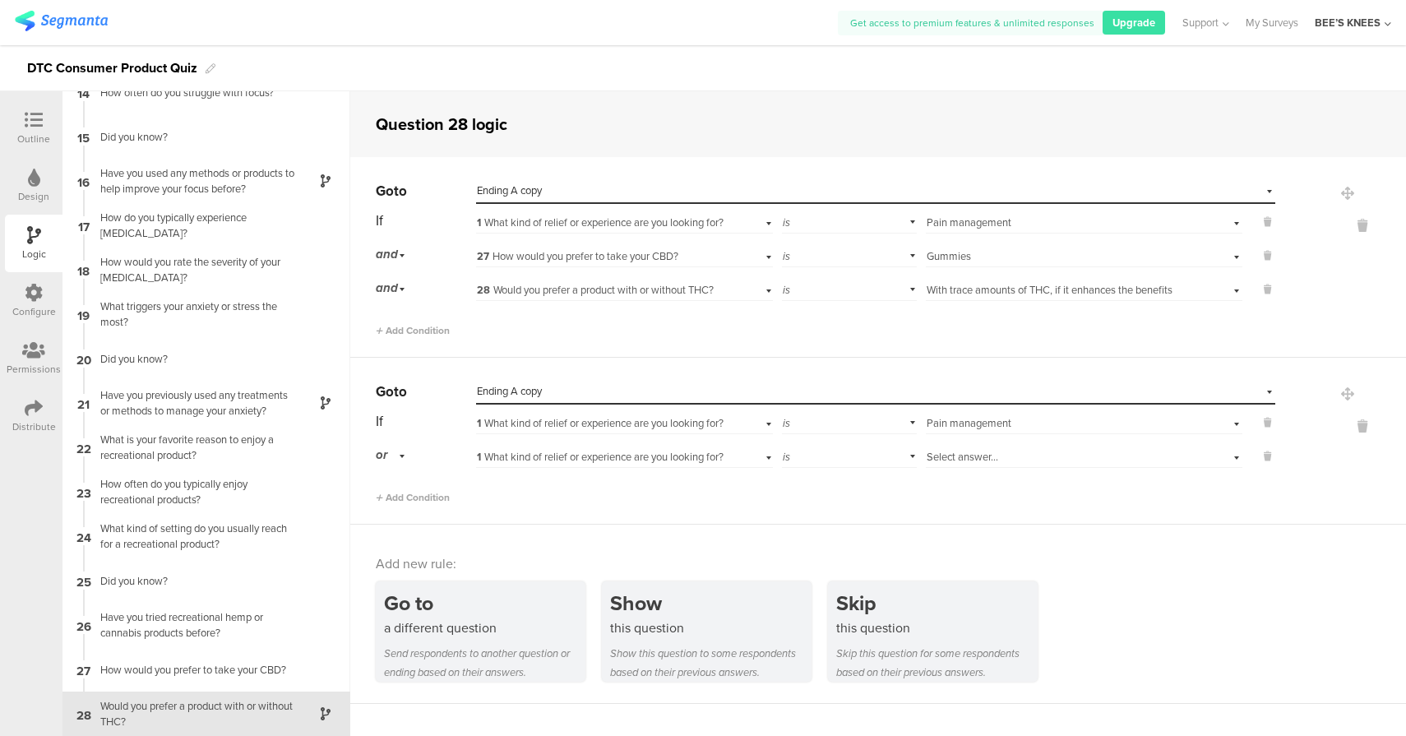
click at [385, 454] on span "or" at bounding box center [382, 454] width 12 height 18
click at [409, 504] on div "and" at bounding box center [424, 501] width 97 height 23
click at [682, 459] on span "1 What kind of relief or experience are you looking for?" at bounding box center [600, 457] width 247 height 16
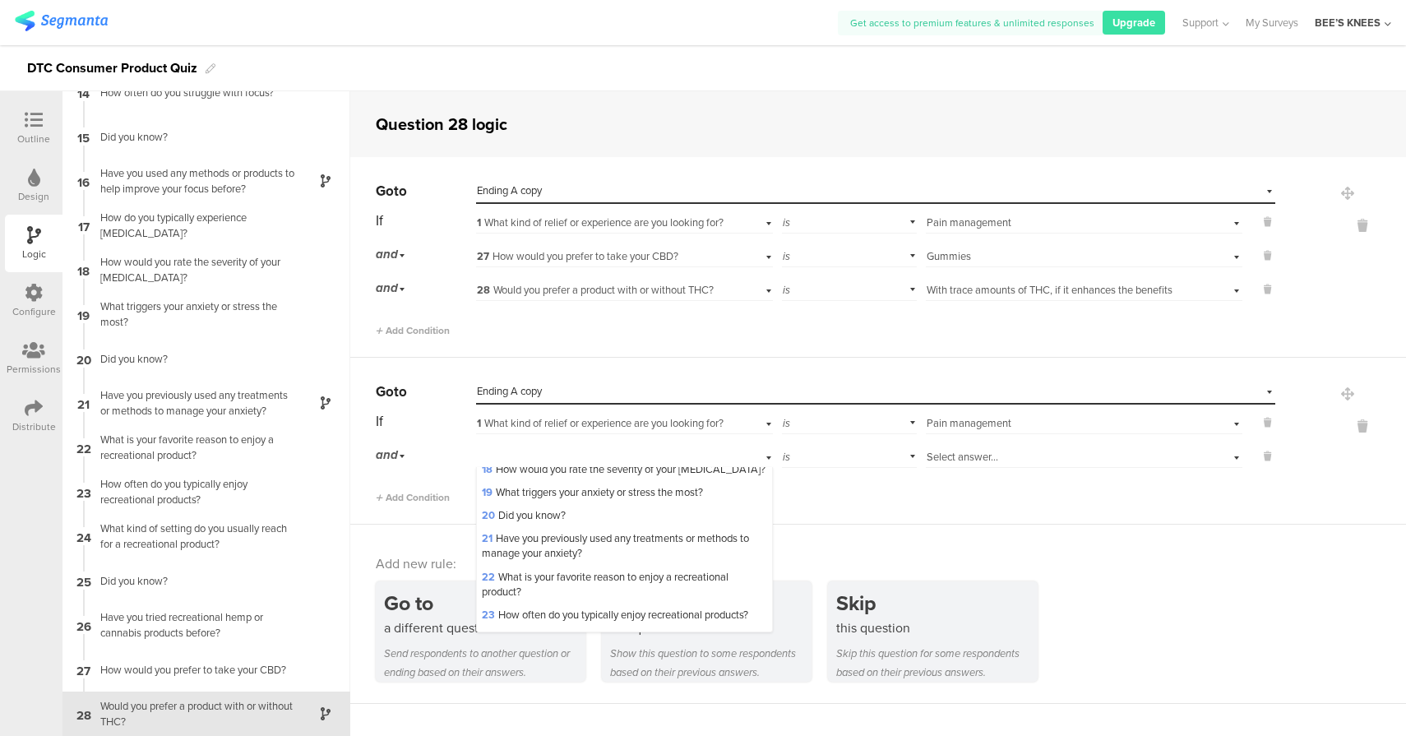
scroll to position [708, 0]
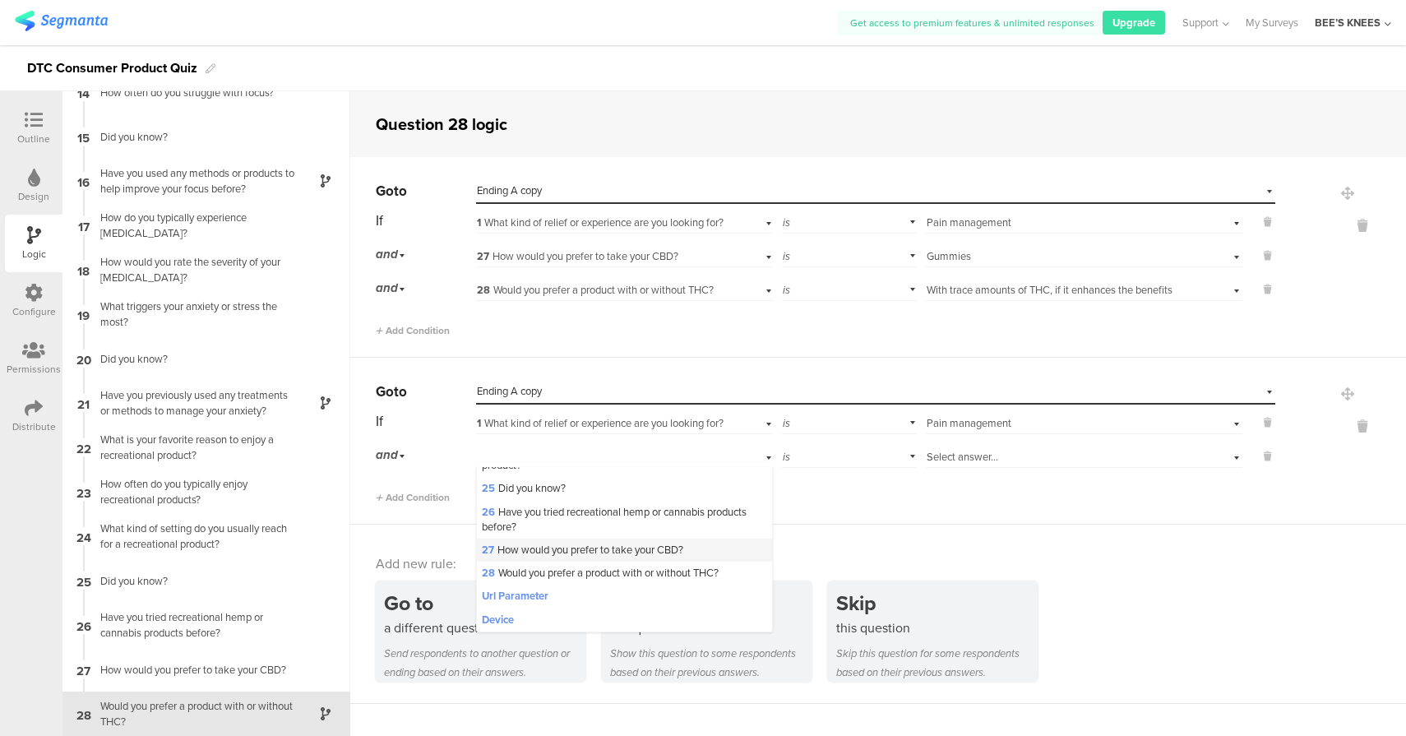
click at [585, 546] on span "27 How would you prefer to take your CBD?" at bounding box center [582, 550] width 201 height 16
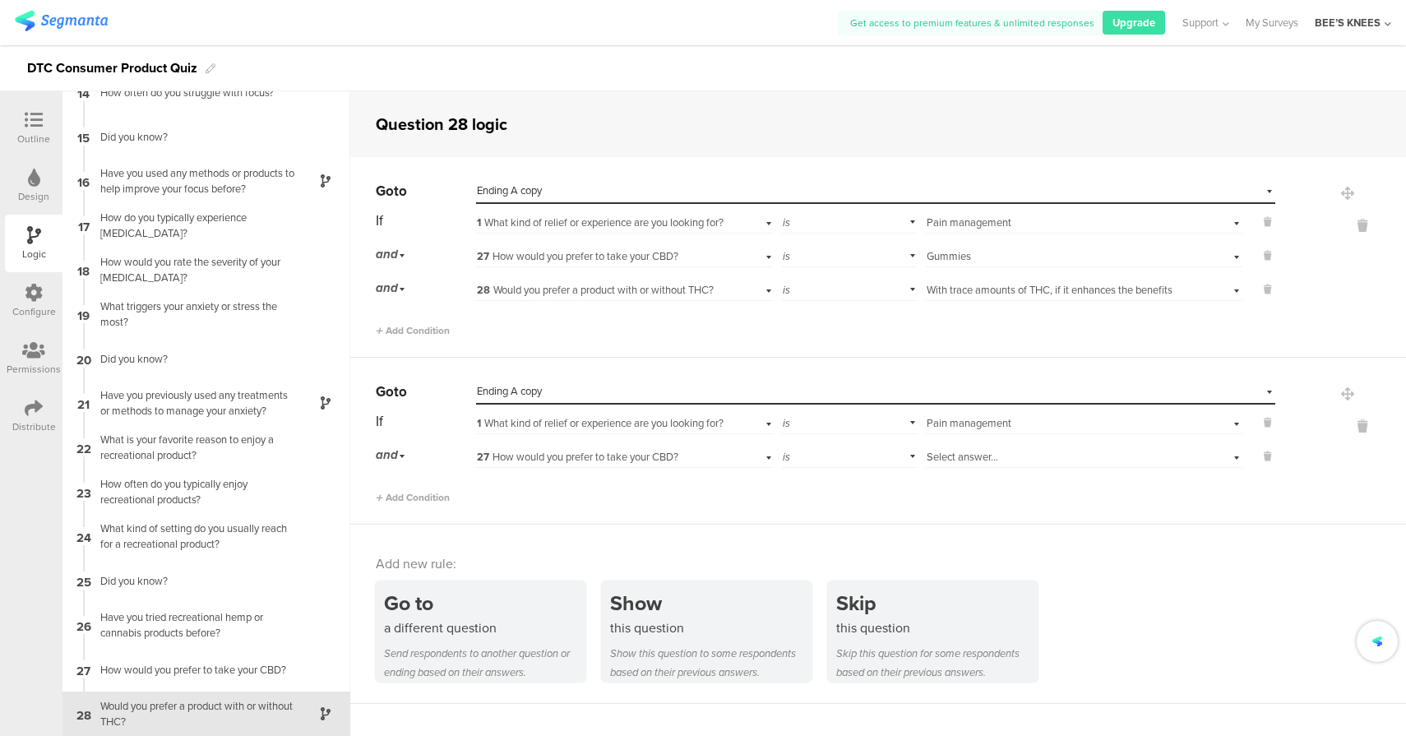
click at [926, 458] on span "Select answer..." at bounding box center [962, 457] width 72 height 16
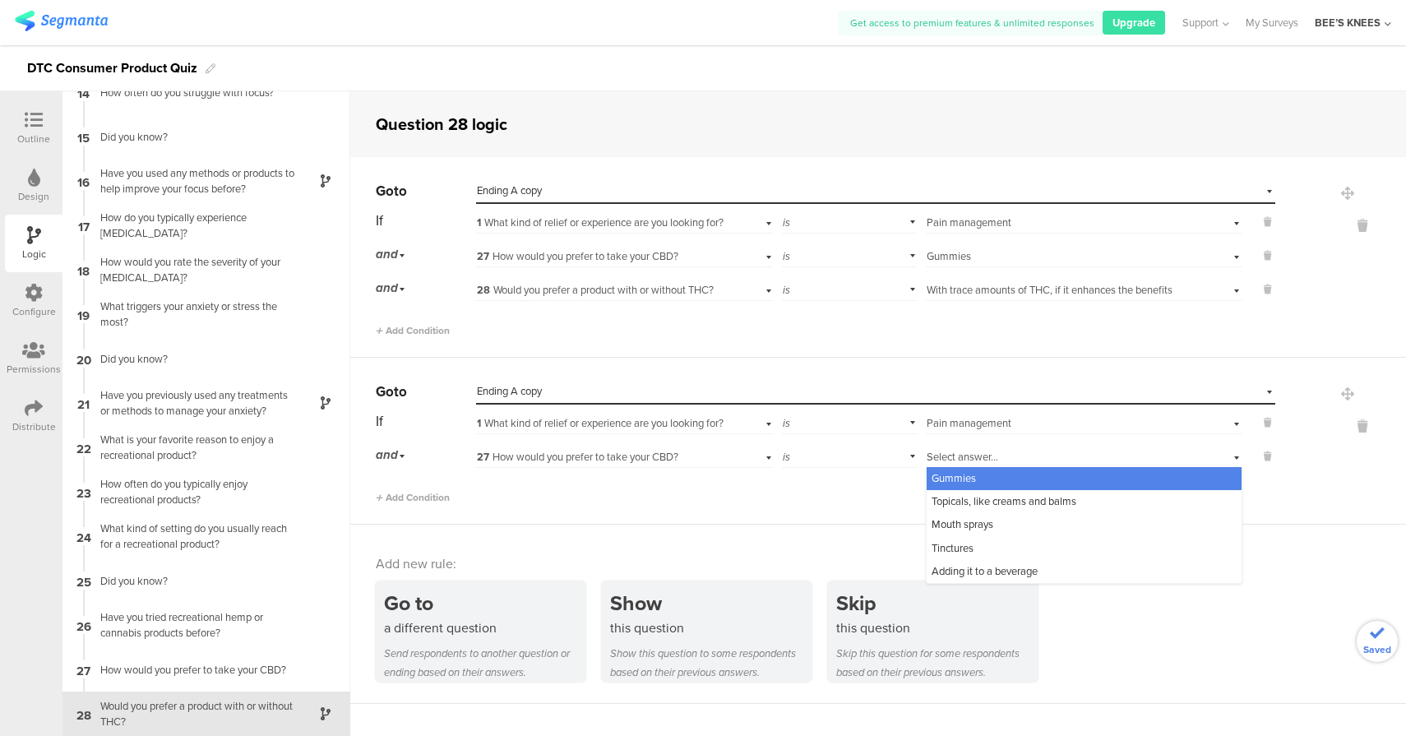
click at [940, 479] on span "Gummies" at bounding box center [953, 478] width 44 height 16
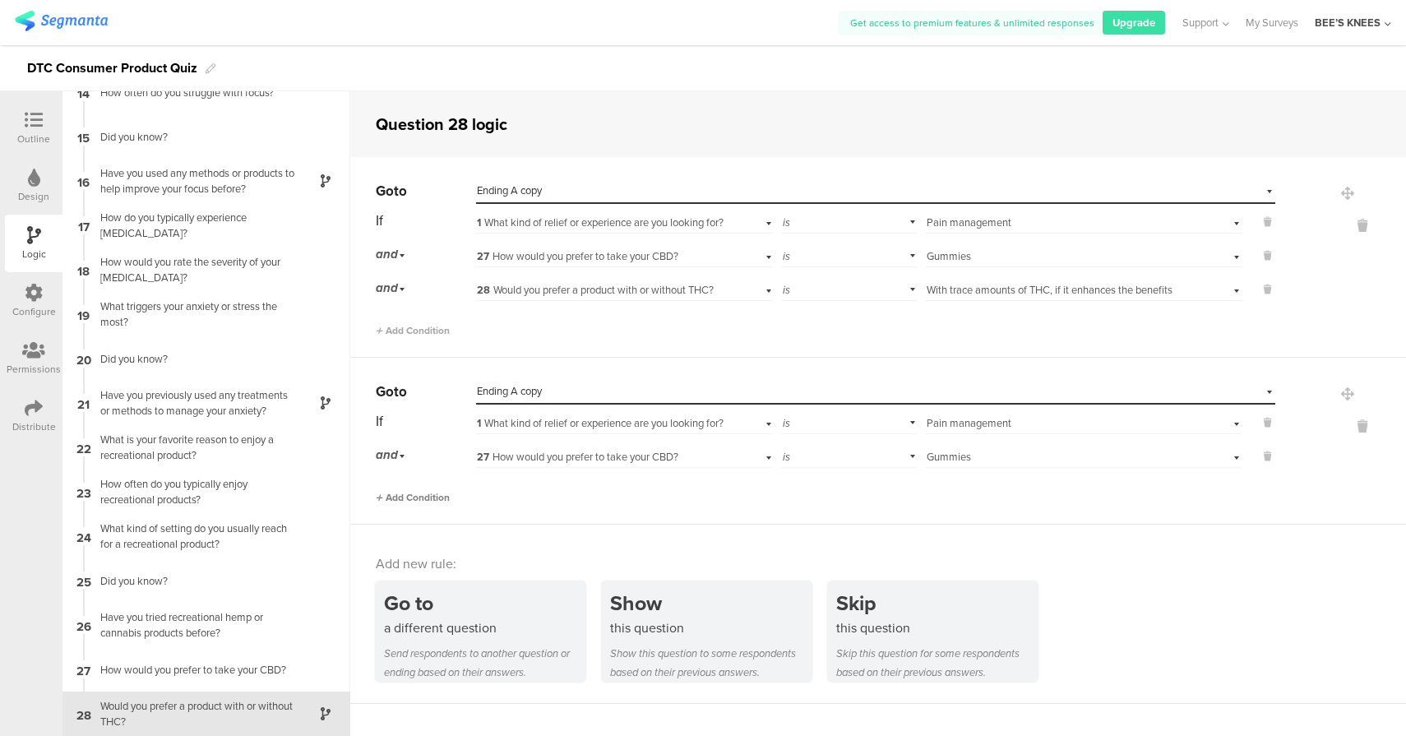
click at [418, 495] on span "Add Condition" at bounding box center [413, 497] width 74 height 15
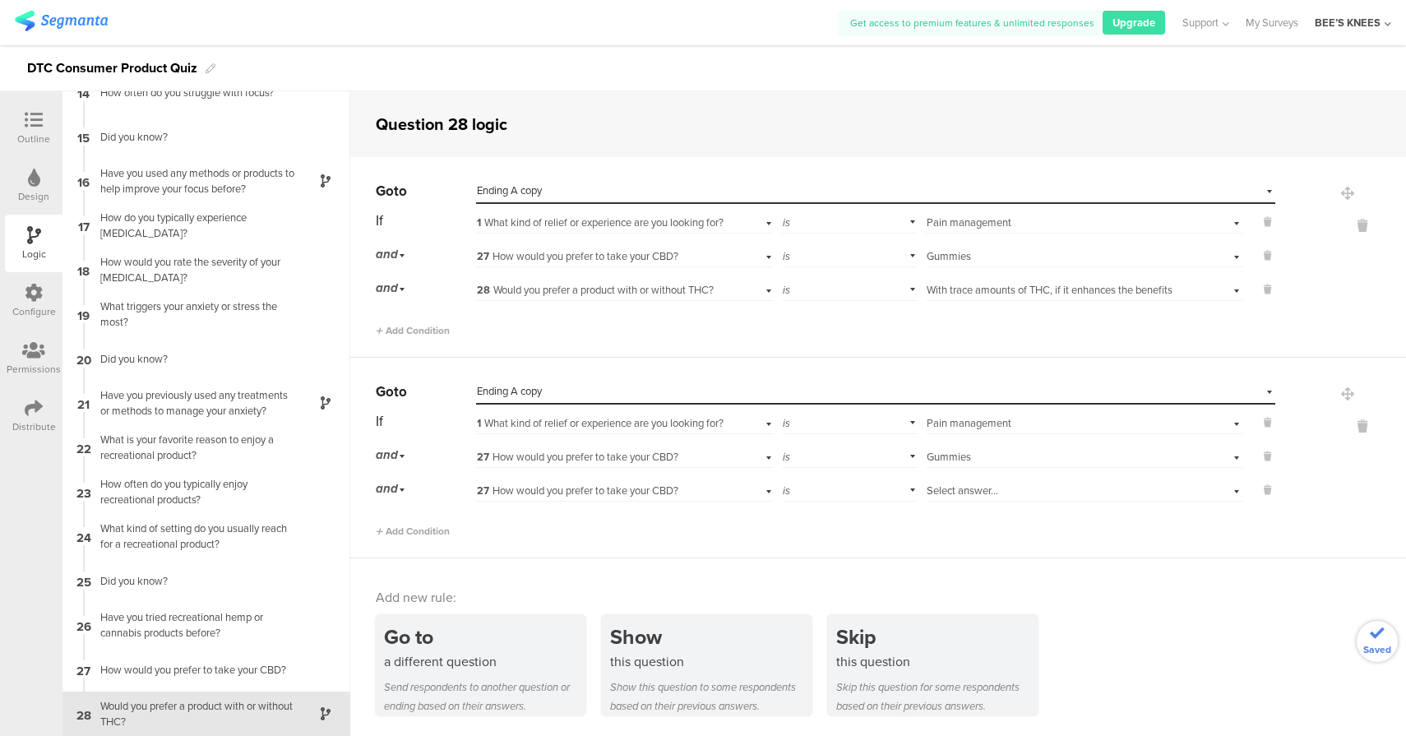
click at [674, 492] on span "27 How would you prefer to take your CBD?" at bounding box center [577, 490] width 201 height 16
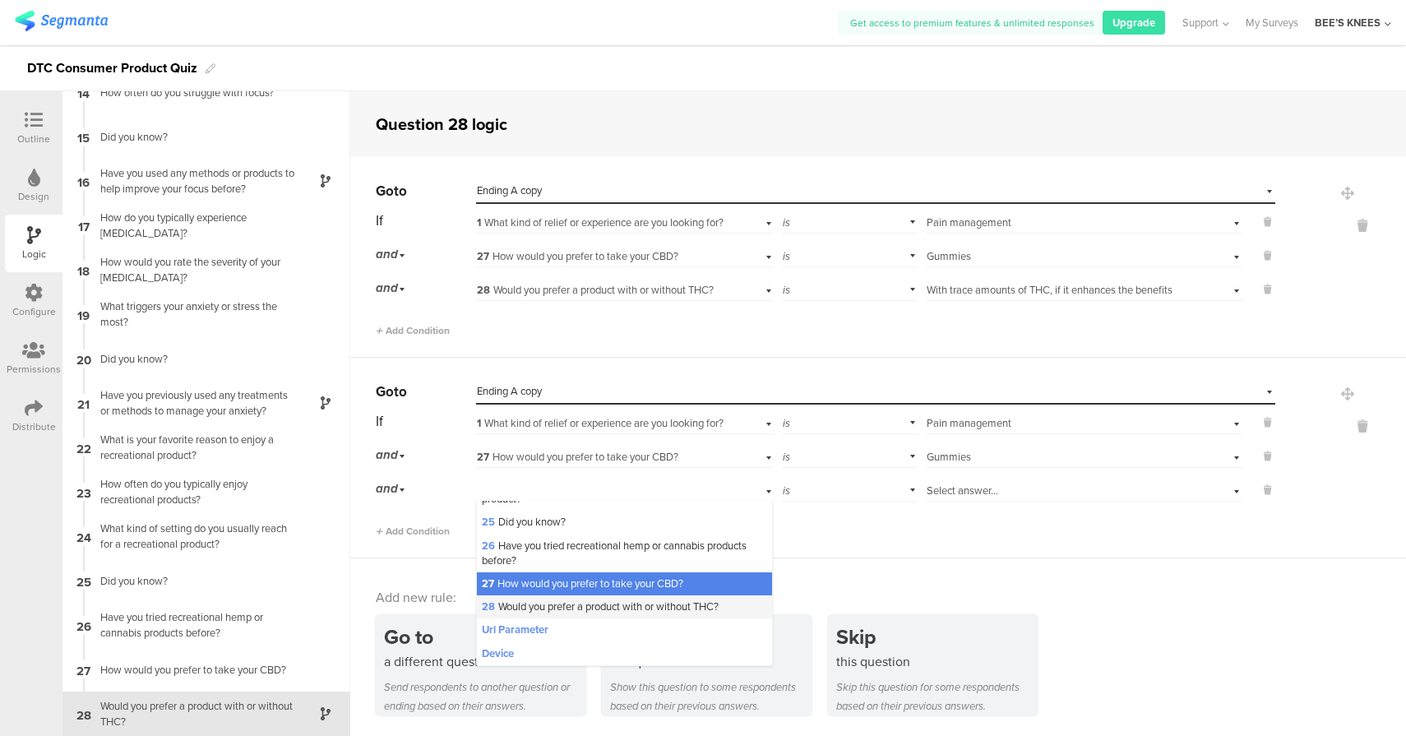
click at [635, 607] on span "28 Would you prefer a product with or without THC?" at bounding box center [600, 606] width 237 height 16
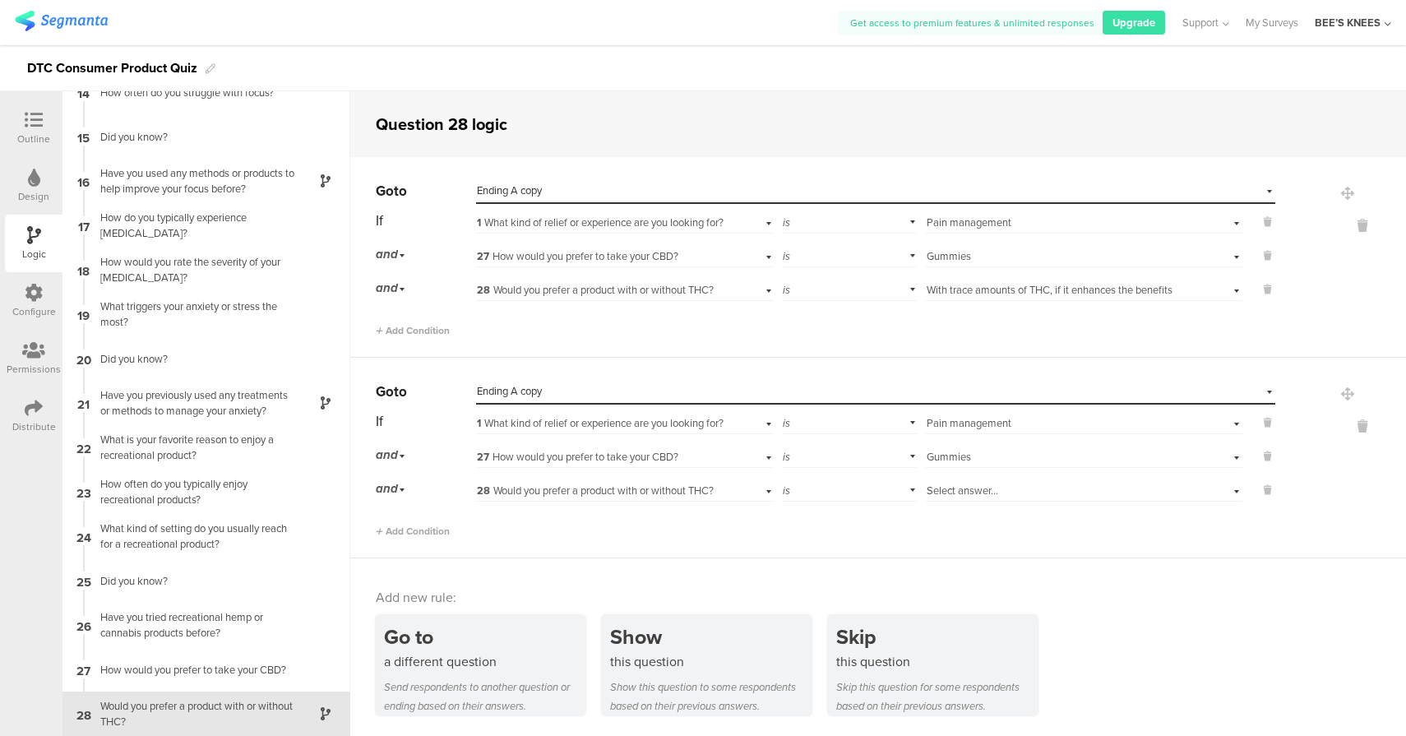
scroll to position [0, 0]
click at [935, 493] on span "Select answer..." at bounding box center [962, 490] width 72 height 16
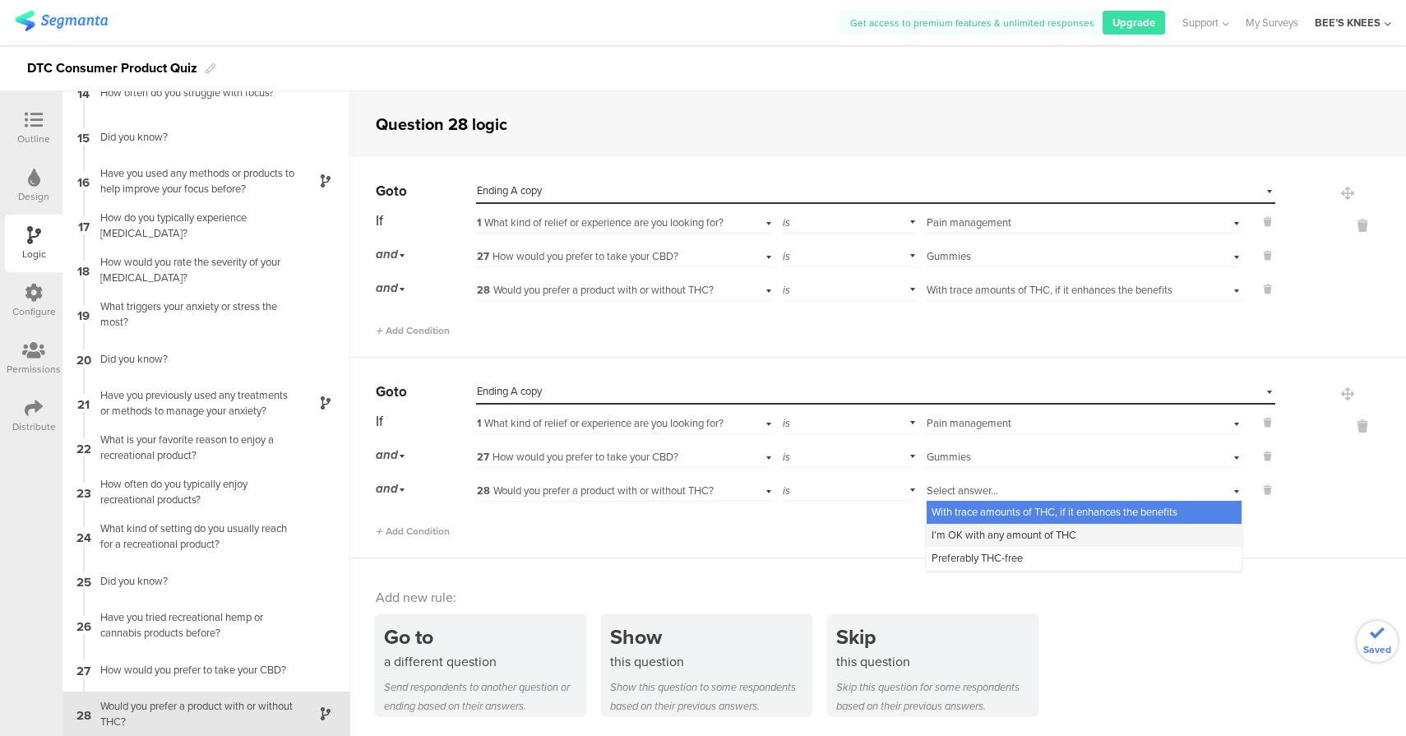
click at [960, 533] on span "I’m OK with any amount of THC" at bounding box center [1003, 535] width 145 height 16
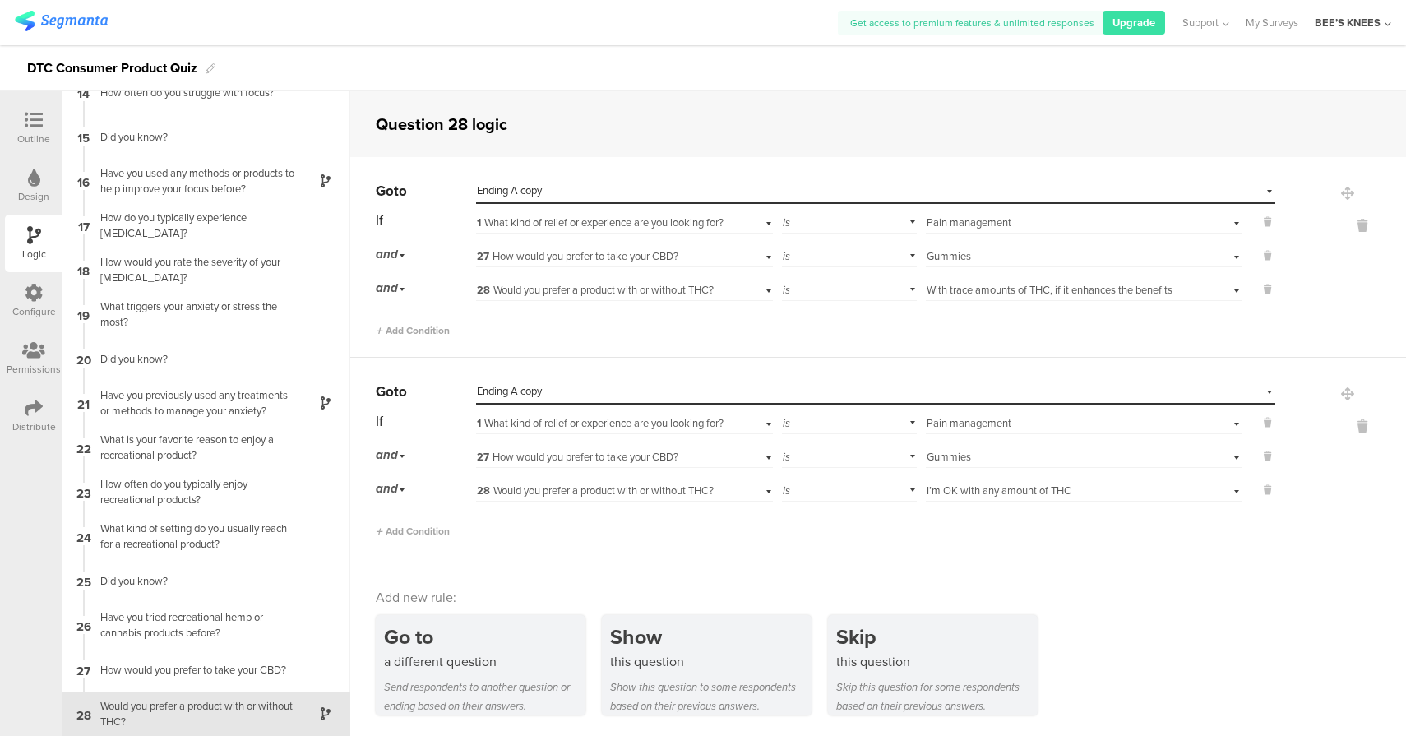
click at [1036, 289] on span "With trace amounts of THC, if it enhances the benefits" at bounding box center [1049, 290] width 246 height 16
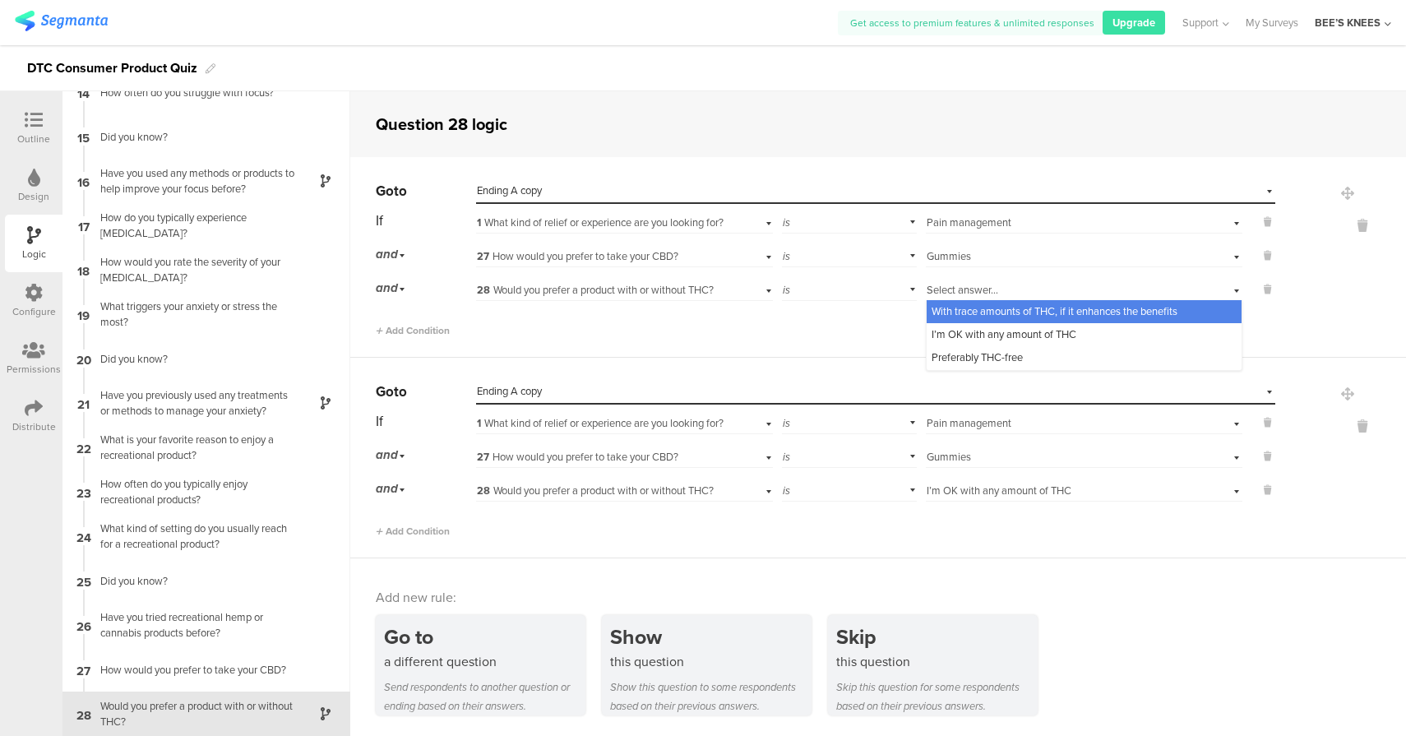
click at [855, 309] on div "Add Condition" at bounding box center [825, 323] width 899 height 29
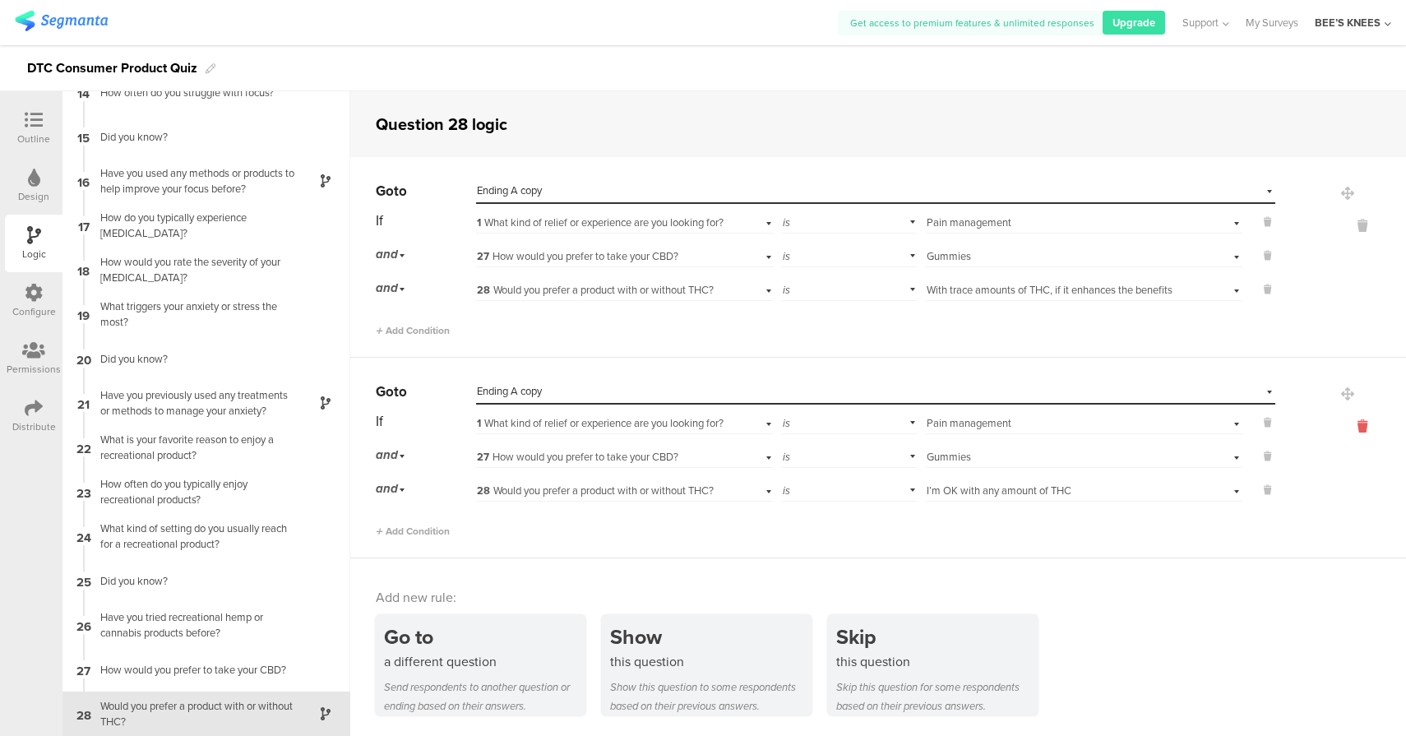
click at [1351, 425] on icon at bounding box center [1361, 426] width 39 height 19
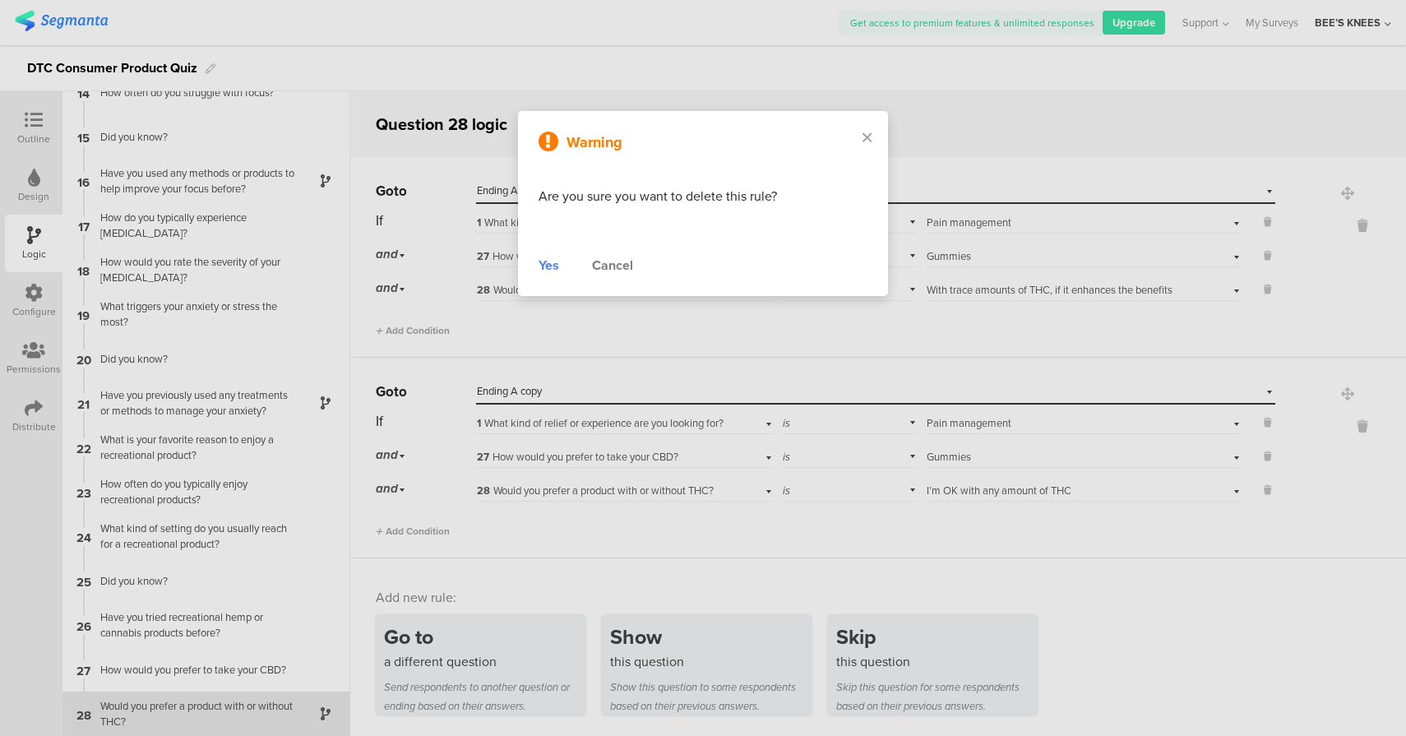
click at [552, 265] on div "Yes" at bounding box center [548, 266] width 21 height 20
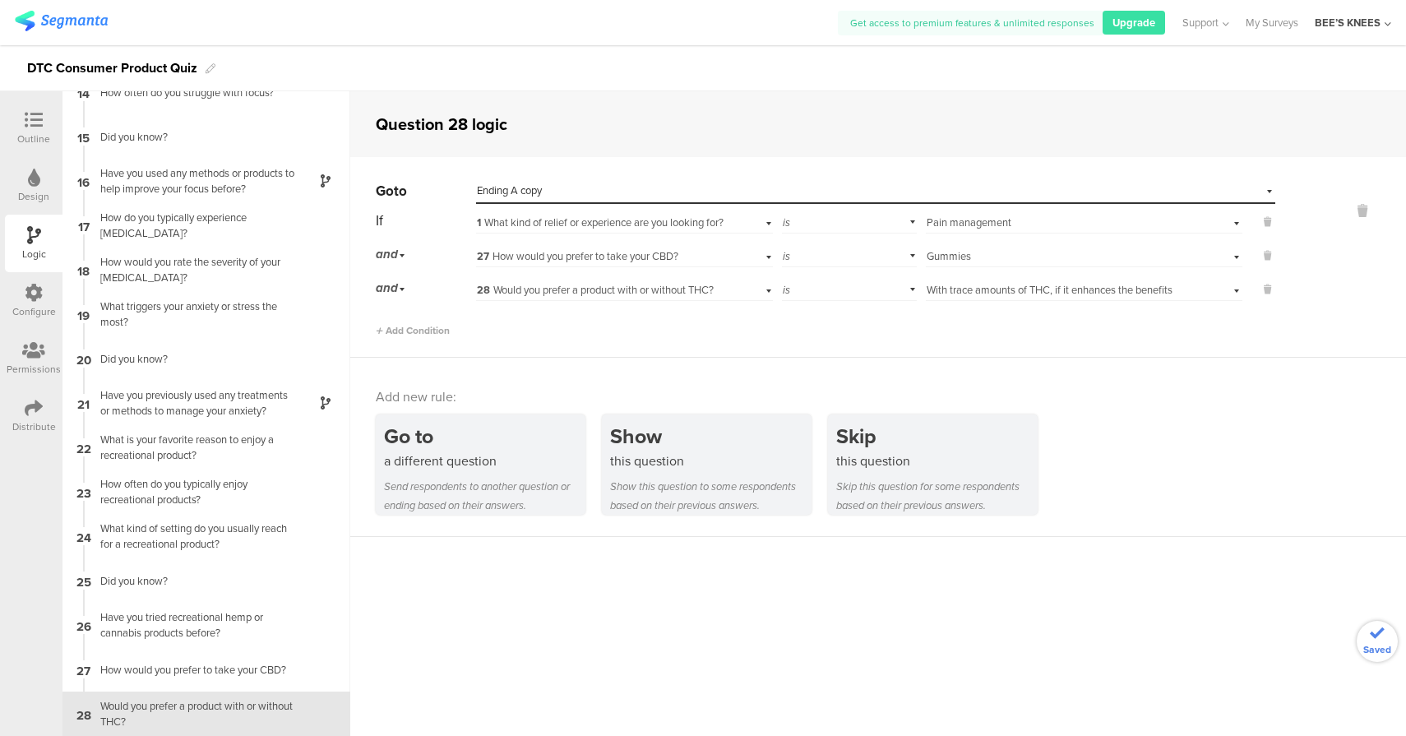
click at [843, 293] on div "is" at bounding box center [849, 287] width 135 height 25
click at [832, 337] on div "is not" at bounding box center [848, 334] width 133 height 23
click at [1036, 285] on span "With trace amounts of THC, if it enhances the benefits" at bounding box center [1049, 290] width 246 height 16
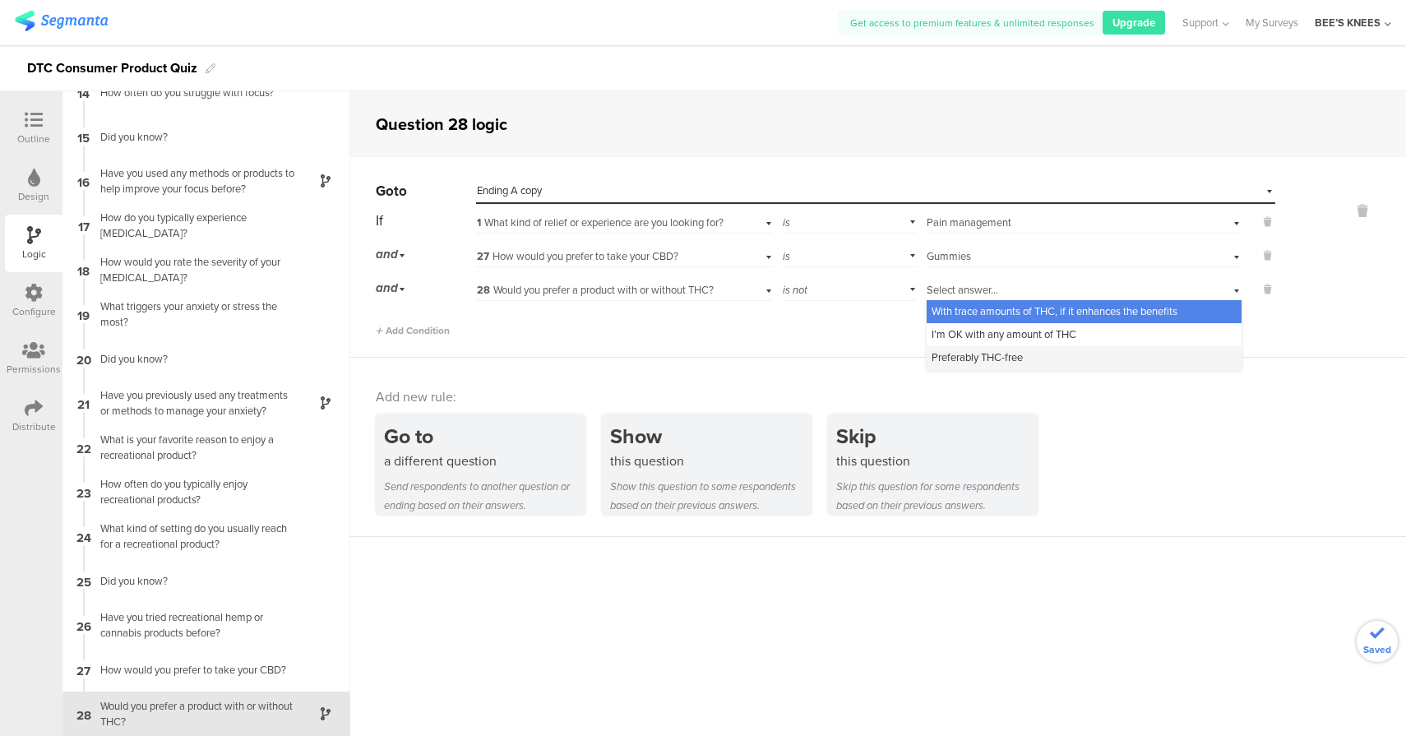
click at [987, 362] on span "Preferably THC-free" at bounding box center [976, 357] width 91 height 16
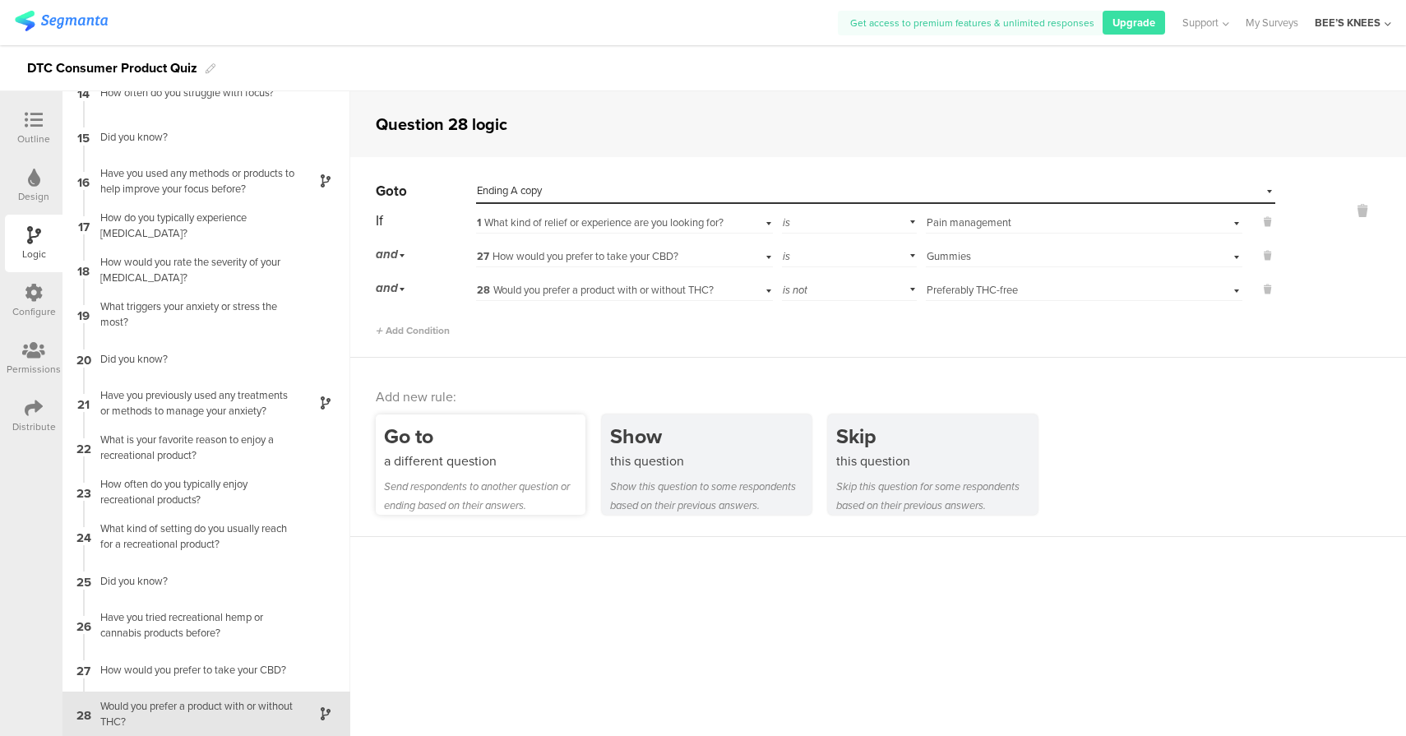
click at [505, 438] on div "Go to" at bounding box center [484, 436] width 201 height 30
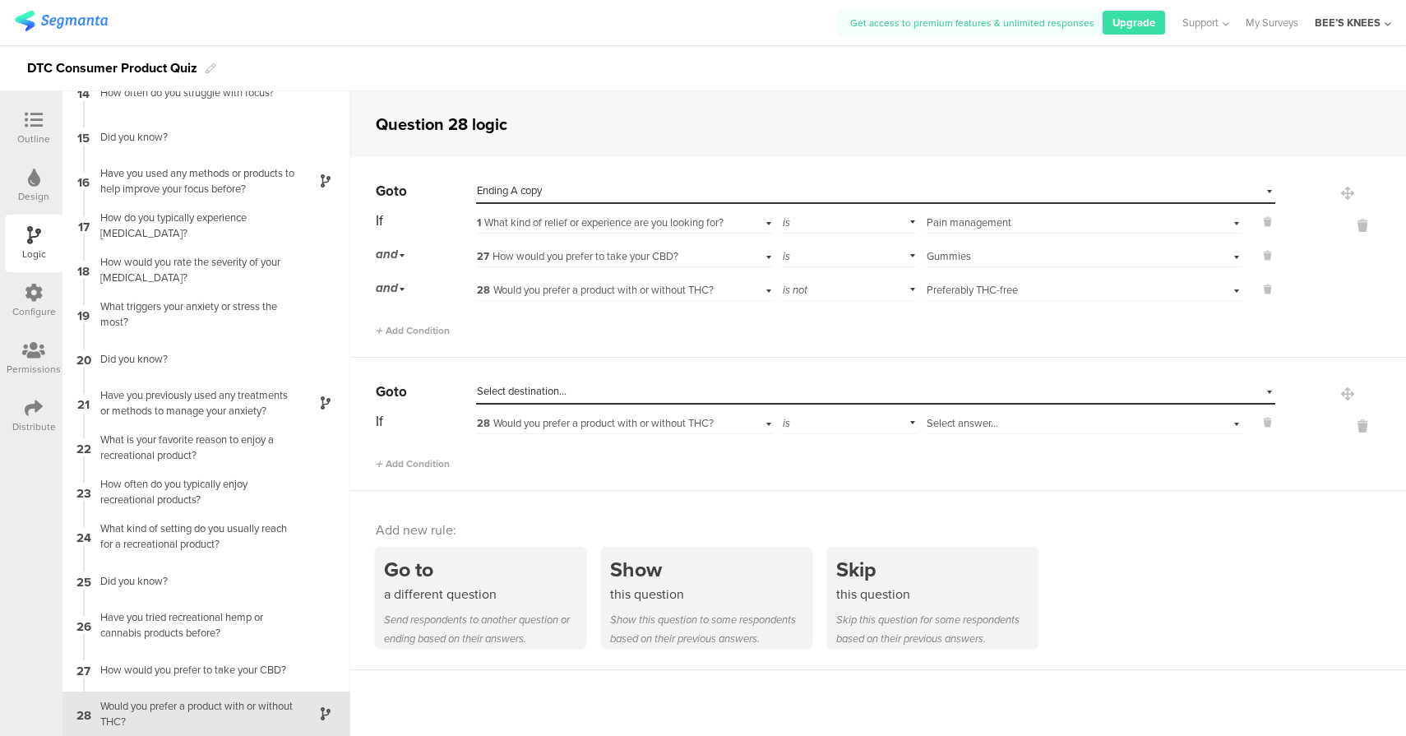
click at [585, 420] on span "28 Would you prefer a product with or without THC?" at bounding box center [595, 423] width 237 height 16
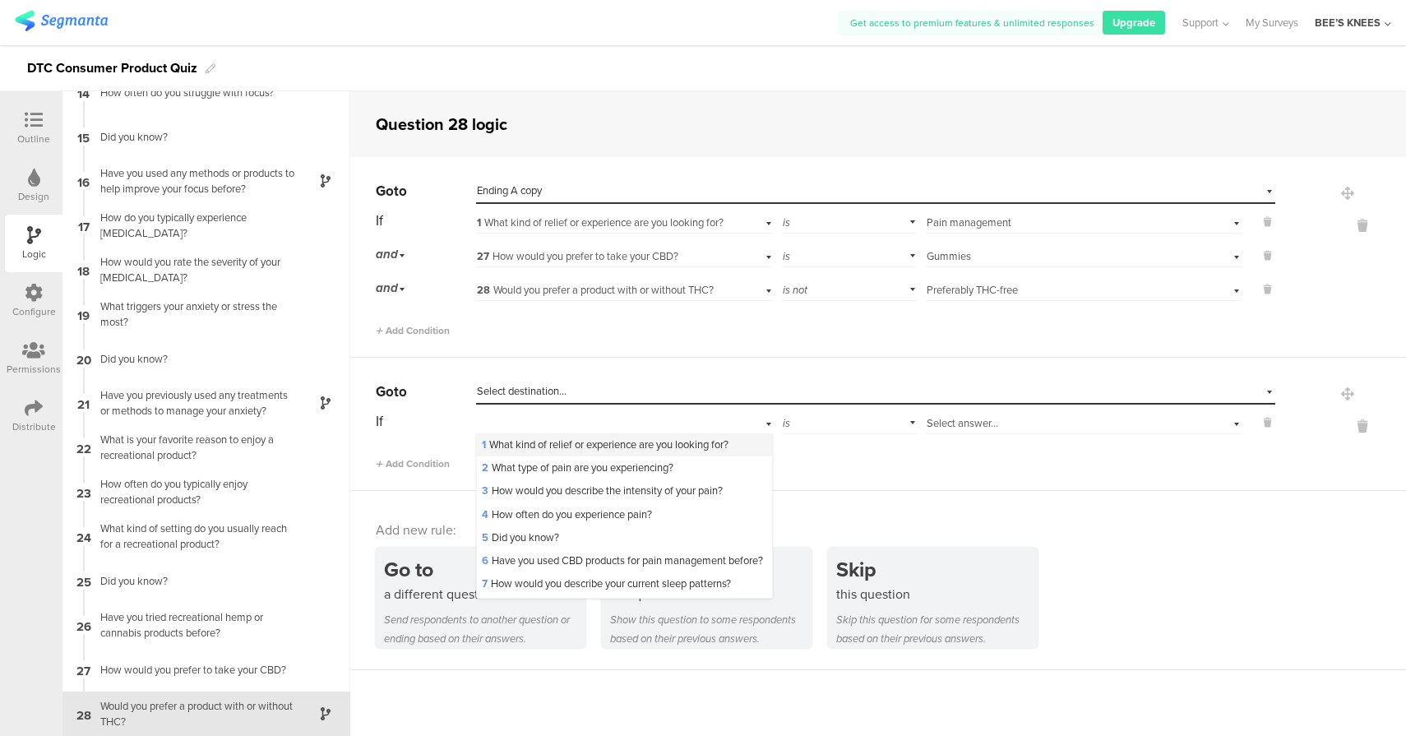
click at [549, 445] on span "1 What kind of relief or experience are you looking for?" at bounding box center [605, 444] width 247 height 16
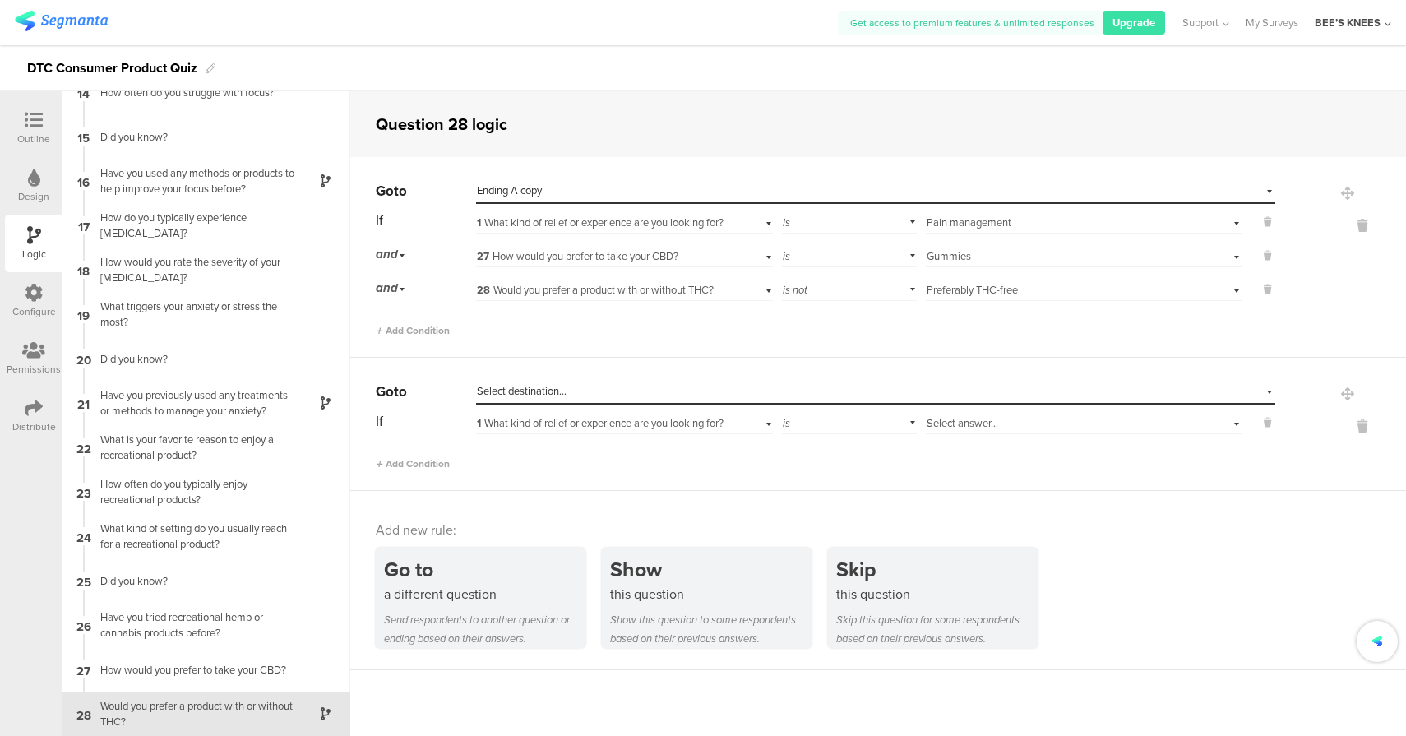
click at [968, 421] on span "Select answer..." at bounding box center [962, 423] width 72 height 16
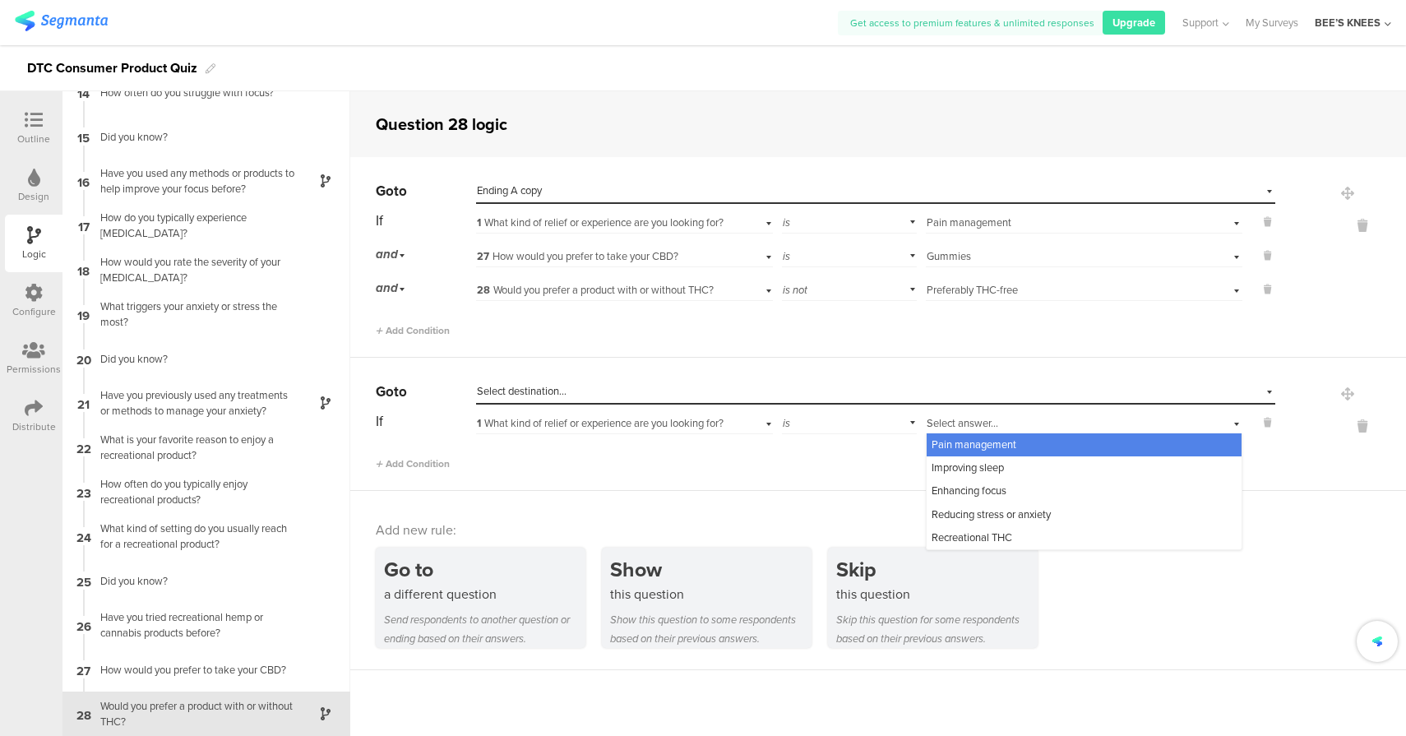
click at [951, 442] on span "Pain management" at bounding box center [973, 444] width 85 height 16
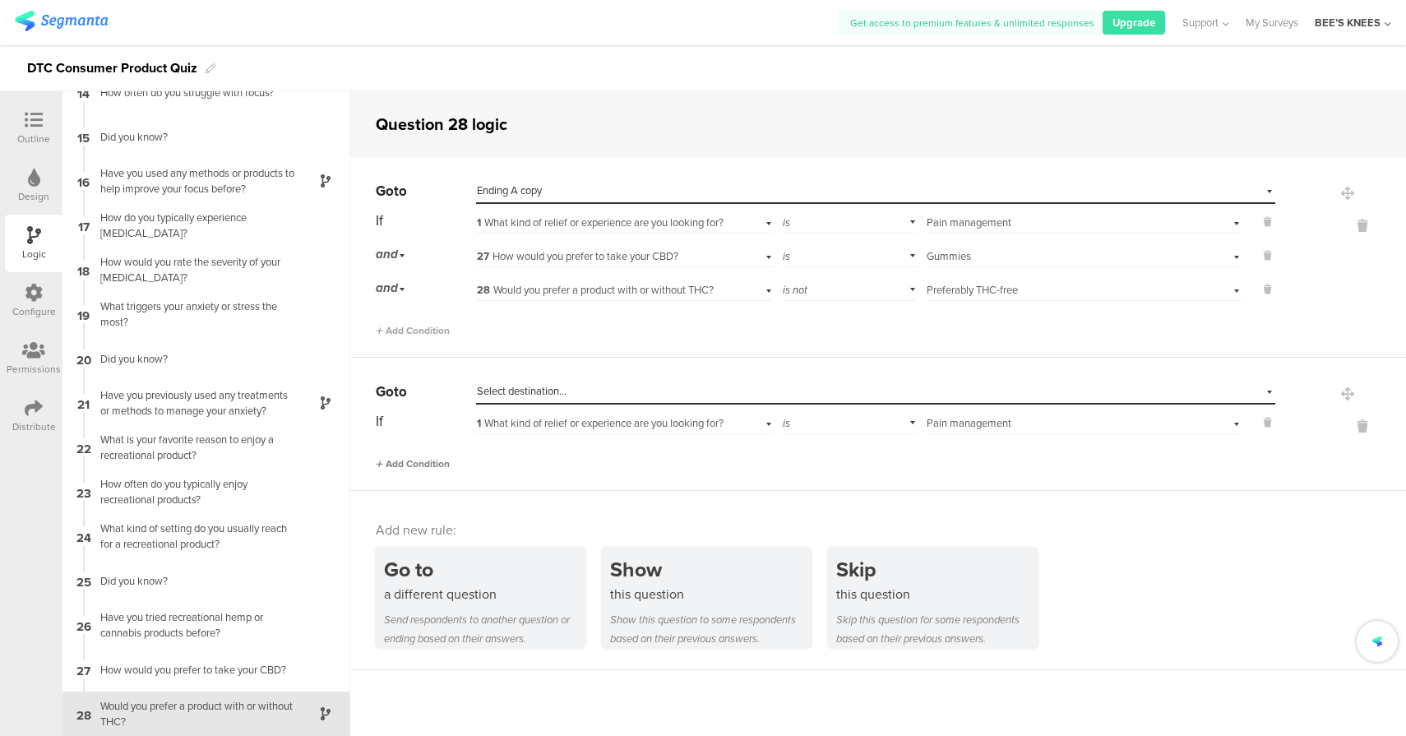
click at [436, 465] on span "Add Condition" at bounding box center [413, 463] width 74 height 15
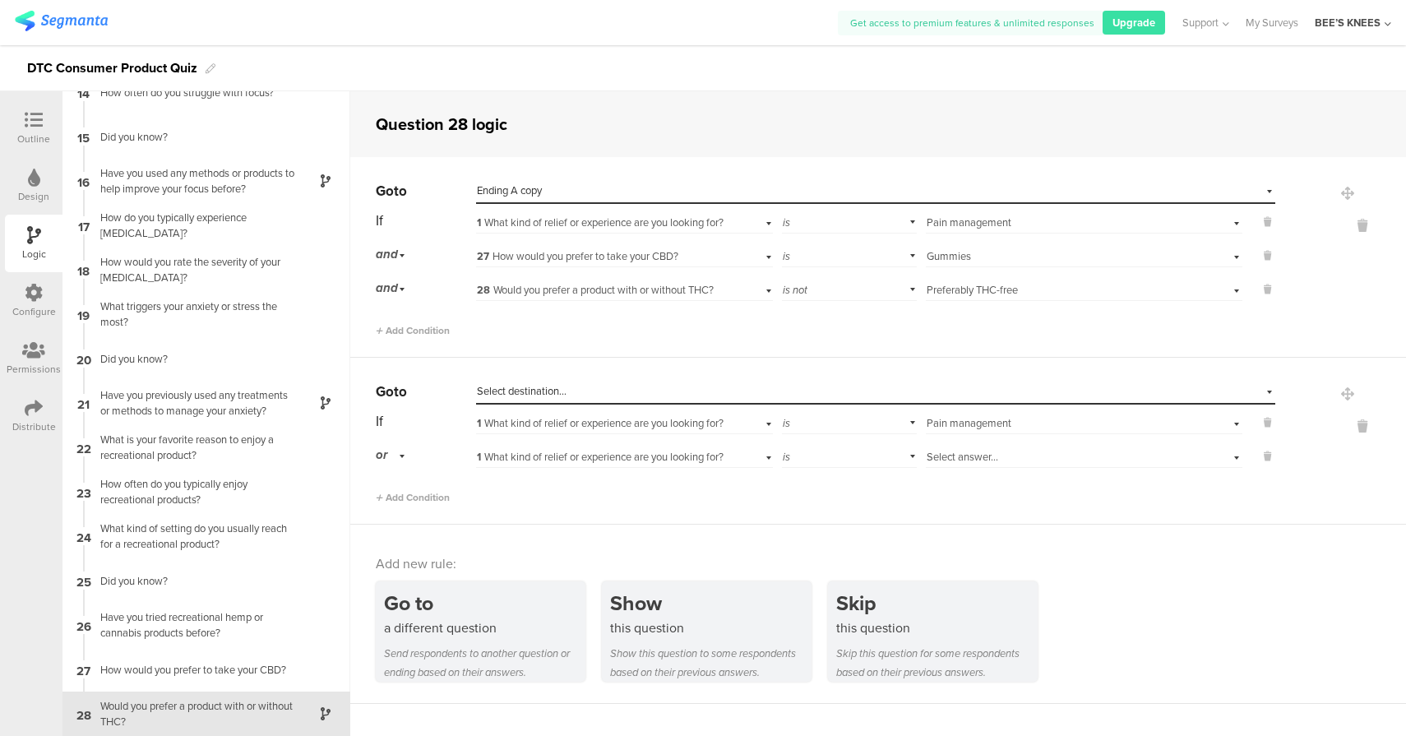
click at [384, 455] on span "or" at bounding box center [382, 454] width 12 height 18
click at [406, 501] on div "and" at bounding box center [424, 501] width 97 height 23
click at [599, 442] on div "1 What kind of relief or experience are you looking for?" at bounding box center [624, 454] width 297 height 25
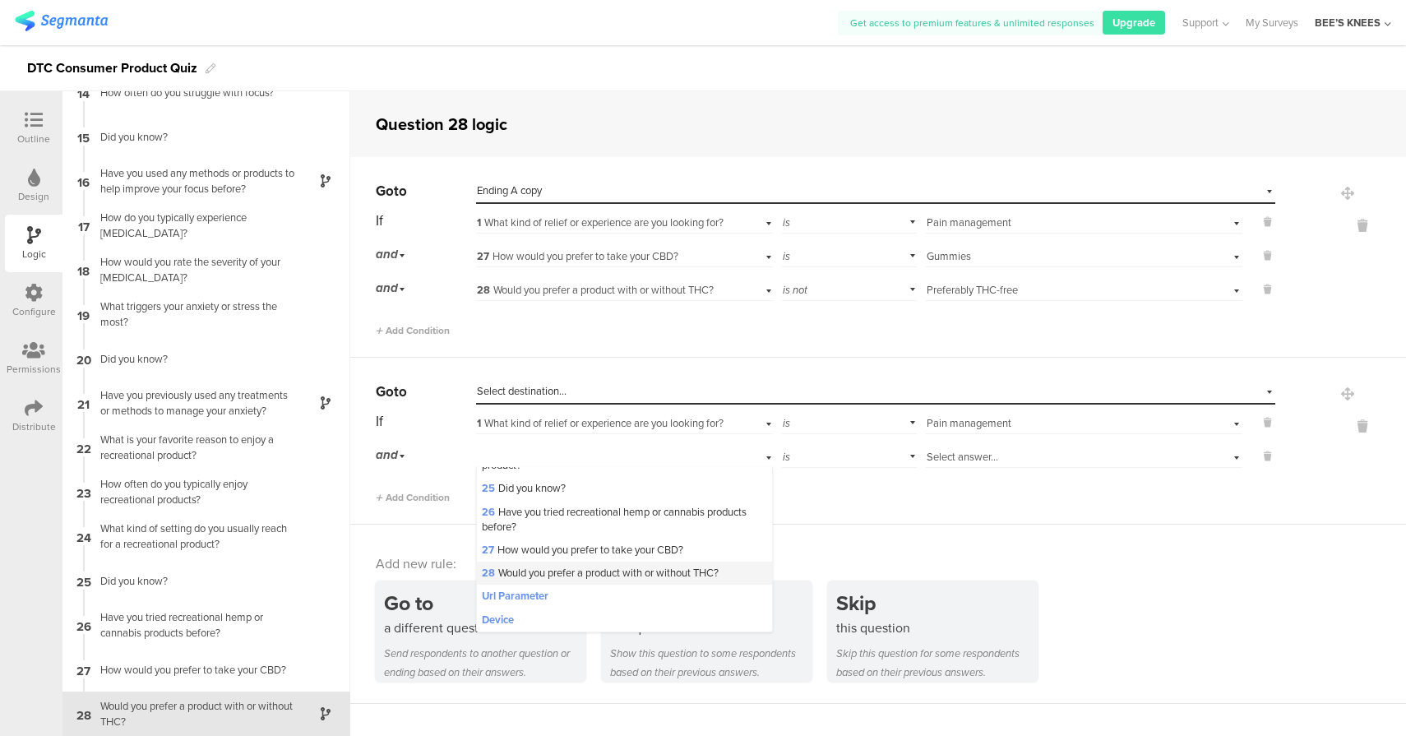
scroll to position [708, 0]
click at [575, 552] on span "27 How would you prefer to take your CBD?" at bounding box center [582, 550] width 201 height 16
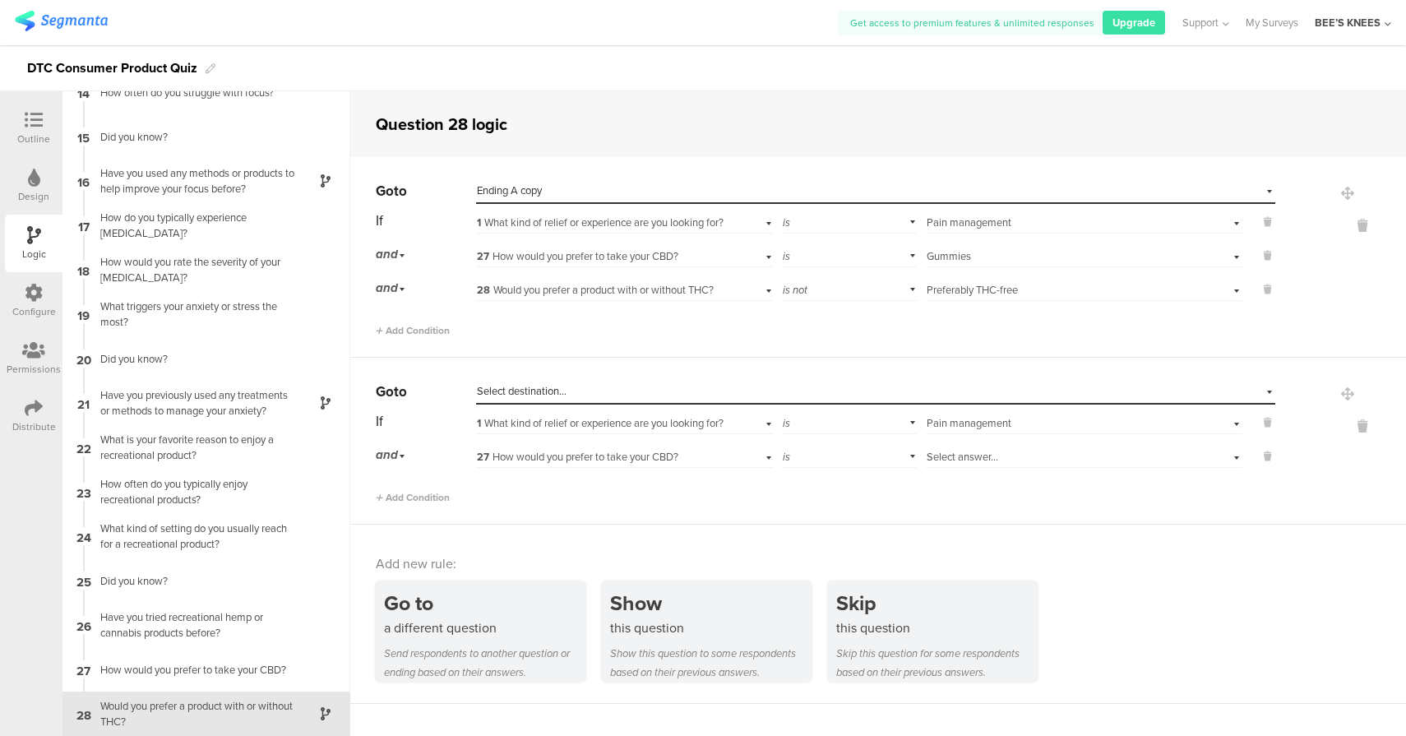
click at [937, 456] on span "Select answer..." at bounding box center [962, 457] width 72 height 16
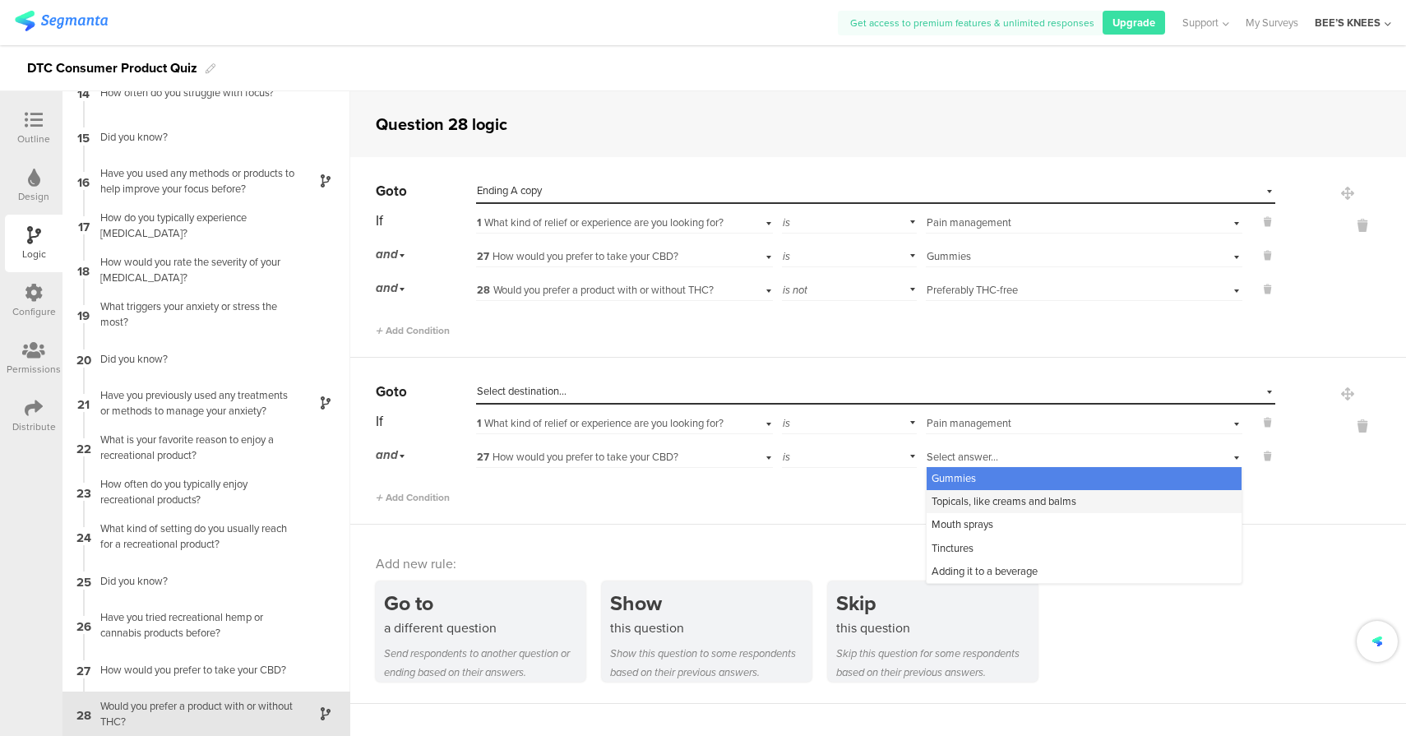
click at [946, 498] on span "Topicals, like creams and balms" at bounding box center [1003, 501] width 145 height 16
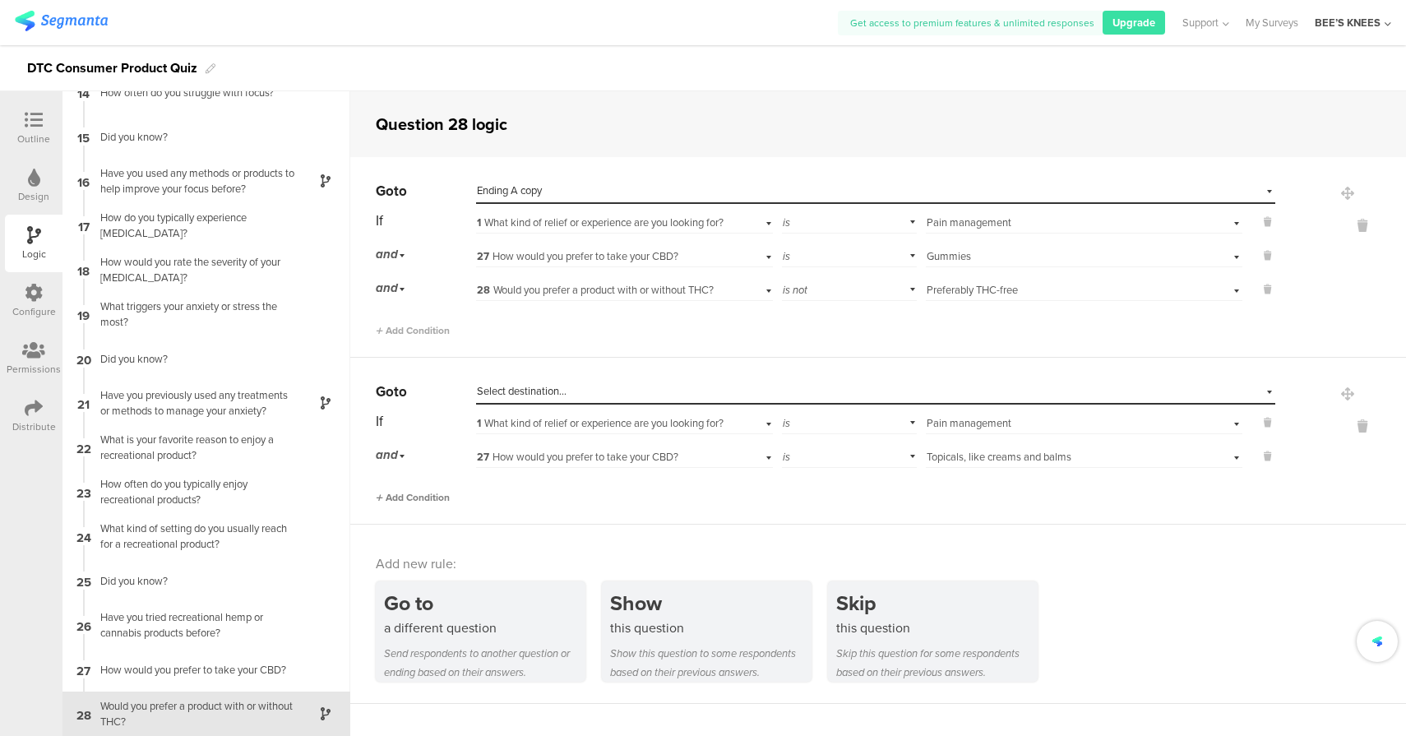
click at [443, 492] on span "Add Condition" at bounding box center [413, 497] width 74 height 15
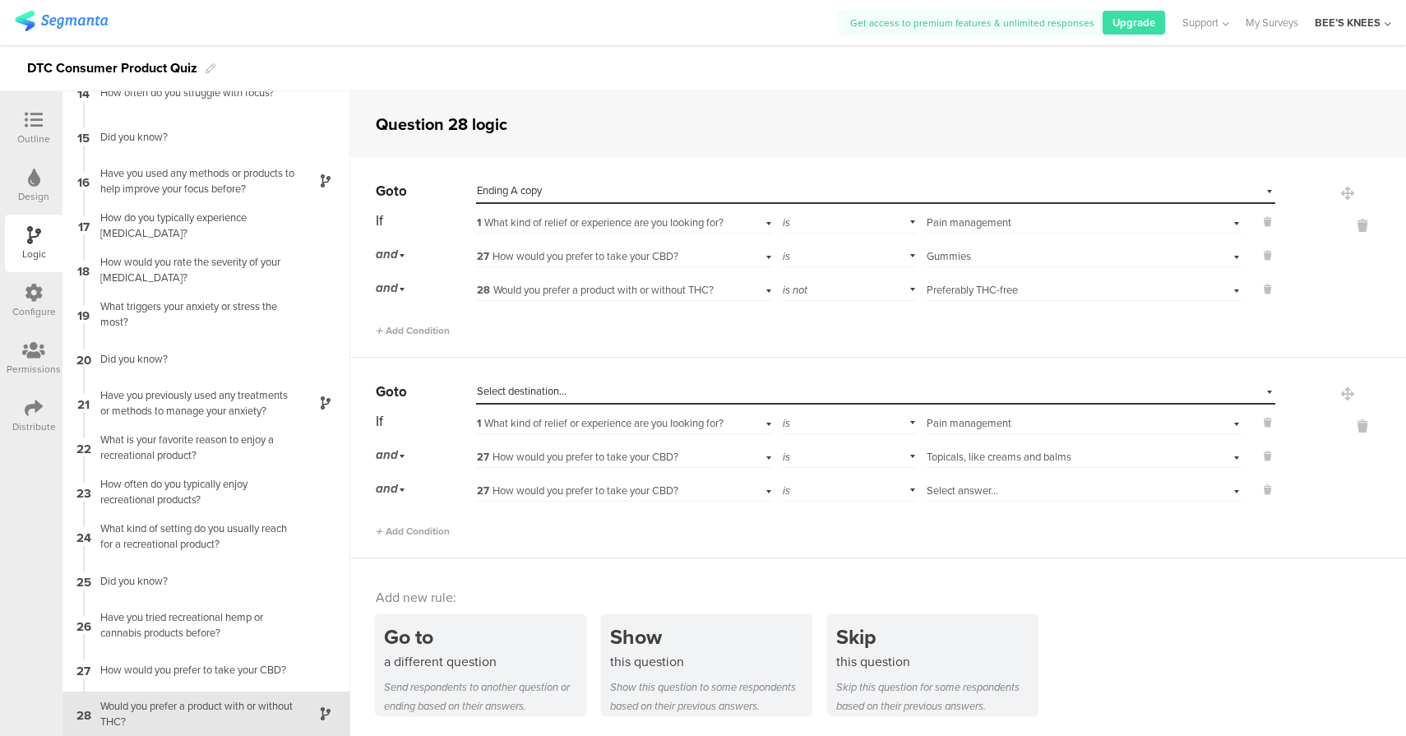
click at [945, 496] on span "Select answer..." at bounding box center [962, 490] width 72 height 16
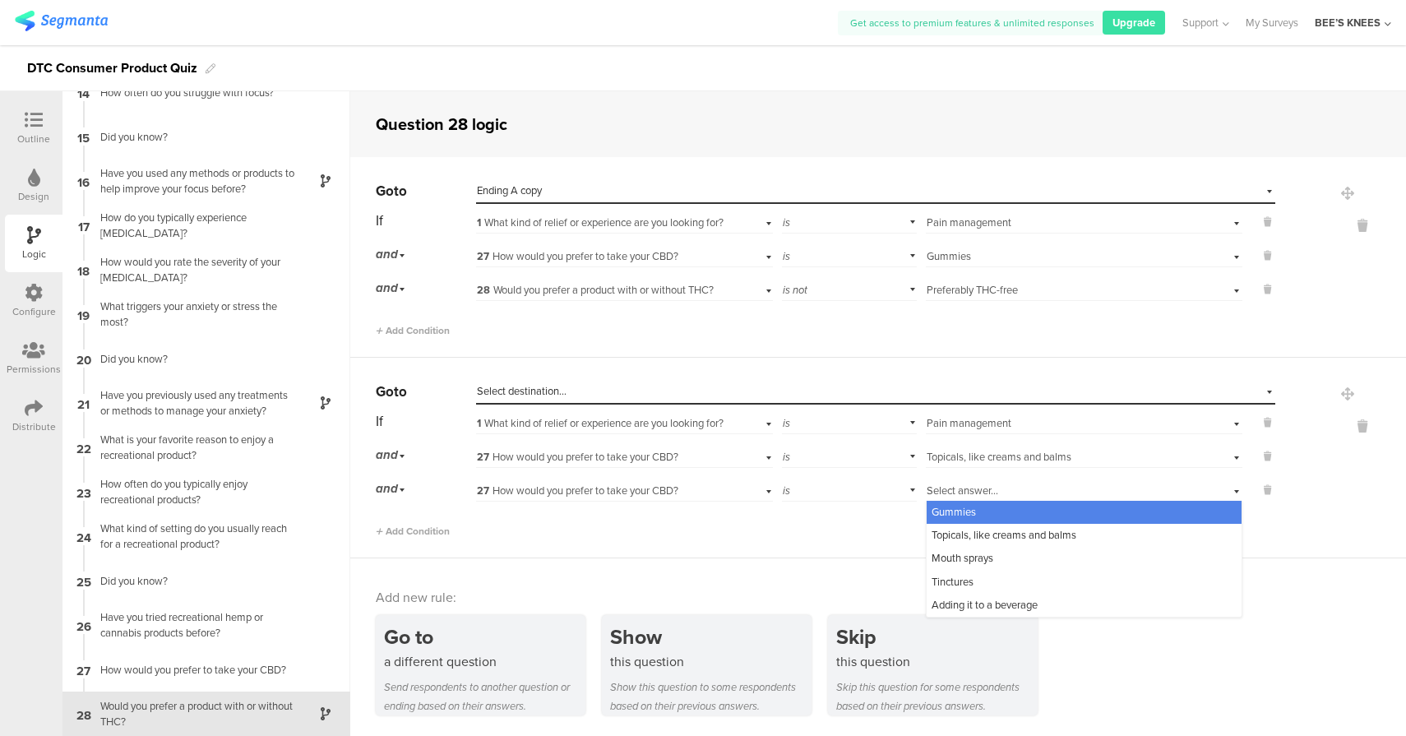
click at [798, 487] on div "is" at bounding box center [849, 488] width 135 height 25
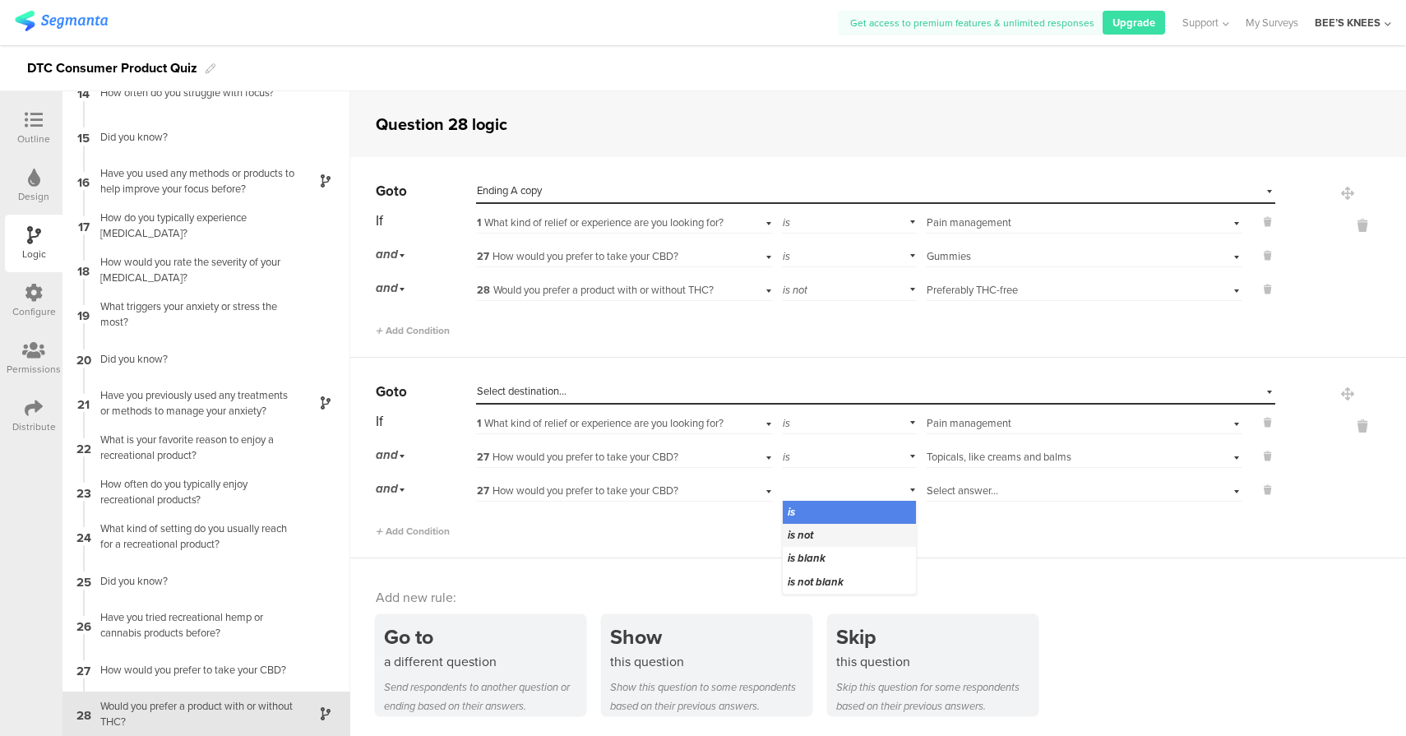
click at [818, 530] on div "is not" at bounding box center [848, 535] width 133 height 23
click at [961, 490] on span "Select answer..." at bounding box center [962, 490] width 72 height 16
click at [990, 490] on span "Select answer..." at bounding box center [962, 490] width 72 height 16
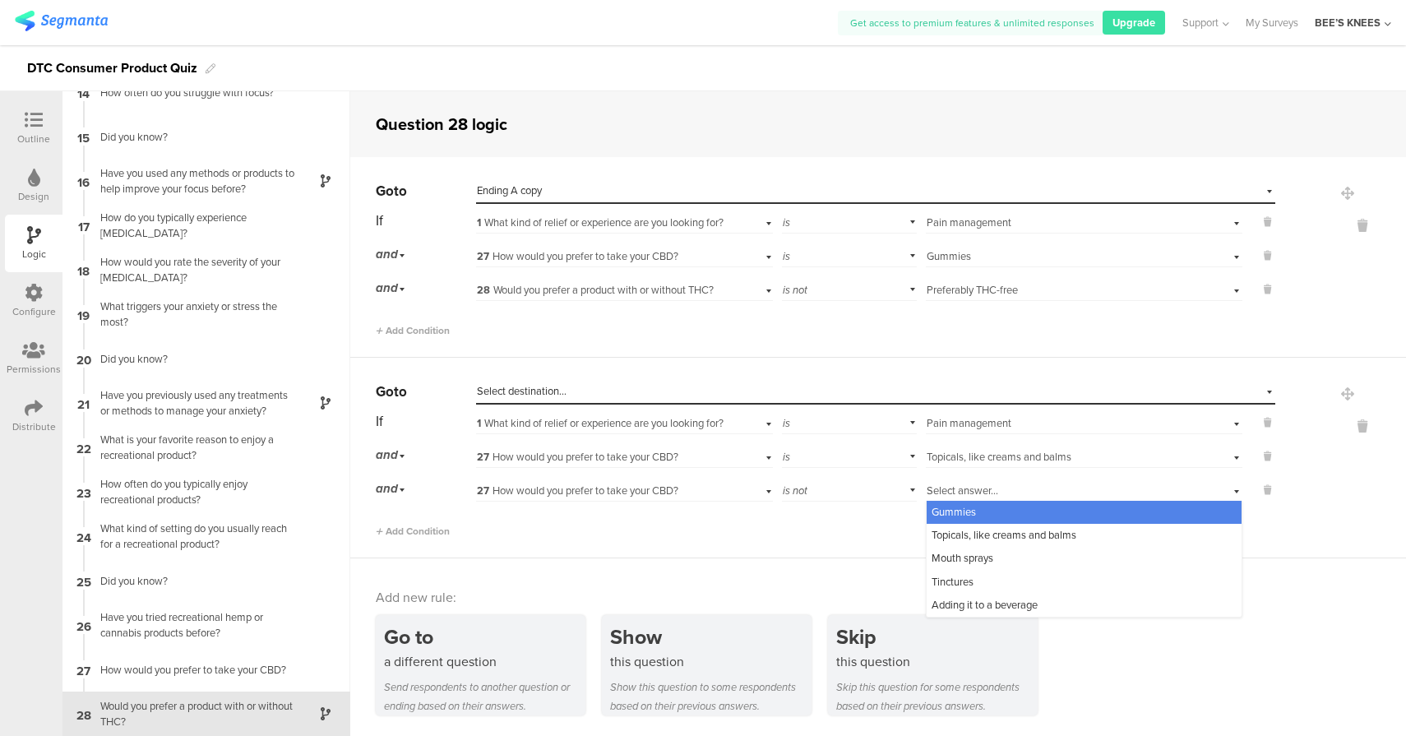
click at [659, 488] on span "27 How would you prefer to take your CBD?" at bounding box center [577, 490] width 201 height 16
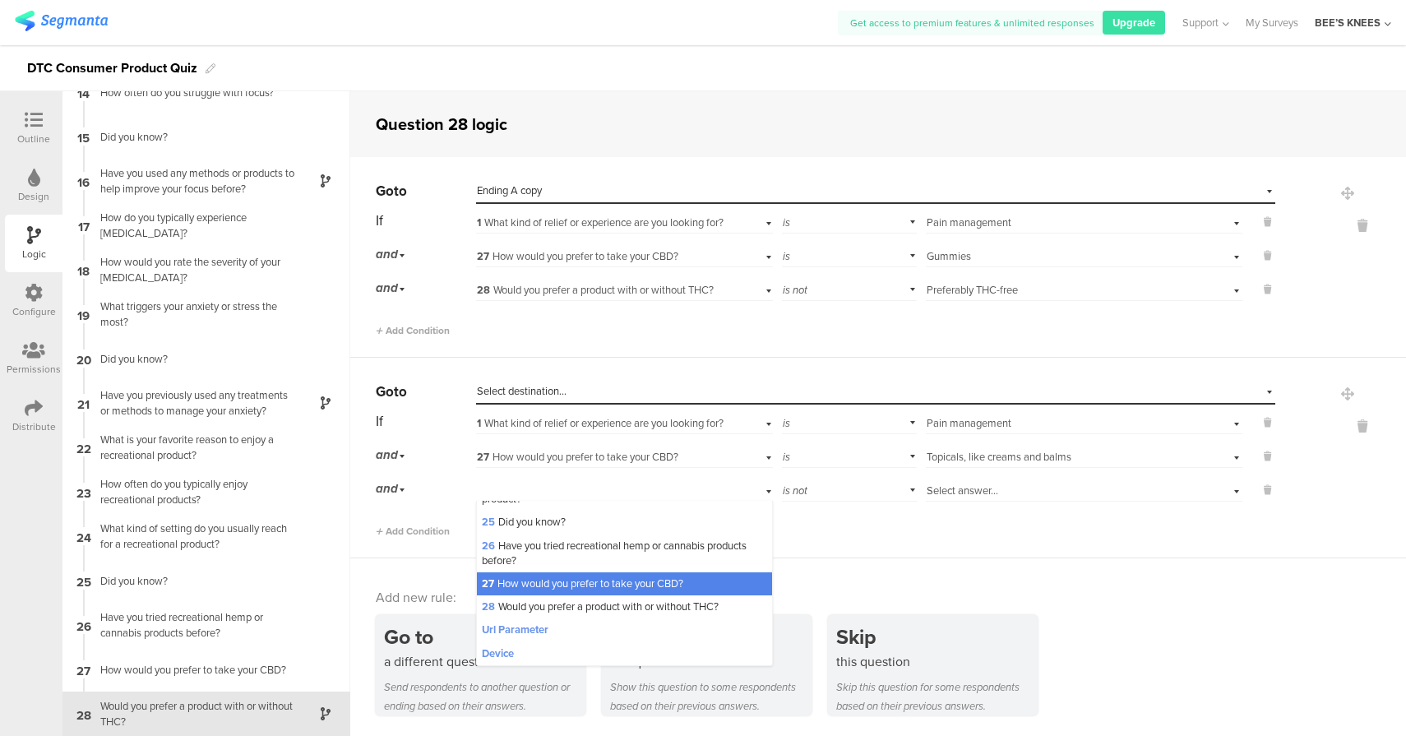
click at [588, 614] on div "28 Would you prefer a product with or without THC?" at bounding box center [624, 606] width 295 height 23
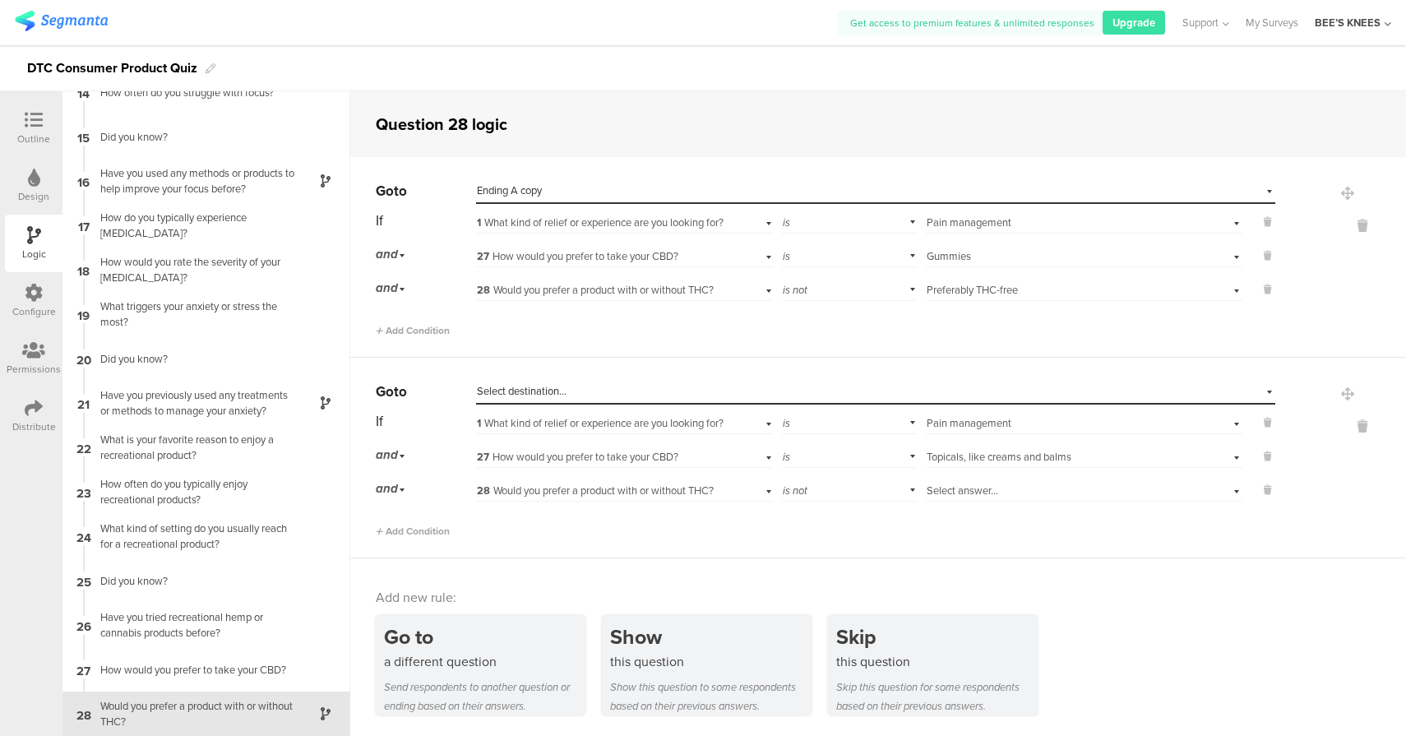
click at [1064, 495] on div "Select answer..." at bounding box center [1058, 490] width 265 height 15
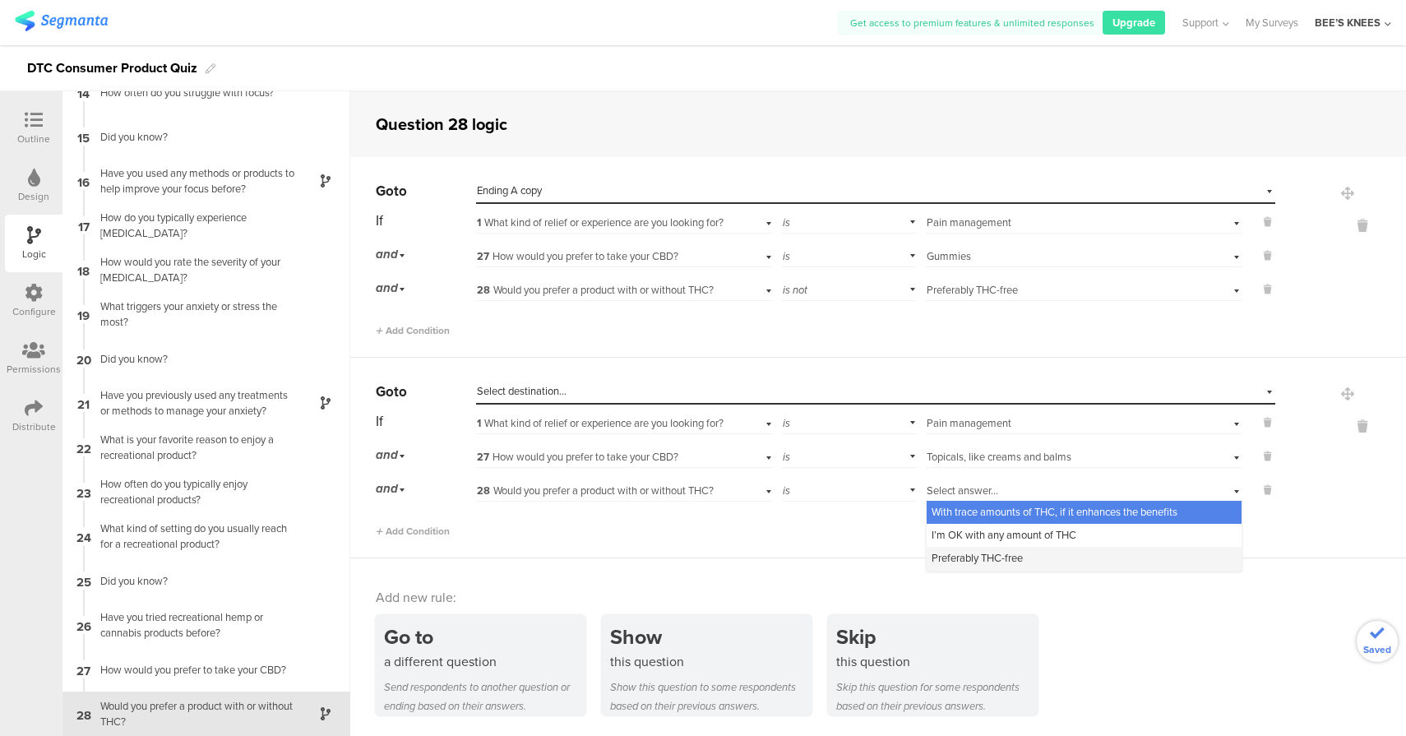
click at [991, 561] on span "Preferably THC-free" at bounding box center [976, 558] width 91 height 16
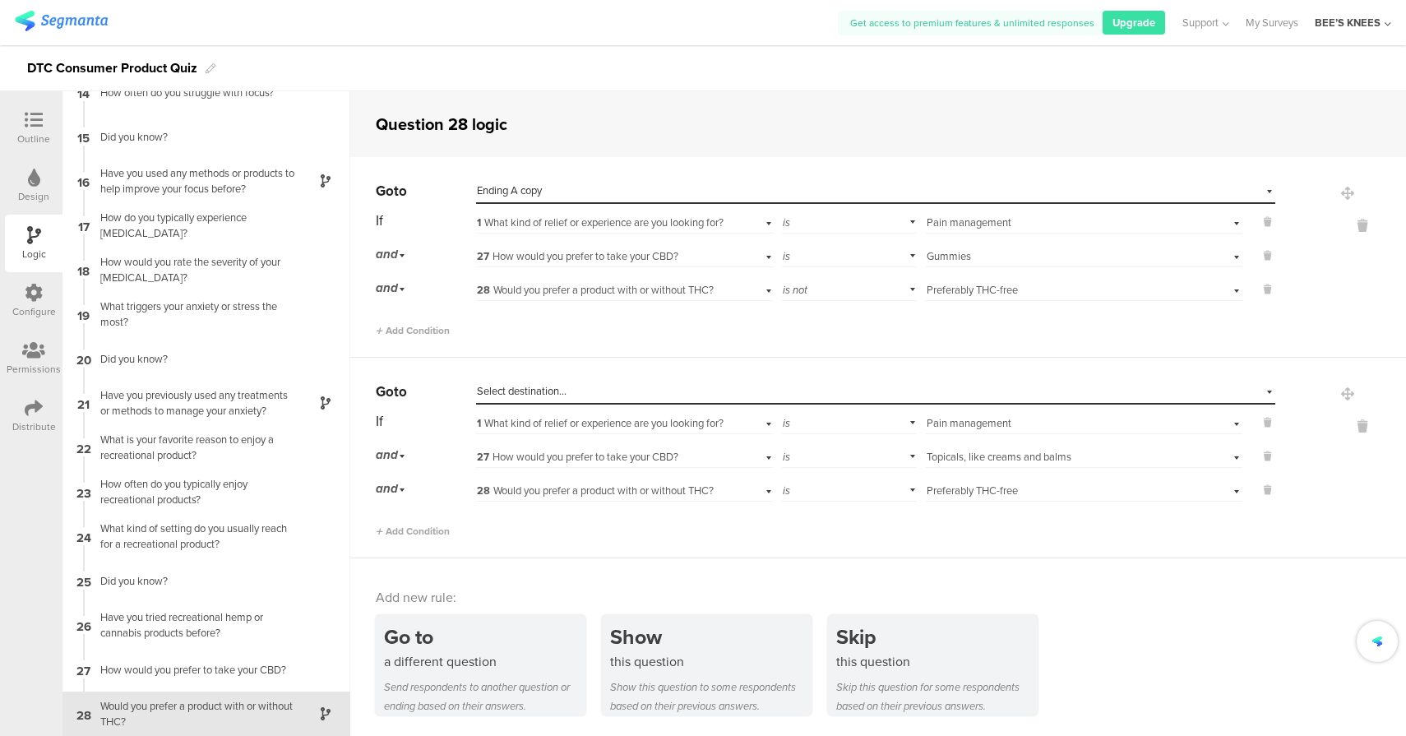
click at [556, 385] on span "Select destination..." at bounding box center [522, 391] width 90 height 16
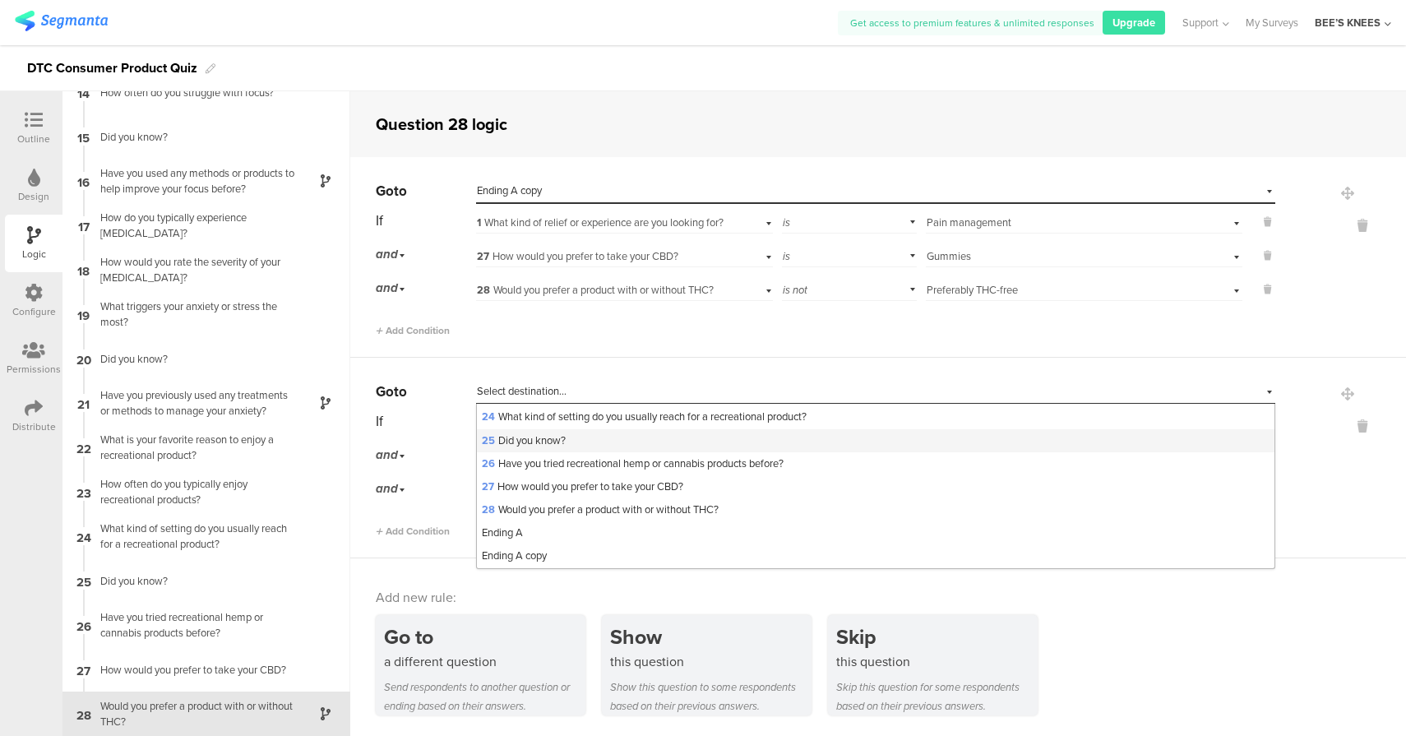
scroll to position [542, 0]
click at [556, 560] on div "Ending A copy" at bounding box center [875, 555] width 797 height 23
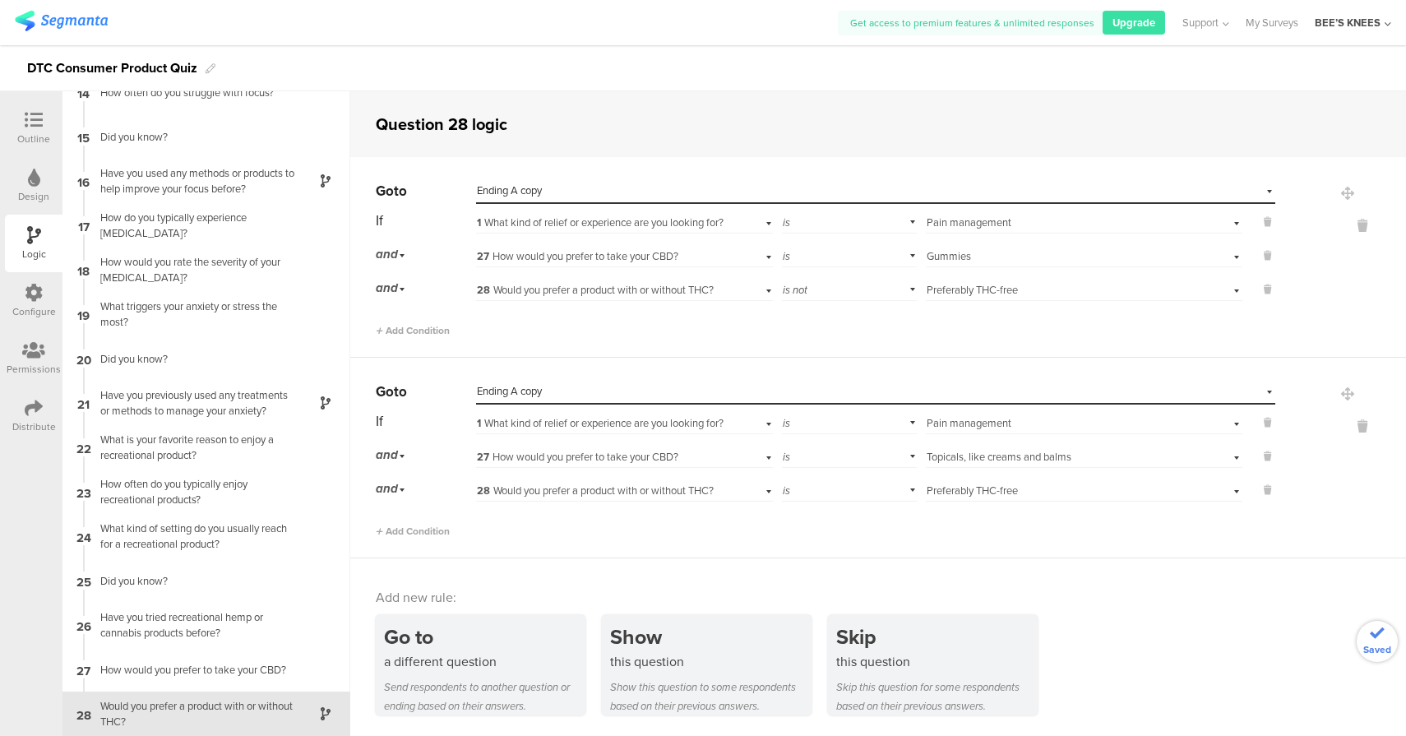
click at [41, 127] on icon at bounding box center [34, 120] width 18 height 18
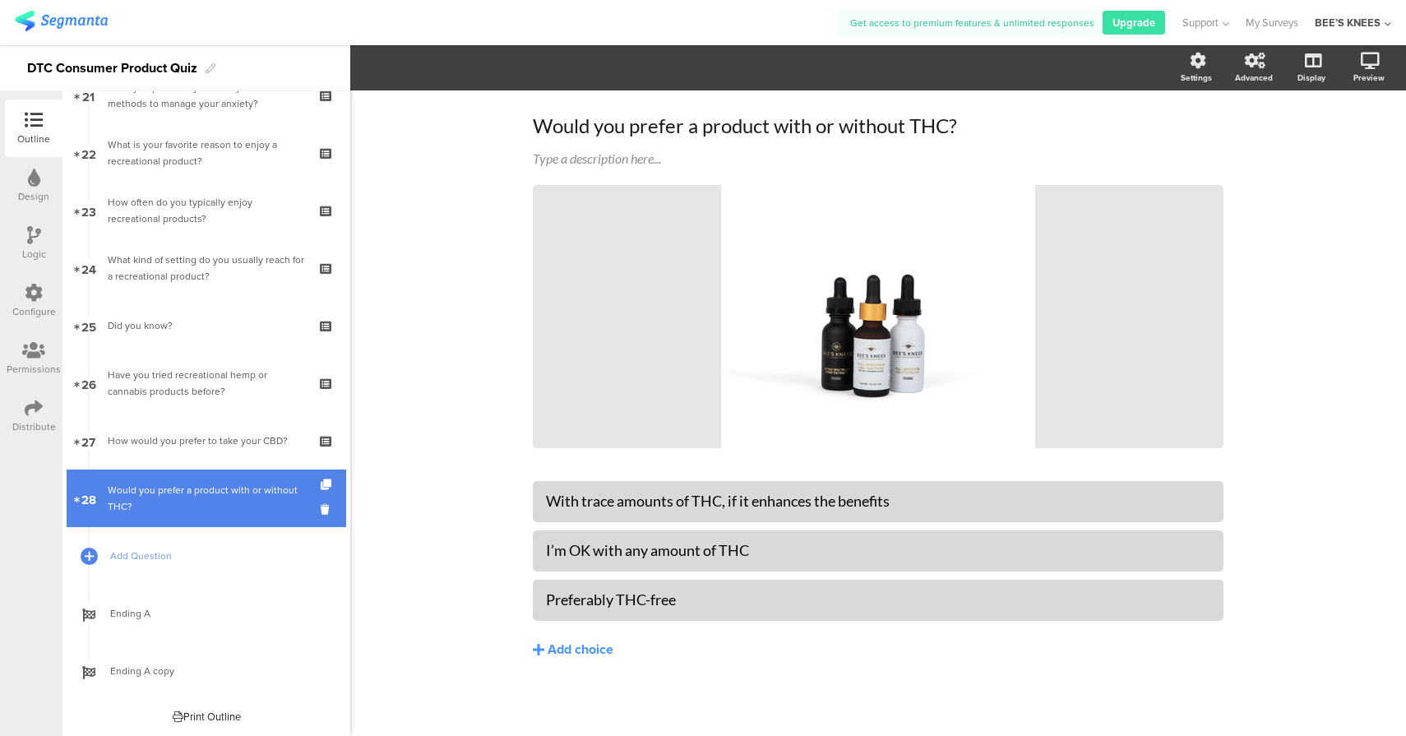
scroll to position [1242, 0]
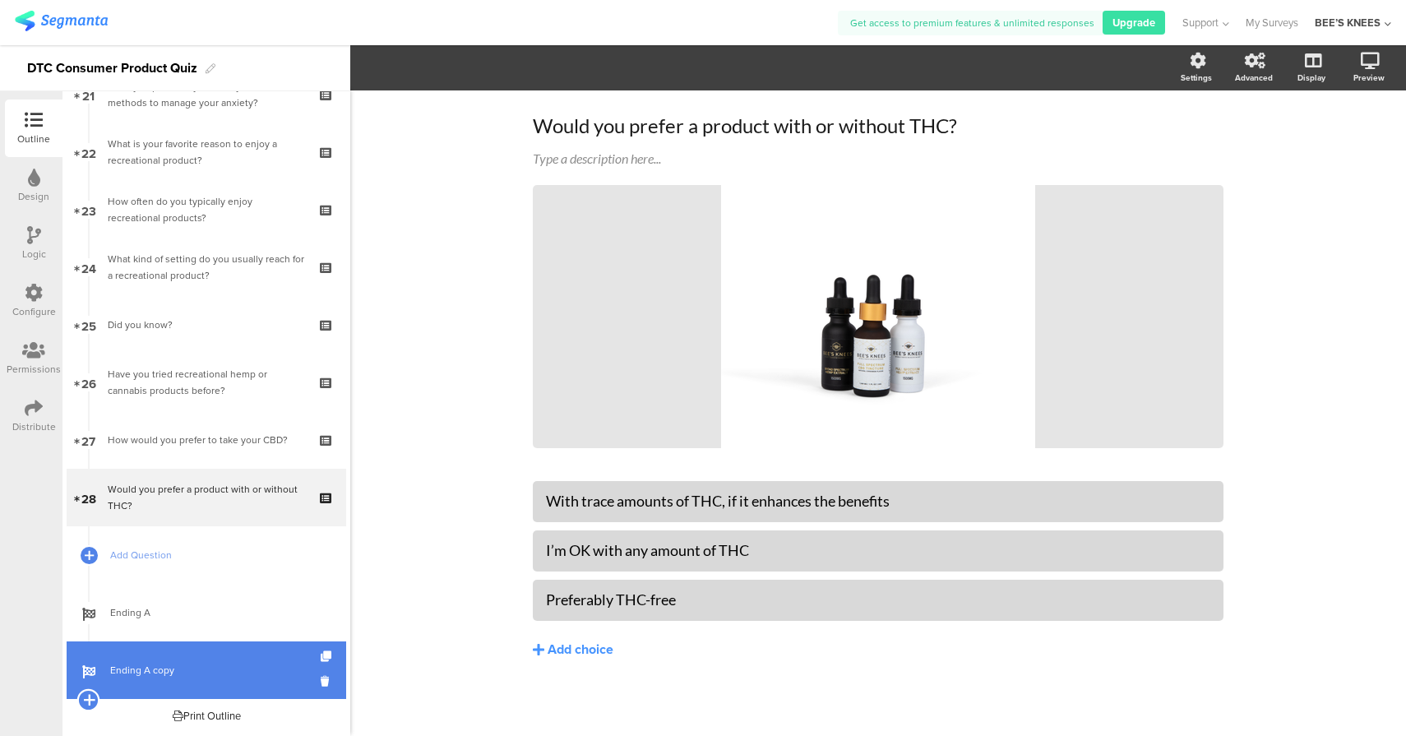
click at [87, 699] on icon at bounding box center [88, 699] width 11 height 15
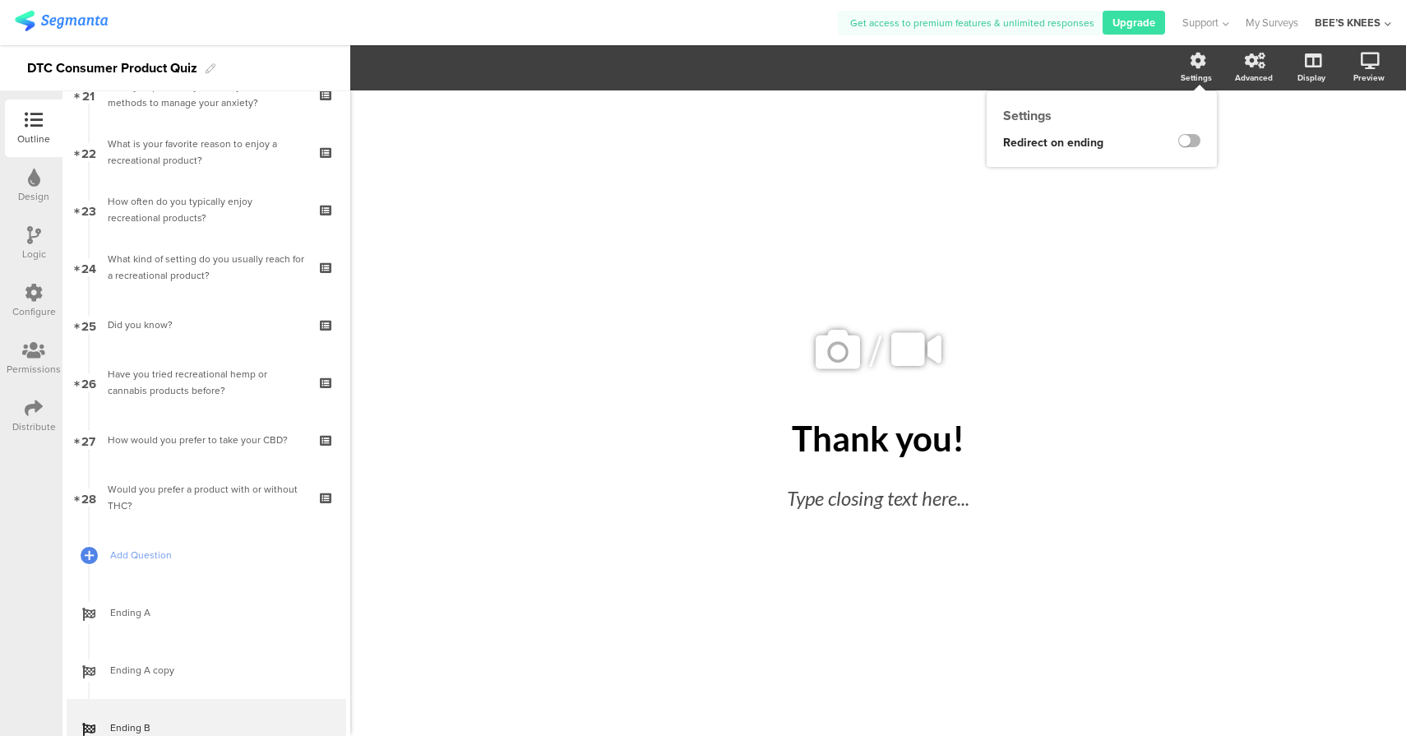
click at [1192, 145] on label at bounding box center [1189, 140] width 22 height 13
click at [0, 0] on input "checkbox" at bounding box center [0, 0] width 0 height 0
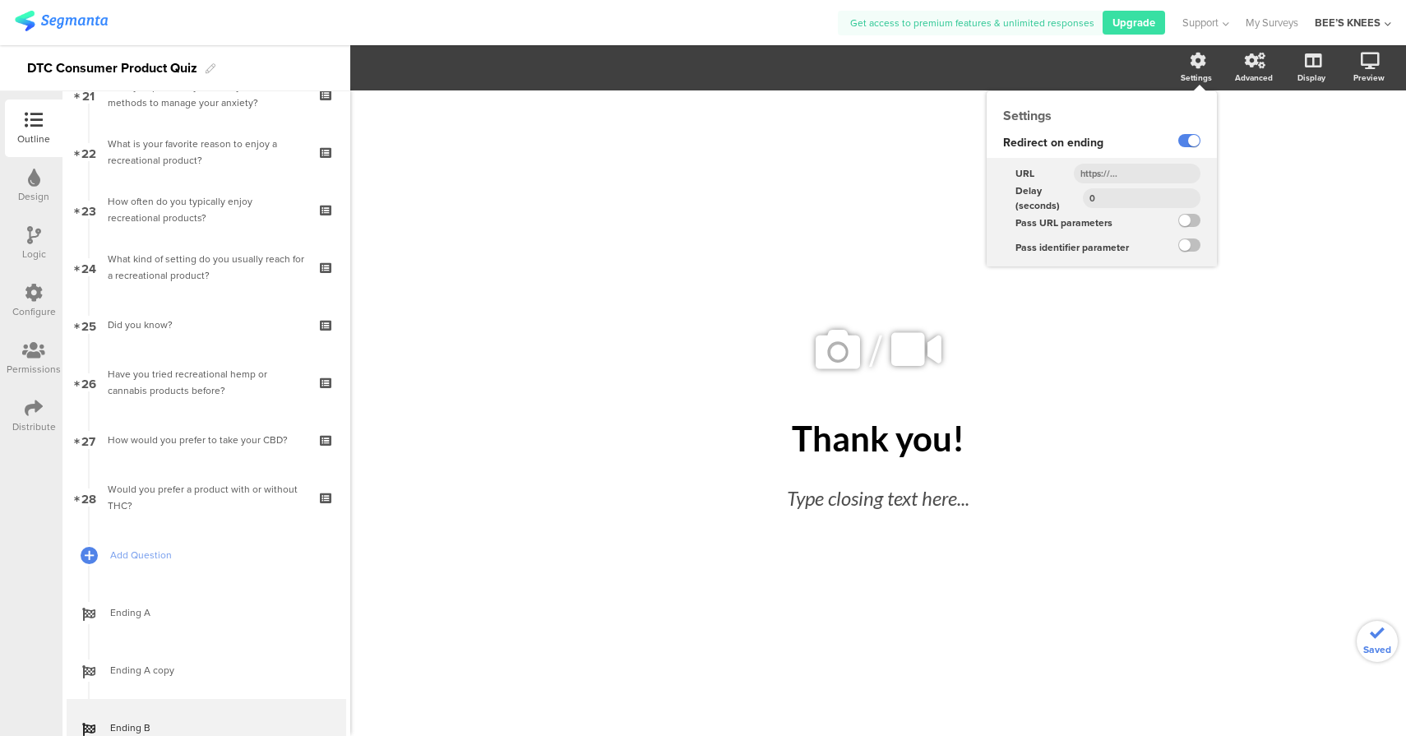
click at [1110, 175] on input "text" at bounding box center [1136, 174] width 127 height 20
paste input "https://beesknees-wellness.com/product-category/topicals/"
type input "https://beesknees-wellness.com/product-category/topicals/"
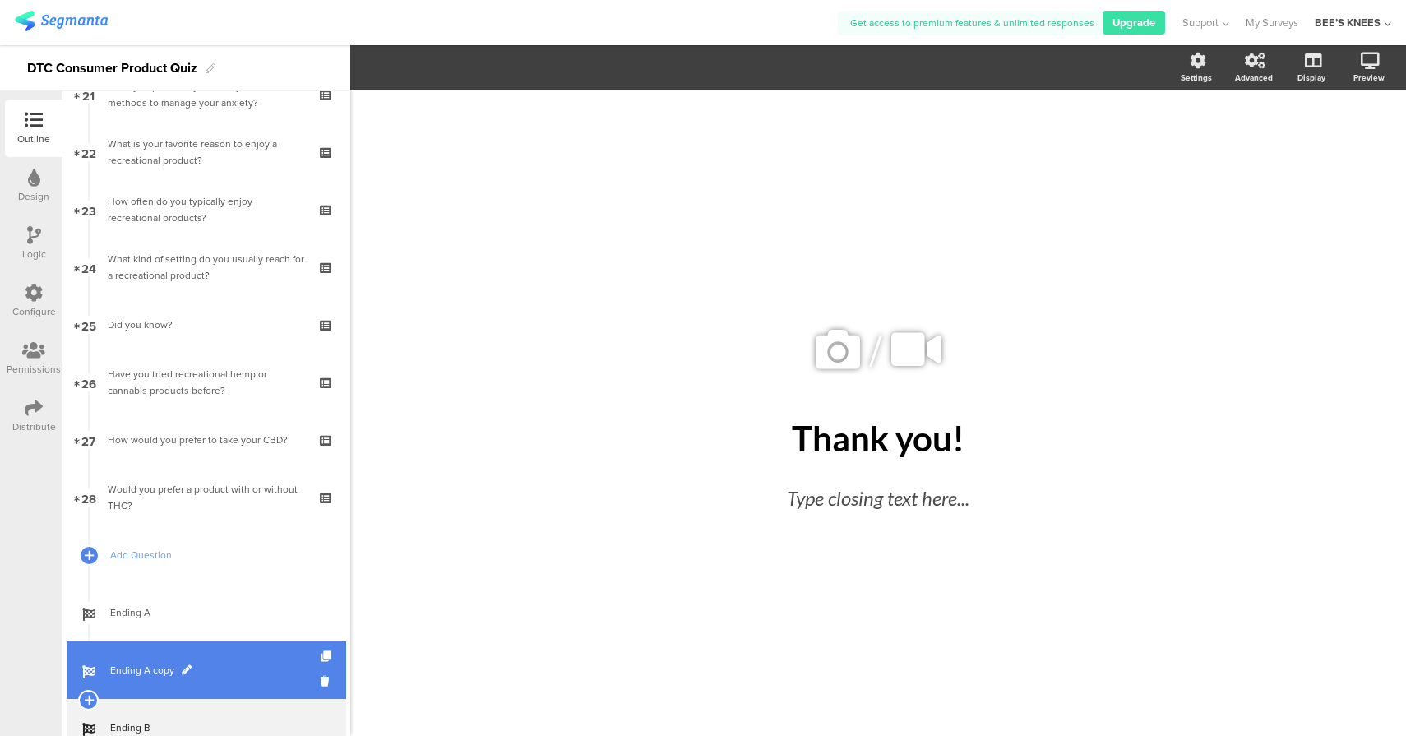
scroll to position [1299, 0]
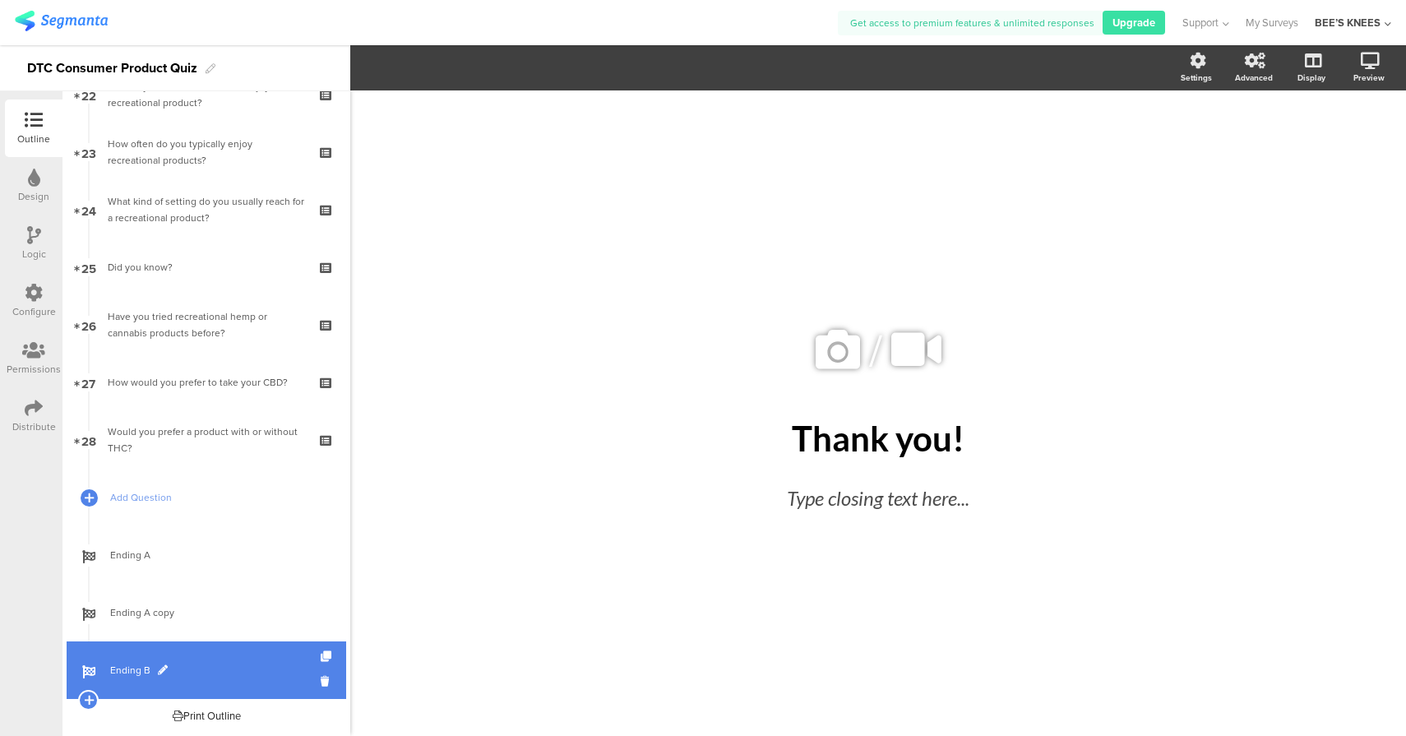
click at [159, 668] on span at bounding box center [163, 670] width 10 height 10
type input "Ending C"
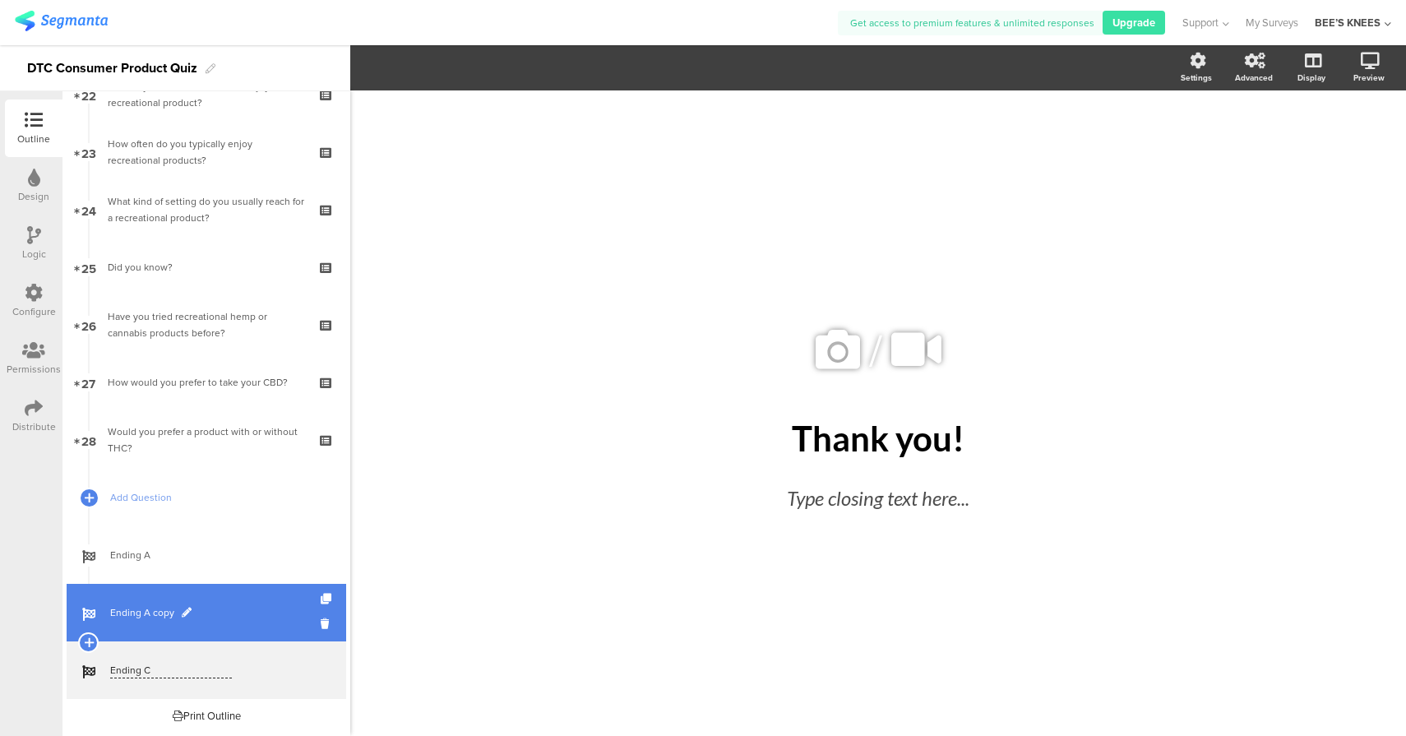
click at [183, 612] on span at bounding box center [187, 612] width 10 height 10
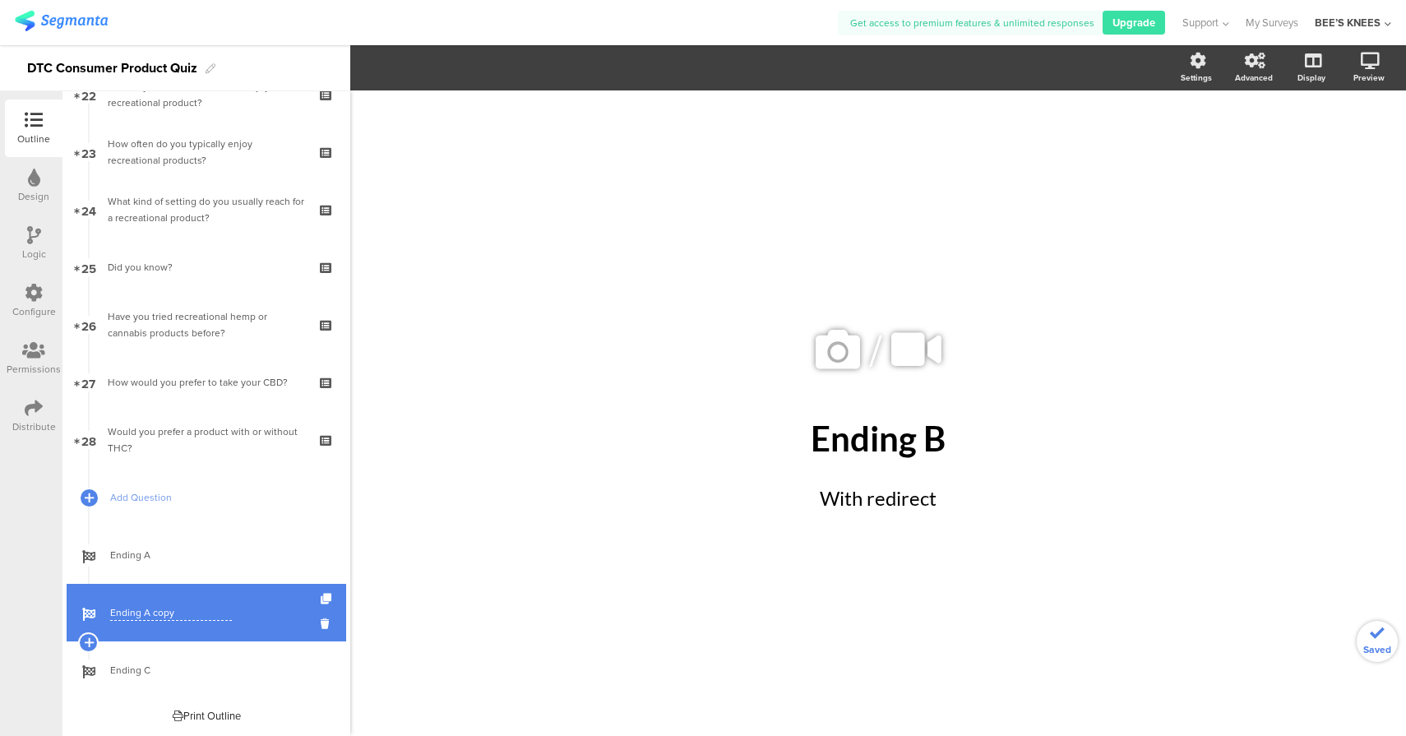
click at [166, 614] on input "Ending A copy" at bounding box center [171, 613] width 122 height 16
drag, startPoint x: 179, startPoint y: 617, endPoint x: 141, endPoint y: 610, distance: 38.5
click at [141, 610] on input "Ending A copy" at bounding box center [171, 613] width 122 height 16
type input "Ending B"
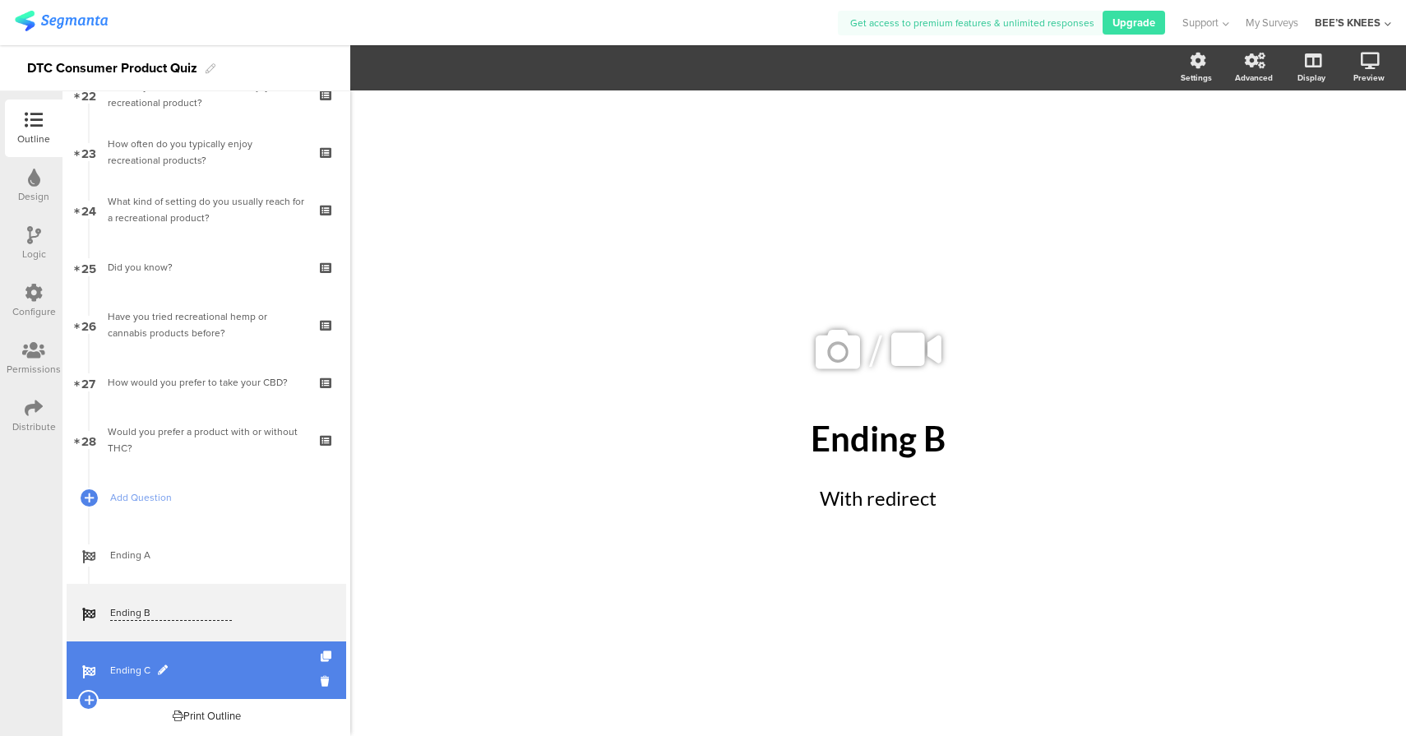
click at [234, 673] on span "Ending C" at bounding box center [215, 670] width 210 height 16
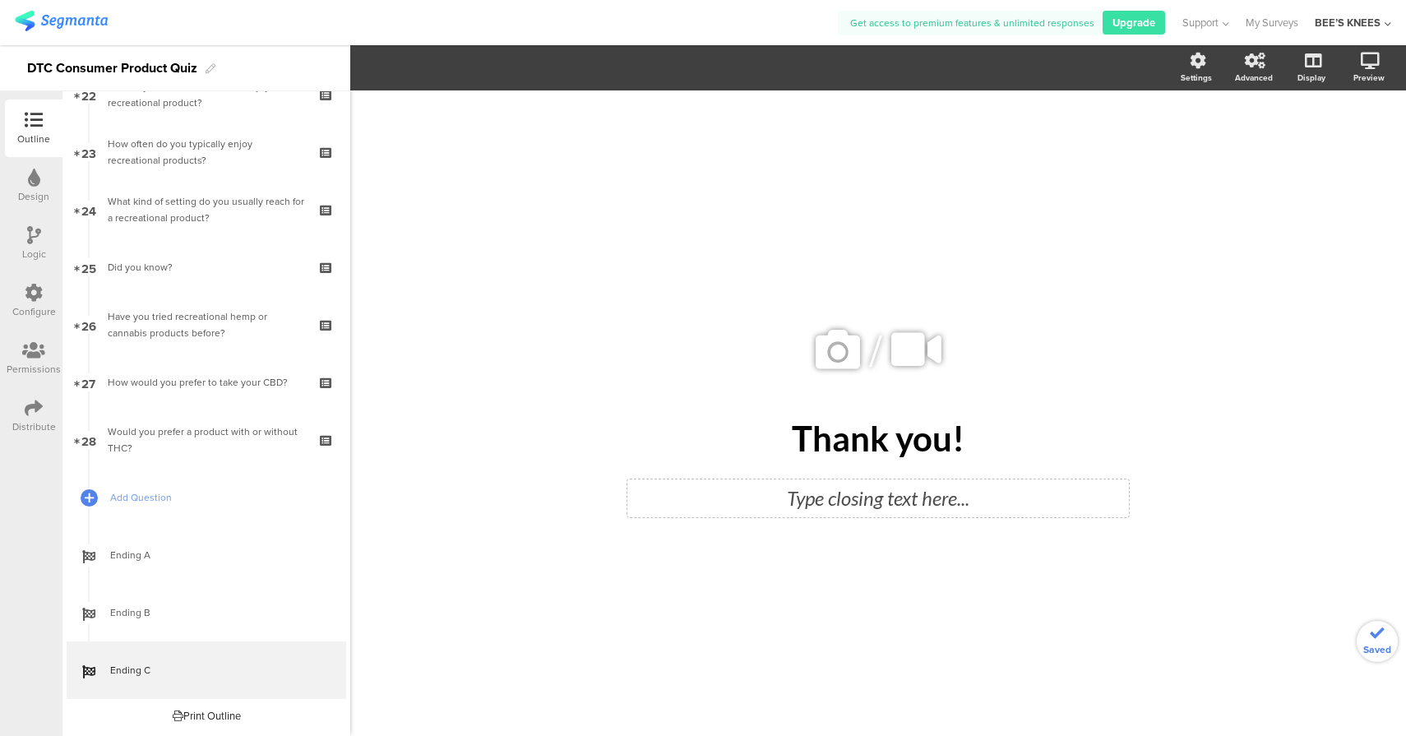
click at [830, 488] on div "Type closing text here..." at bounding box center [877, 498] width 501 height 38
click at [28, 236] on icon at bounding box center [34, 235] width 14 height 18
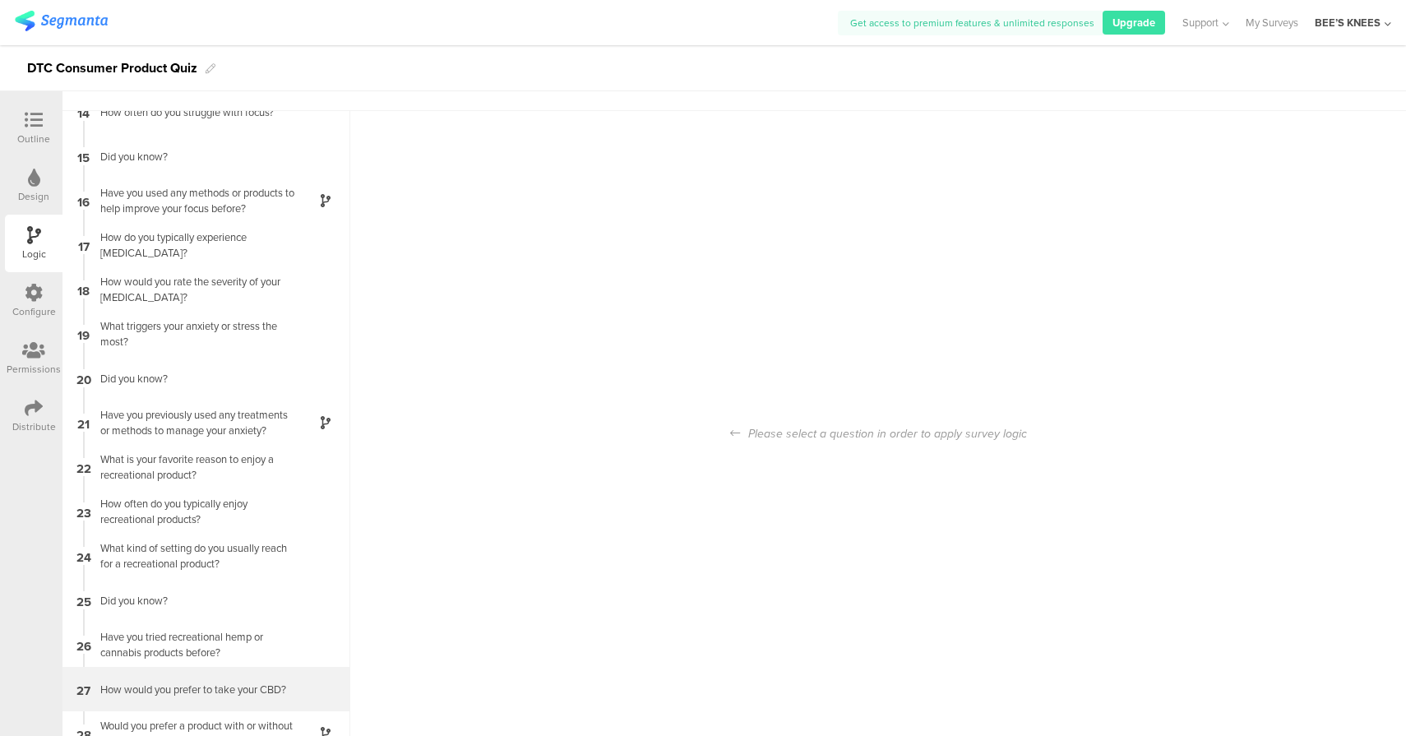
scroll to position [66, 0]
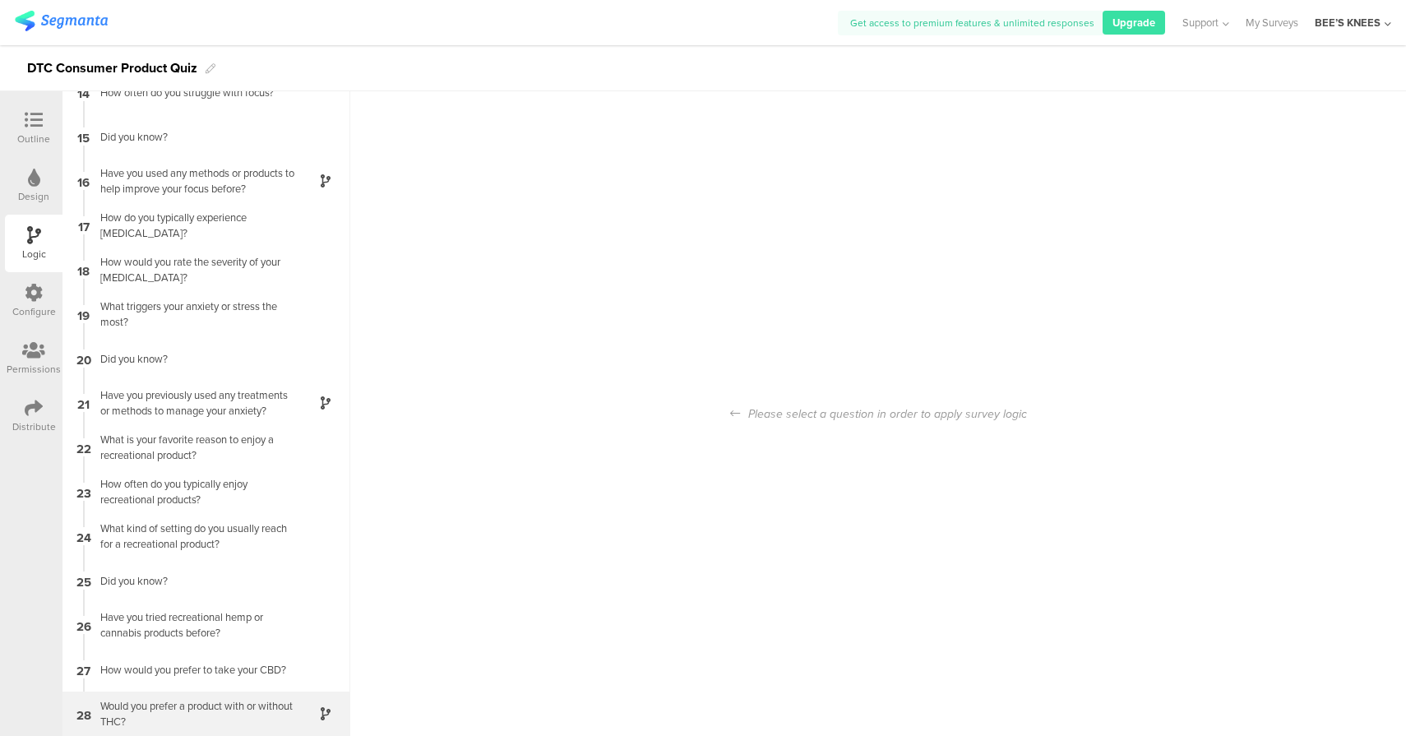
click at [252, 711] on div "Would you prefer a product with or without THC?" at bounding box center [192, 713] width 205 height 31
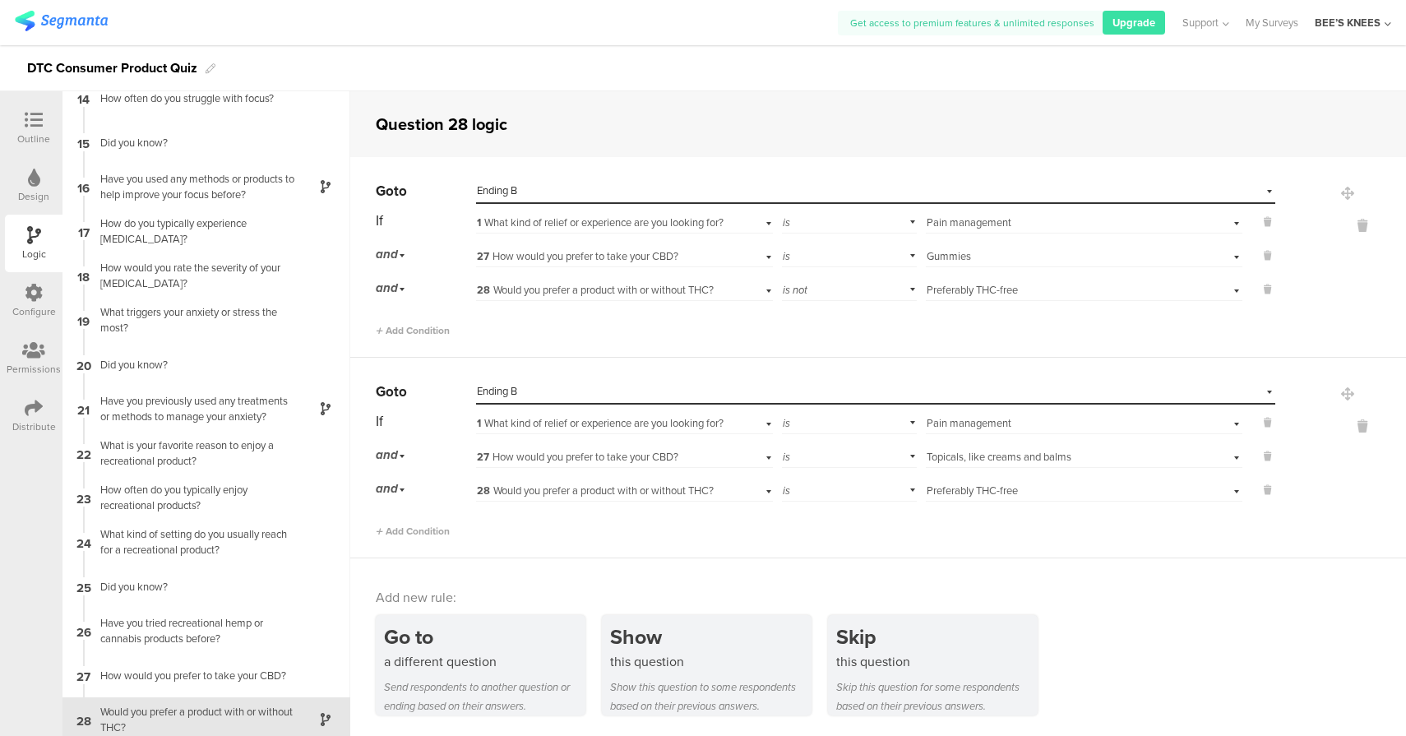
scroll to position [598, 0]
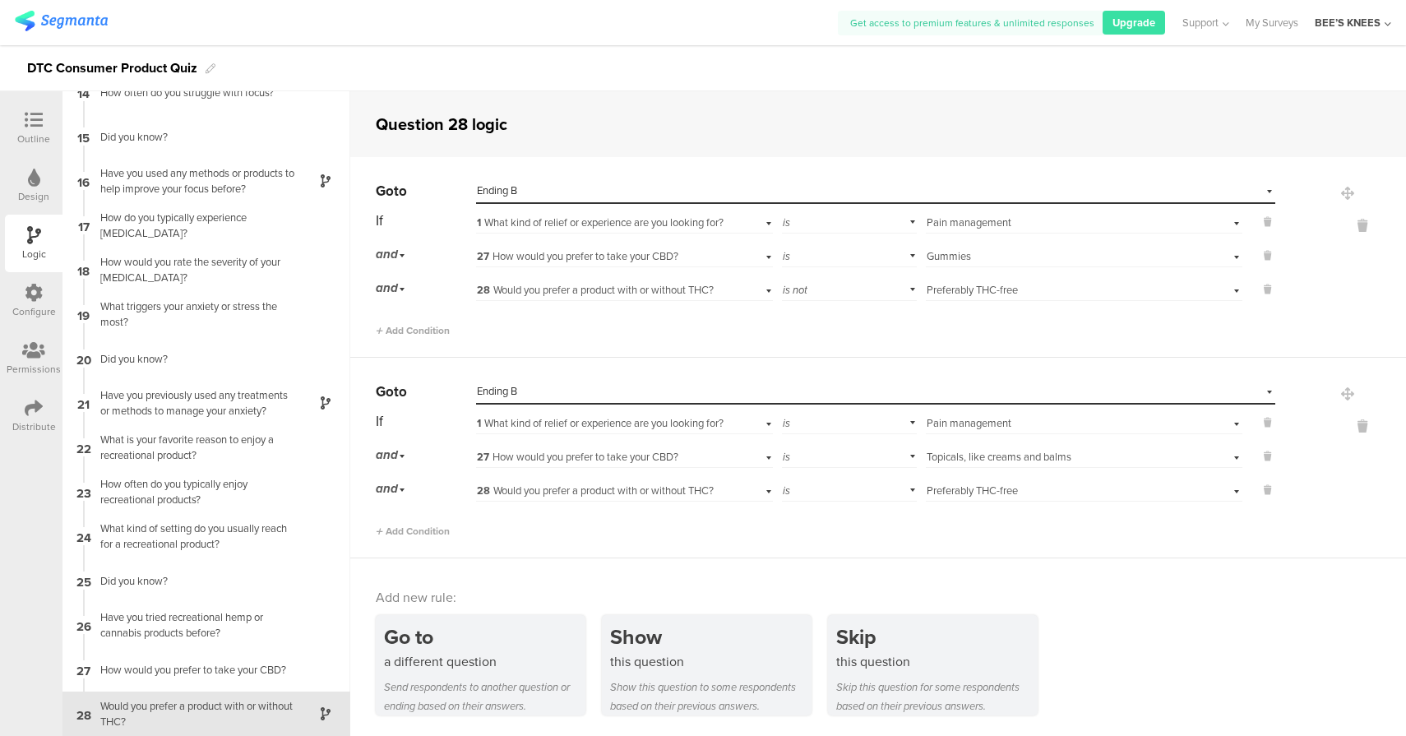
click at [630, 392] on div "Select destination... Ending B" at bounding box center [865, 391] width 777 height 15
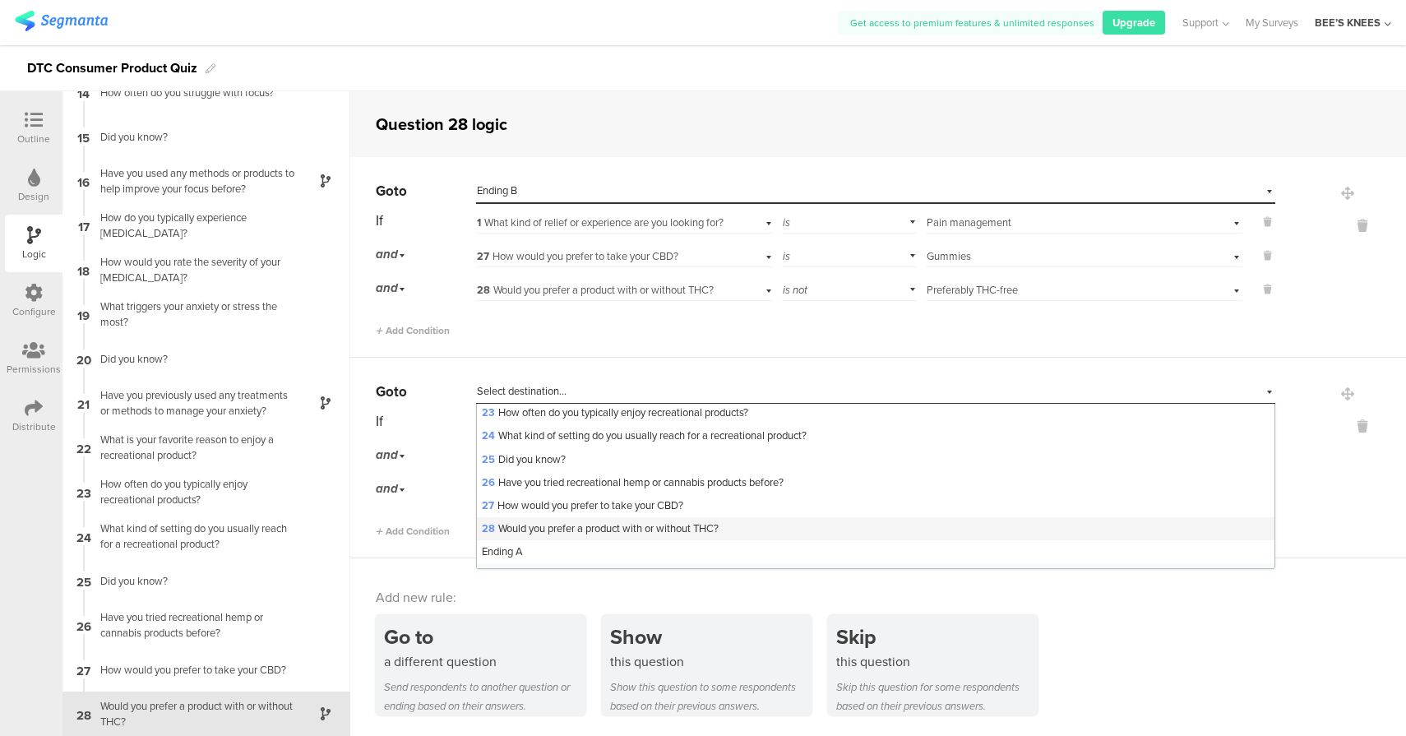
scroll to position [565, 0]
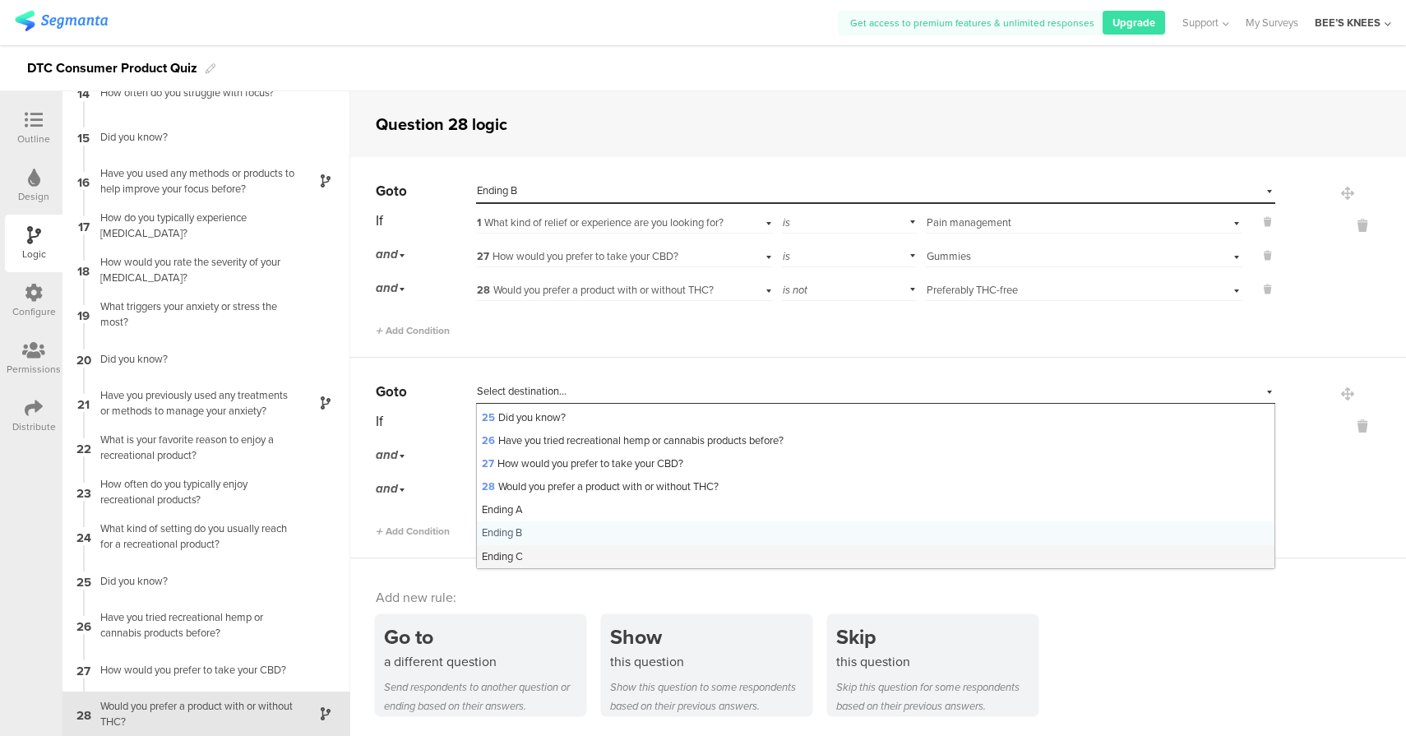
click at [528, 561] on div "Ending C" at bounding box center [875, 556] width 797 height 23
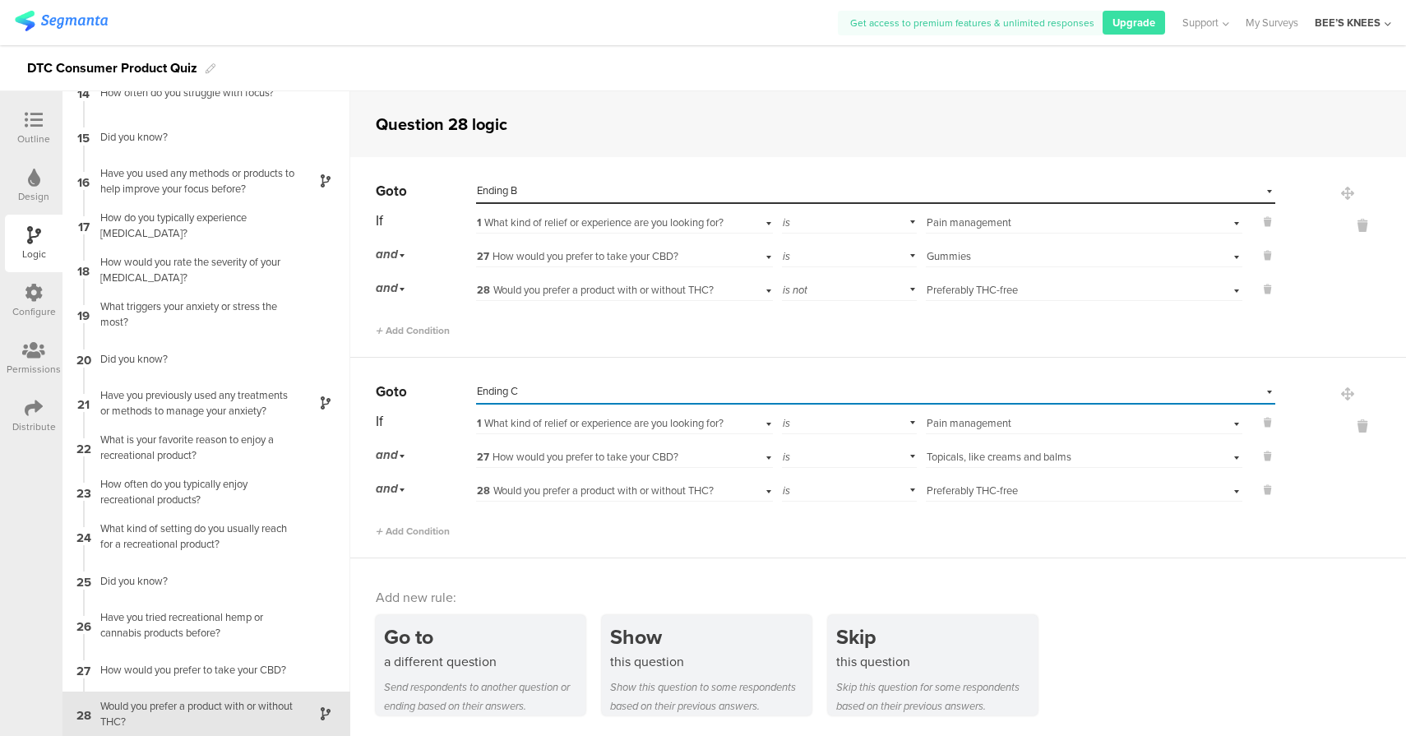
click at [39, 126] on icon at bounding box center [34, 120] width 18 height 18
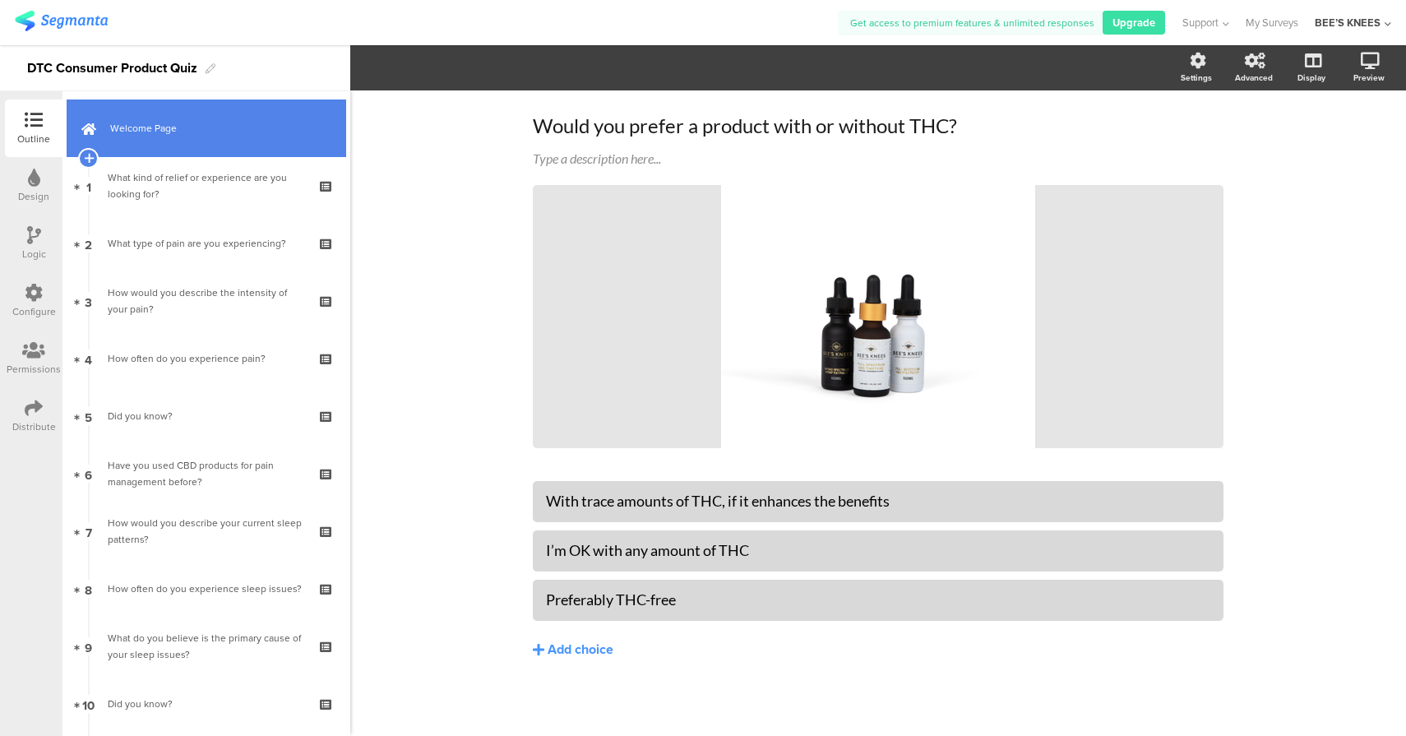
click at [249, 124] on span "Welcome Page" at bounding box center [215, 128] width 210 height 16
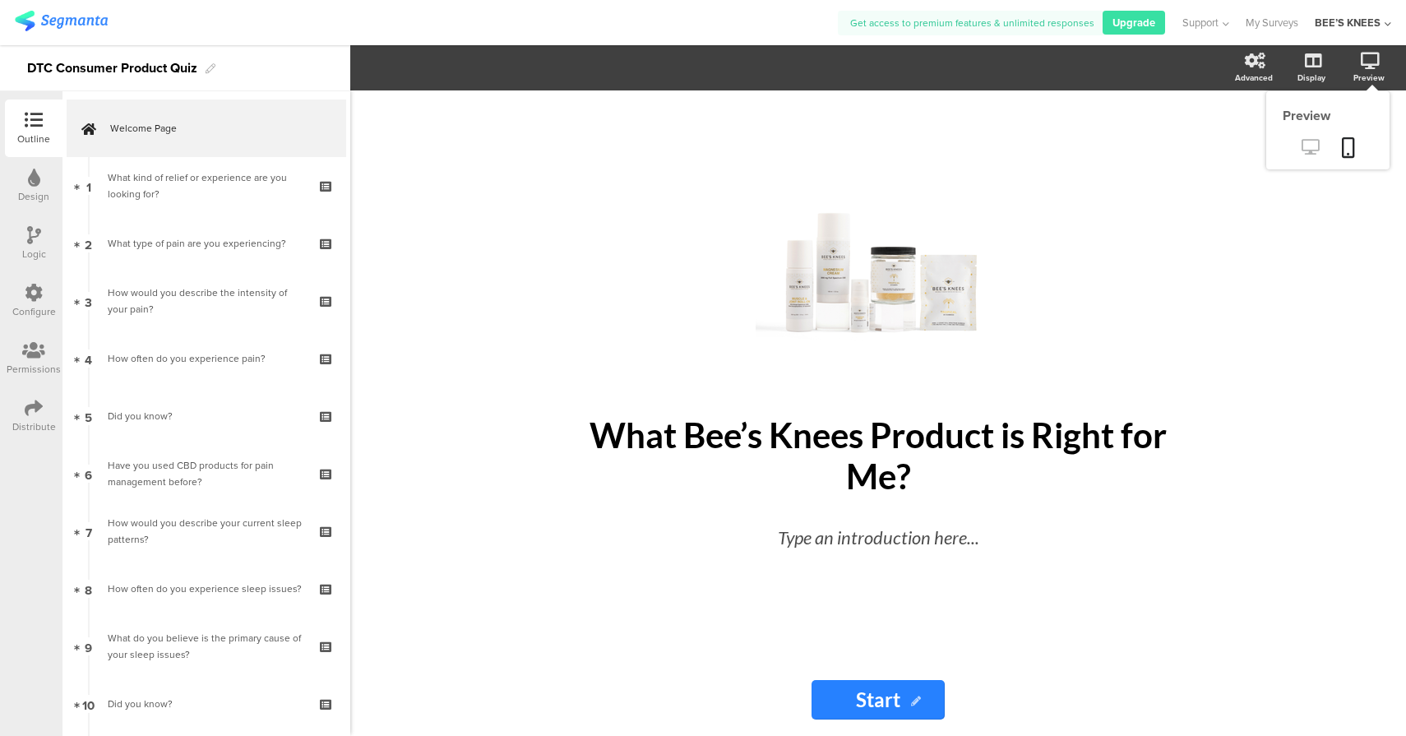
click at [1308, 153] on icon at bounding box center [1309, 147] width 17 height 16
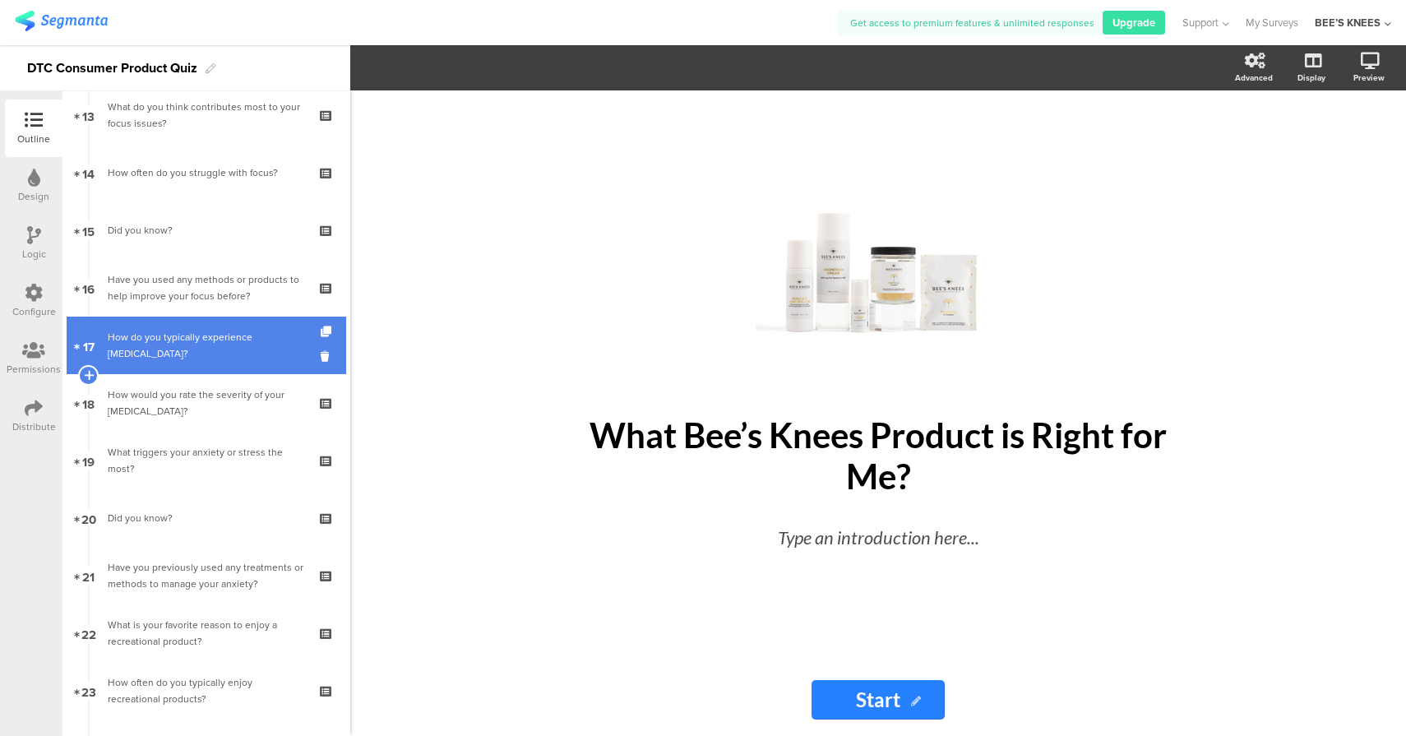
scroll to position [1299, 0]
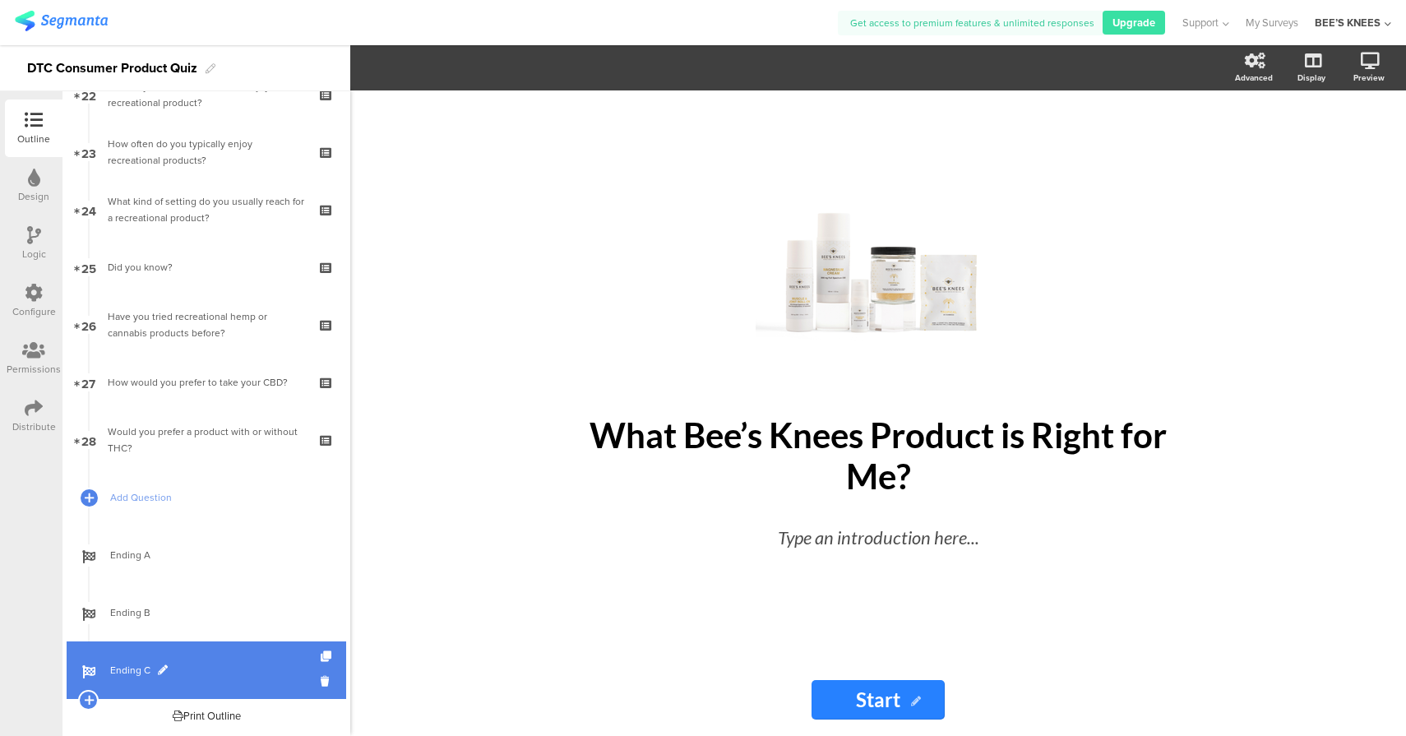
click at [215, 667] on span "Ending C" at bounding box center [215, 670] width 210 height 16
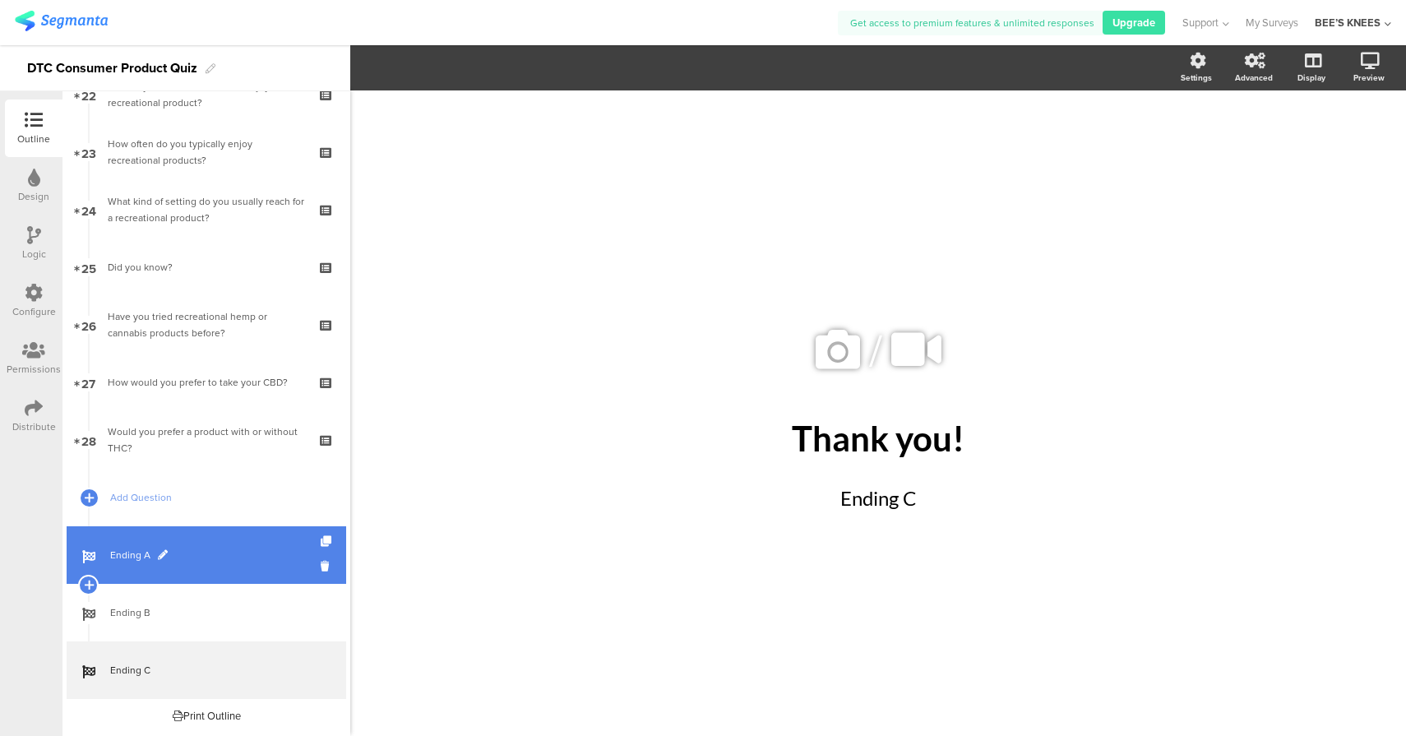
click at [180, 568] on link "Ending A" at bounding box center [206, 555] width 279 height 58
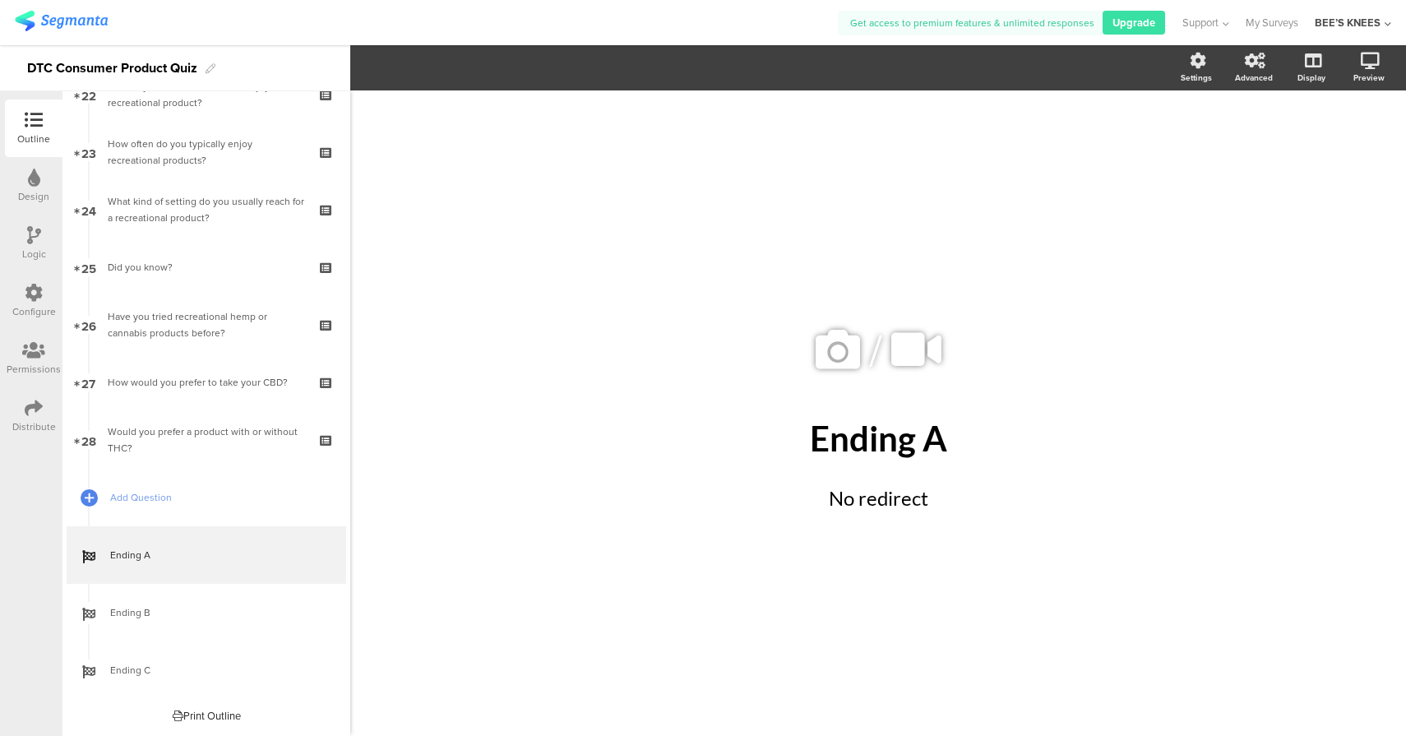
click at [44, 237] on div "Logic" at bounding box center [34, 244] width 58 height 58
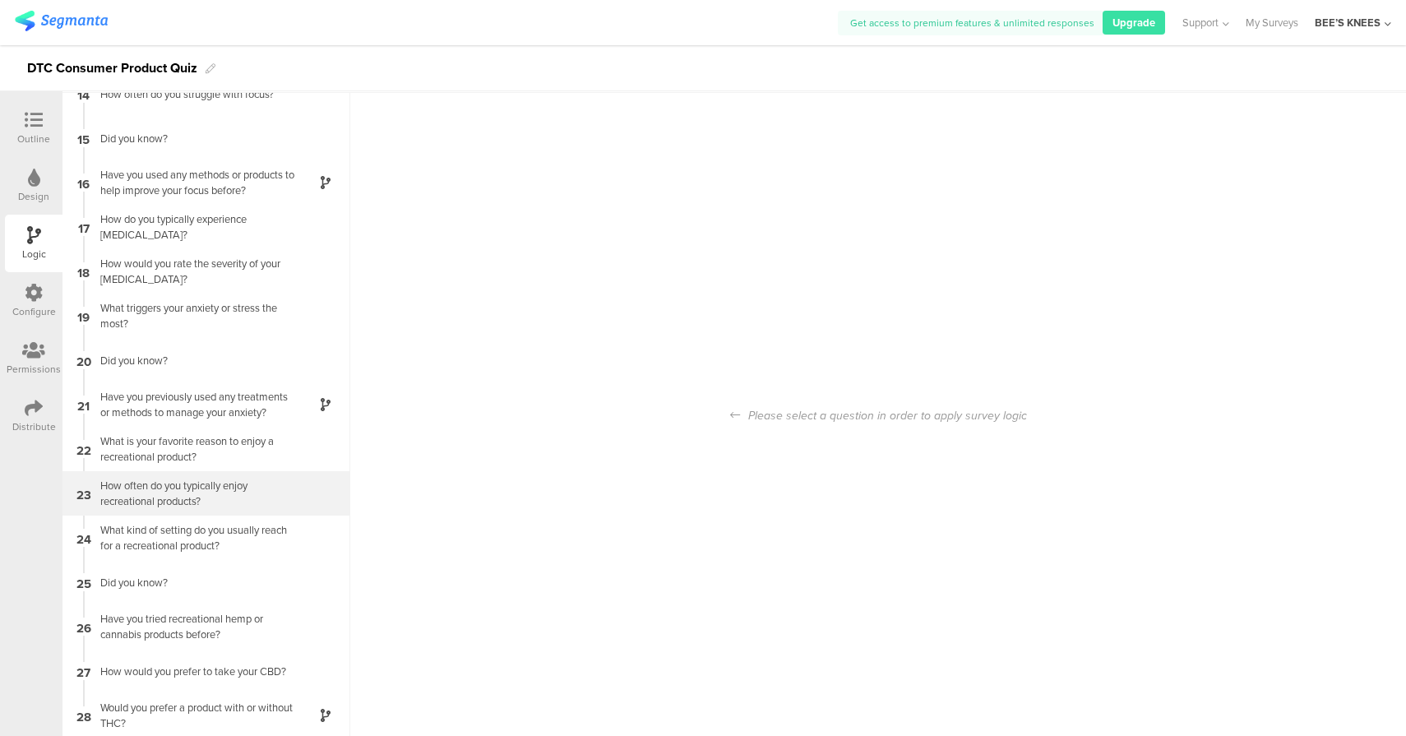
scroll to position [66, 0]
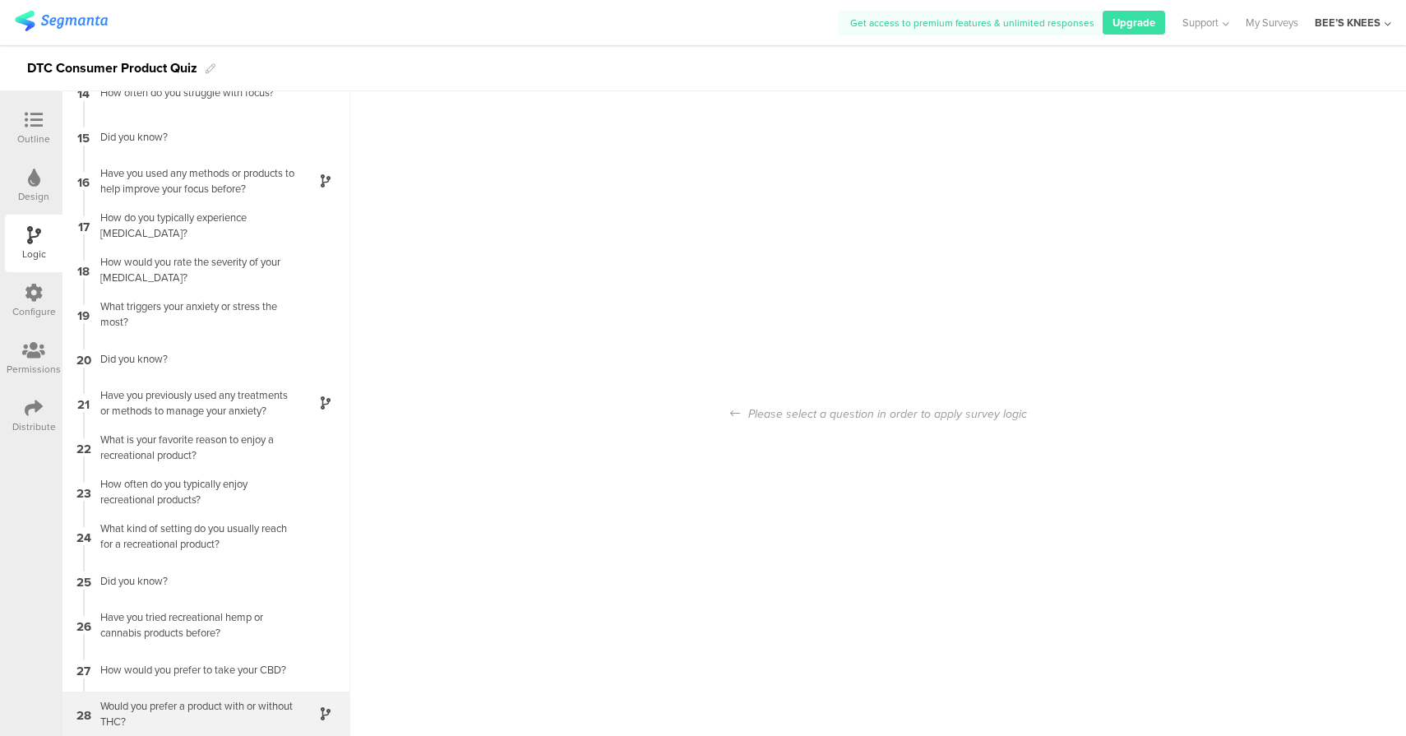
click at [187, 708] on div "Would you prefer a product with or without THC?" at bounding box center [192, 713] width 205 height 31
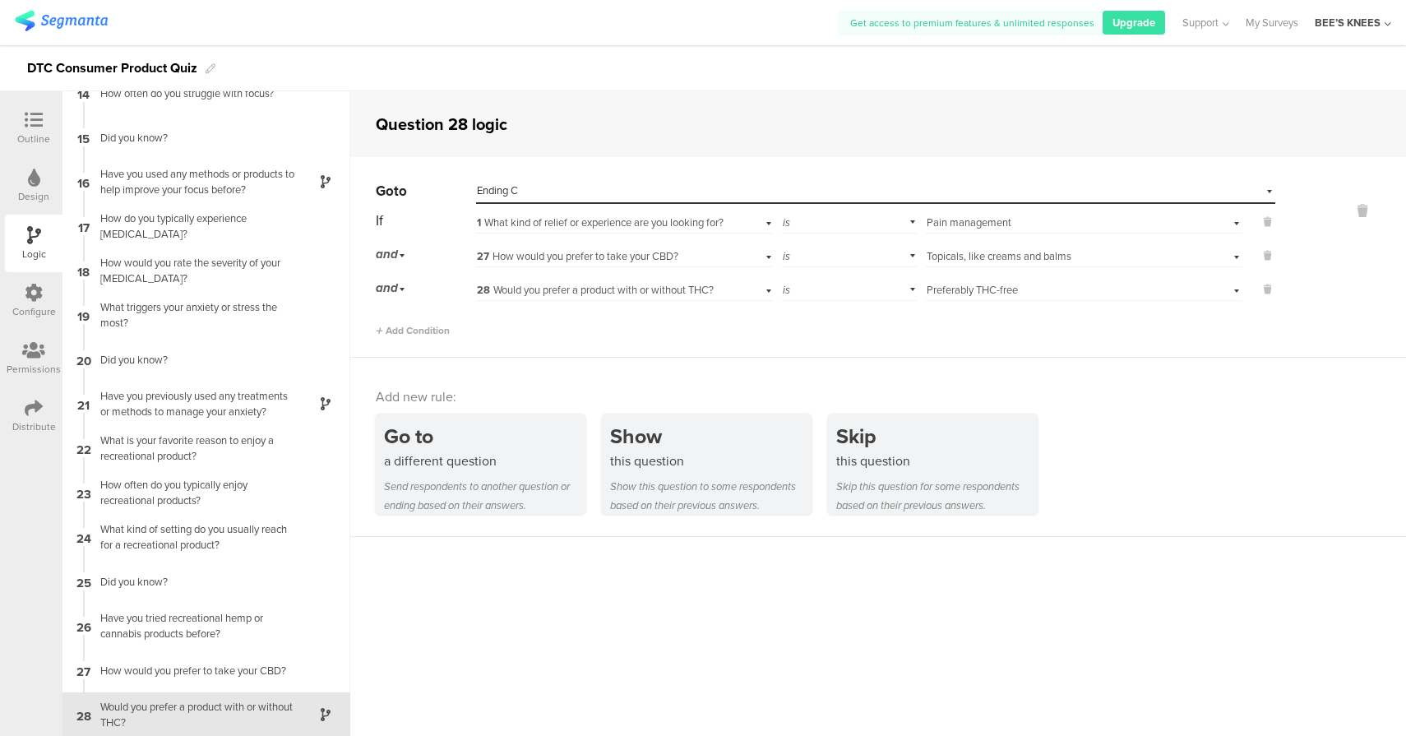
scroll to position [598, 0]
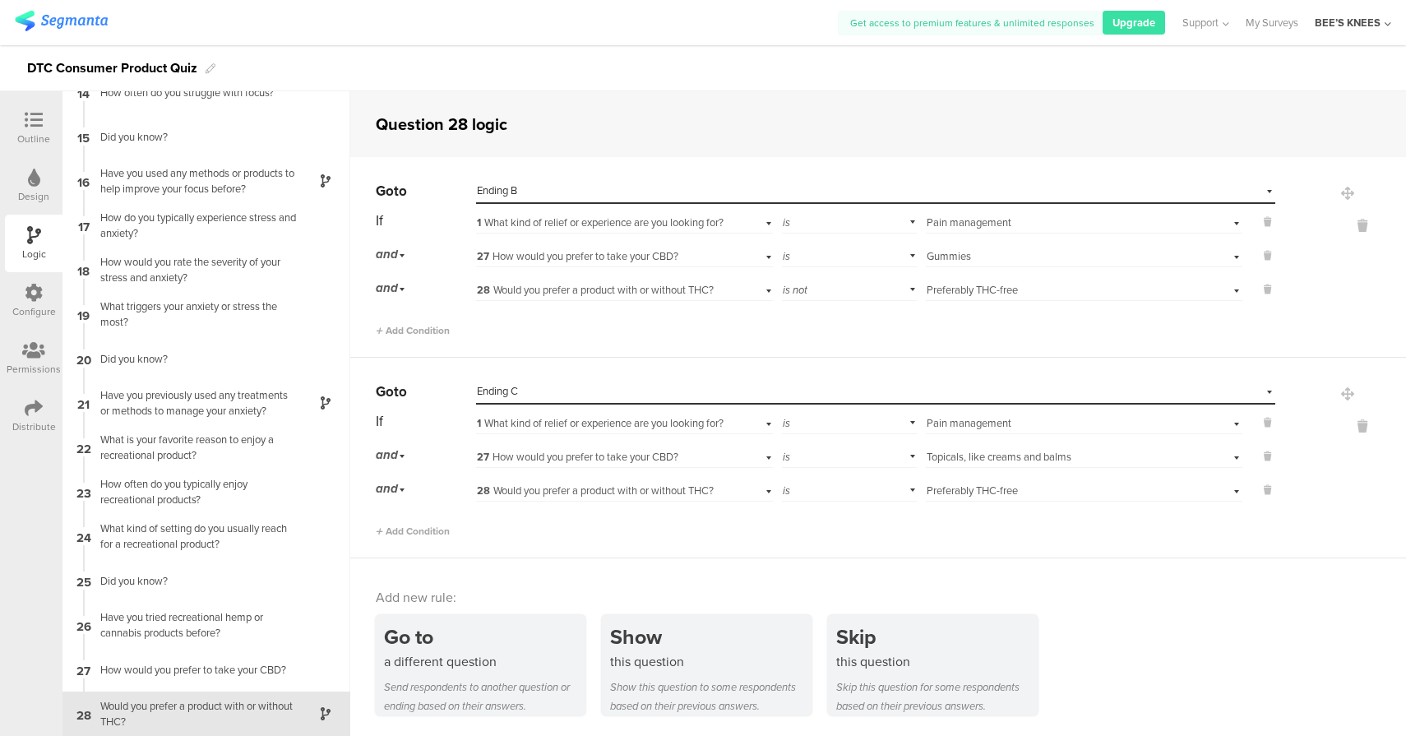
scroll to position [598, 0]
click at [839, 493] on div "is" at bounding box center [849, 488] width 135 height 25
click at [829, 532] on div "is not" at bounding box center [854, 535] width 145 height 23
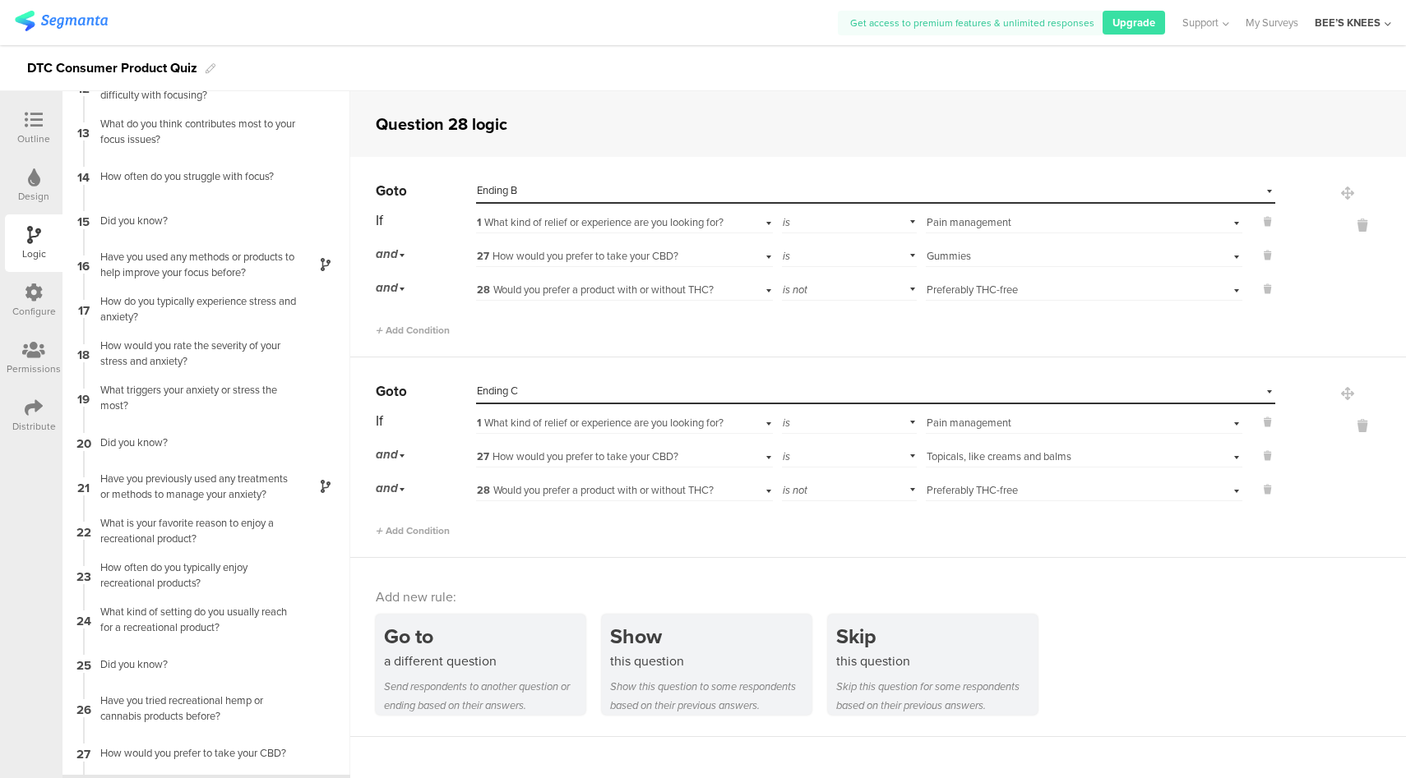
scroll to position [556, 0]
